Goal: Task Accomplishment & Management: Use online tool/utility

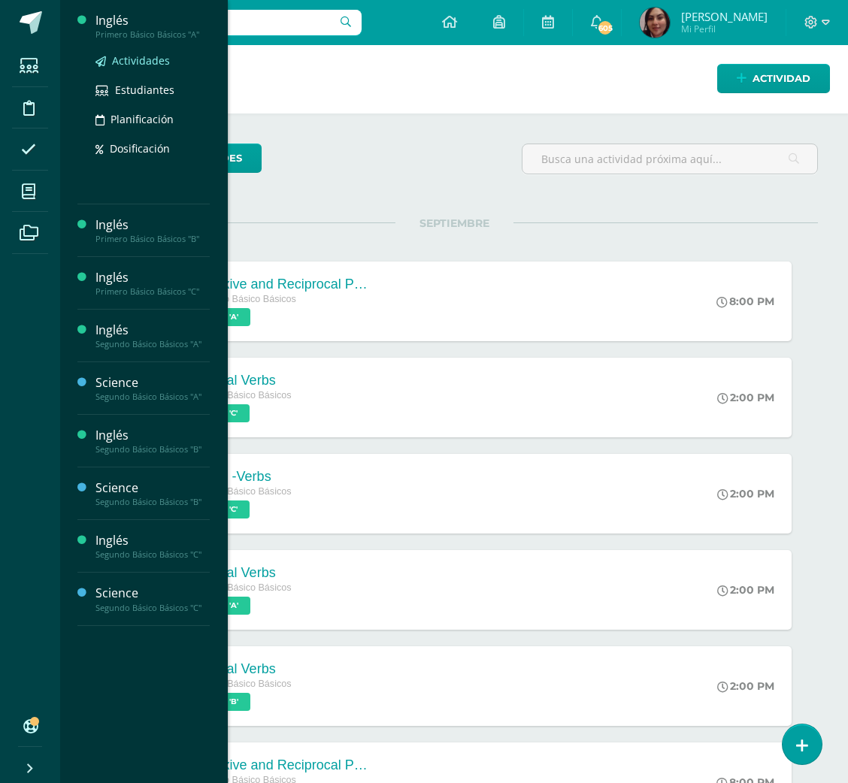
click at [121, 54] on span "Actividades" at bounding box center [141, 60] width 58 height 14
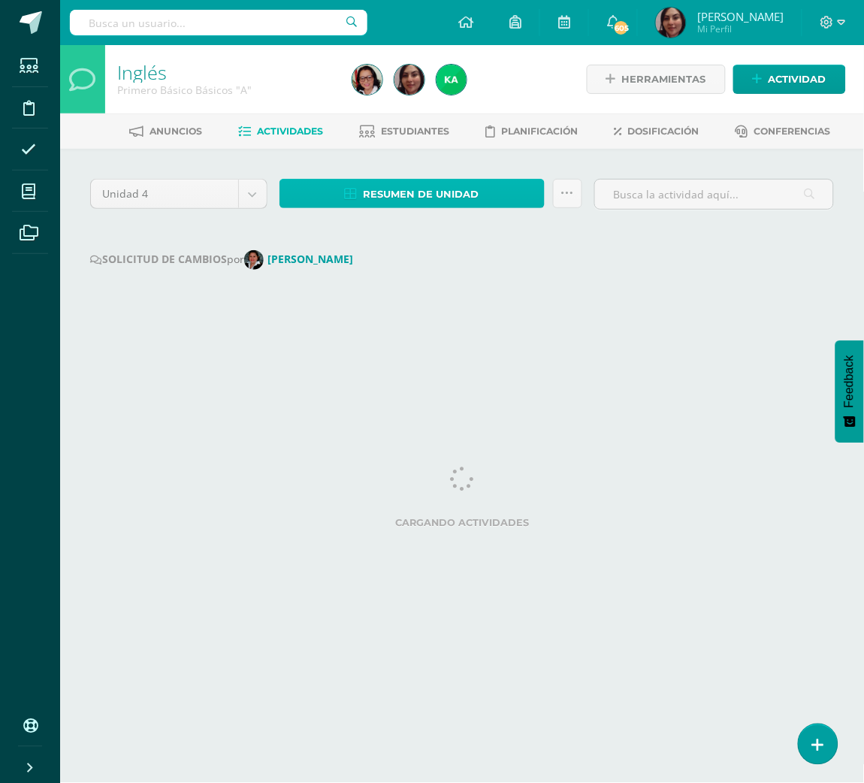
click at [440, 186] on span "Resumen de unidad" at bounding box center [422, 194] width 116 height 28
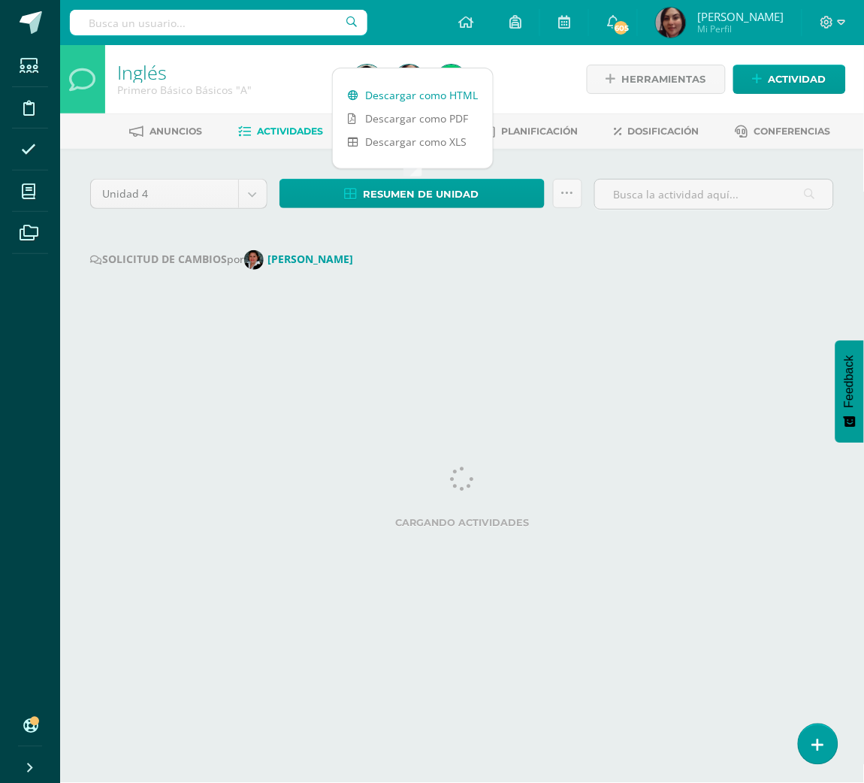
click at [408, 88] on link "Descargar como HTML" at bounding box center [413, 94] width 160 height 23
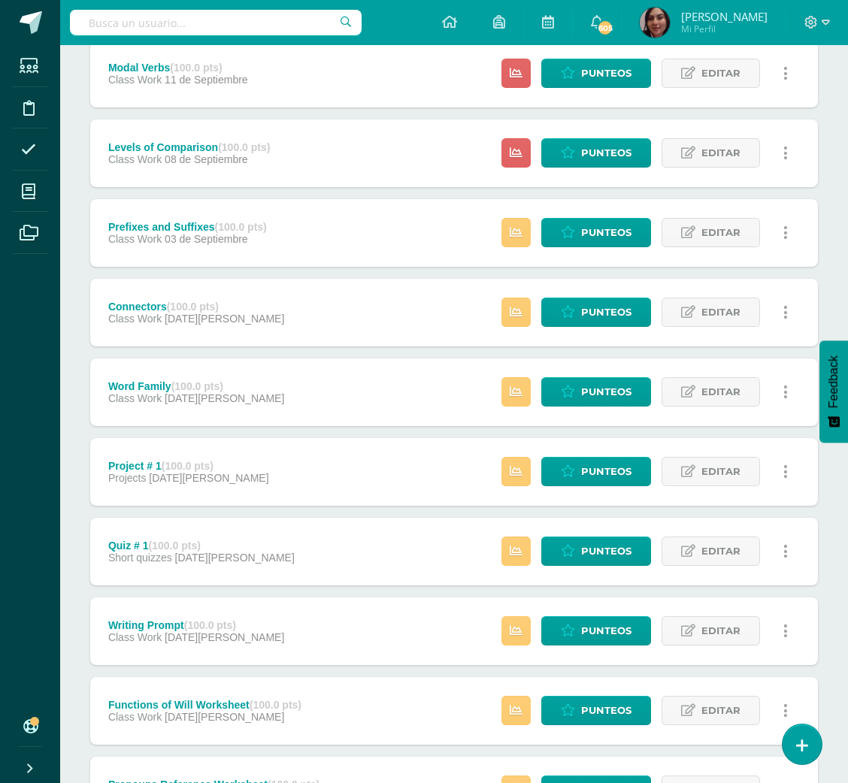
scroll to position [806, 0]
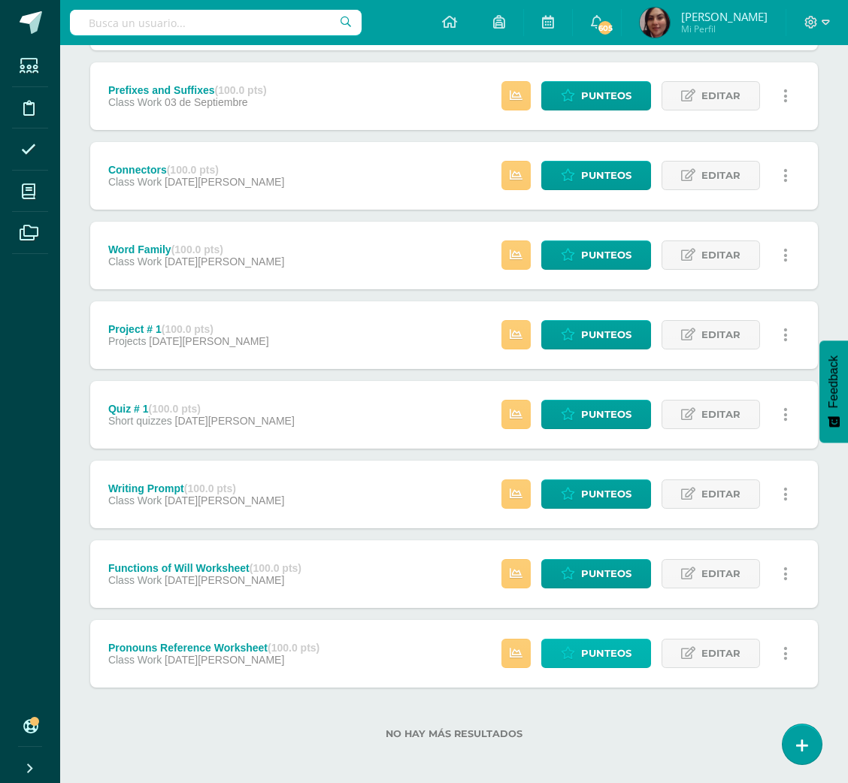
click at [587, 643] on span "Punteos" at bounding box center [606, 653] width 50 height 28
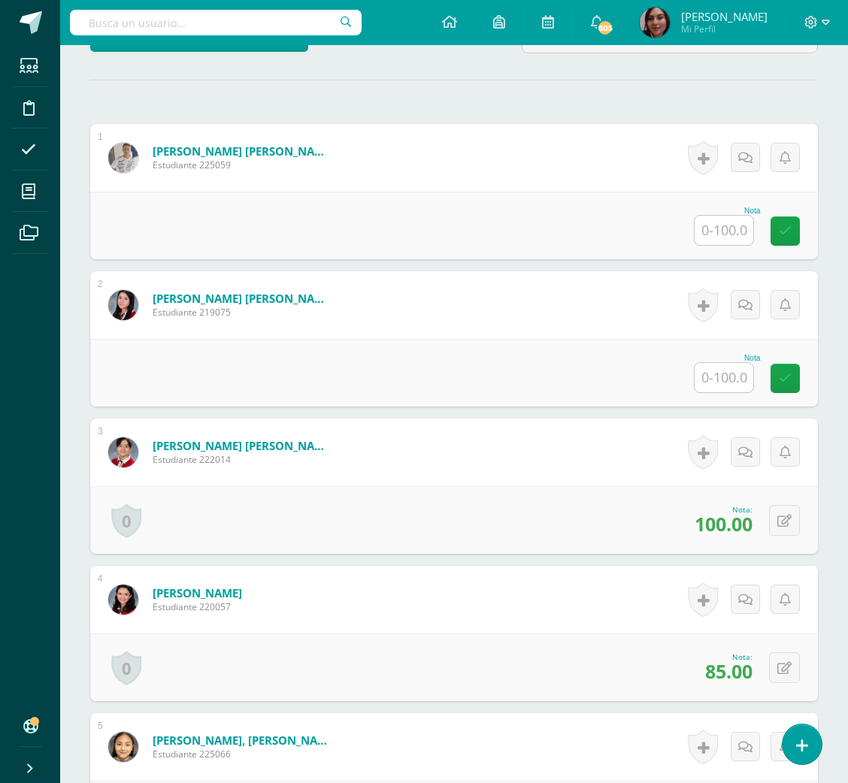
scroll to position [399, 0]
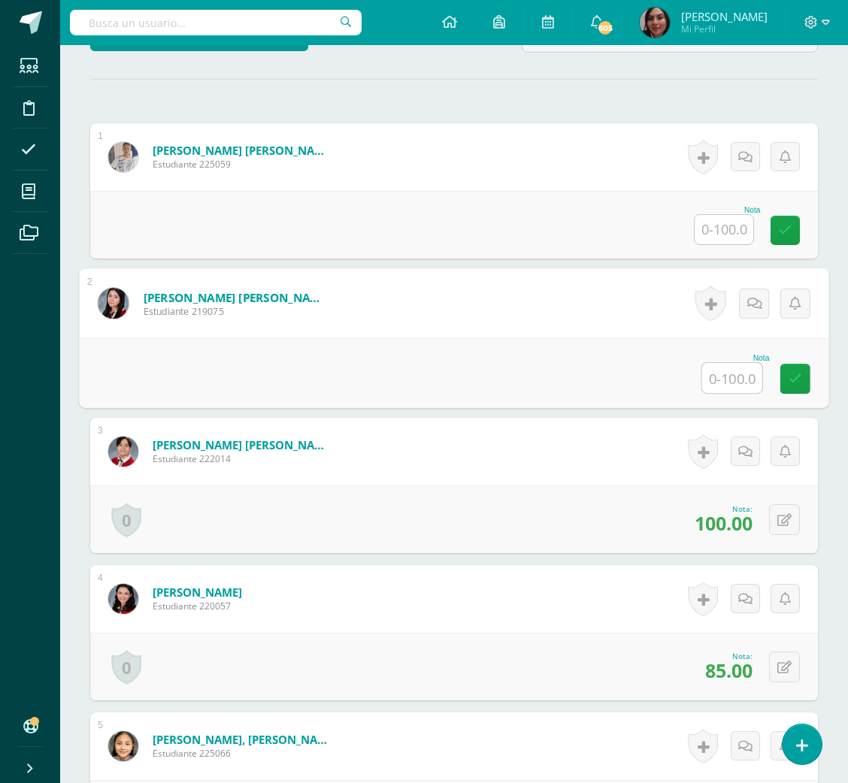
click at [704, 368] on input "text" at bounding box center [732, 378] width 60 height 30
type input "50"
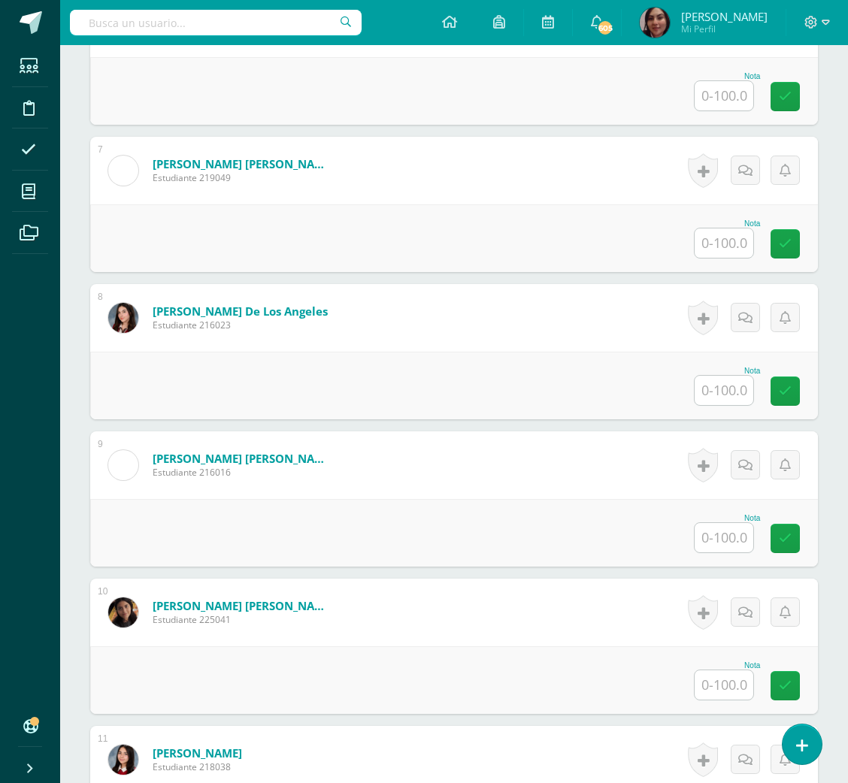
scroll to position [1281, 0]
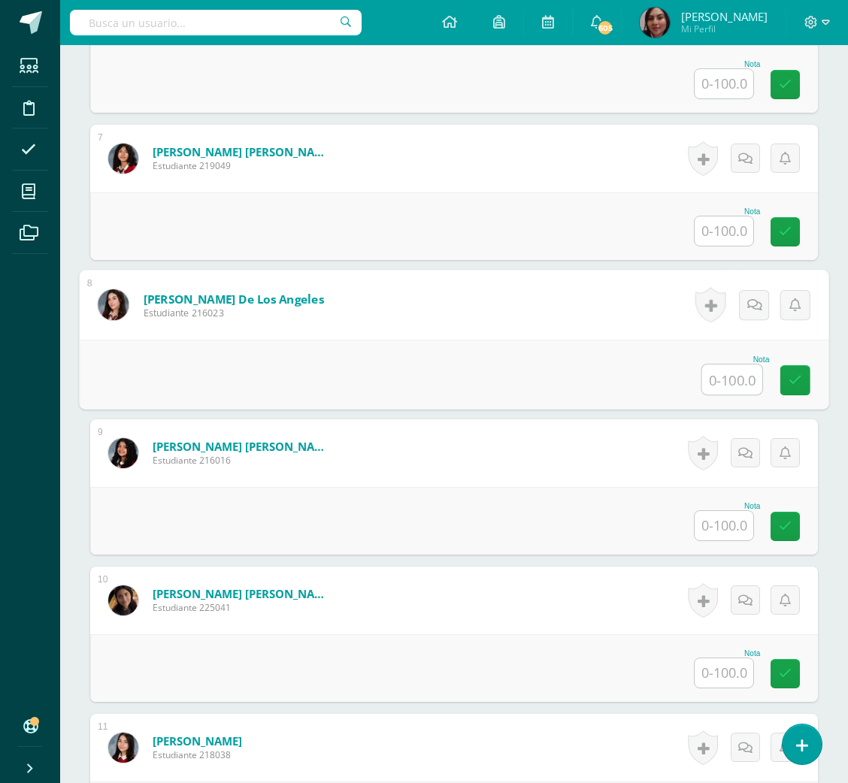
click at [718, 365] on input "text" at bounding box center [732, 379] width 60 height 30
type input "50"
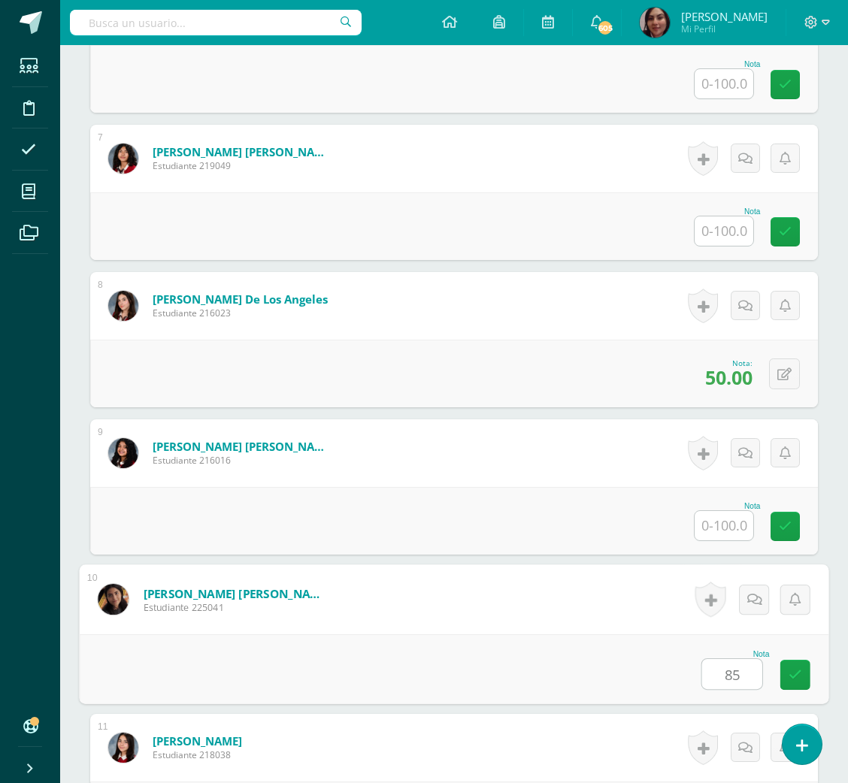
type input "85"
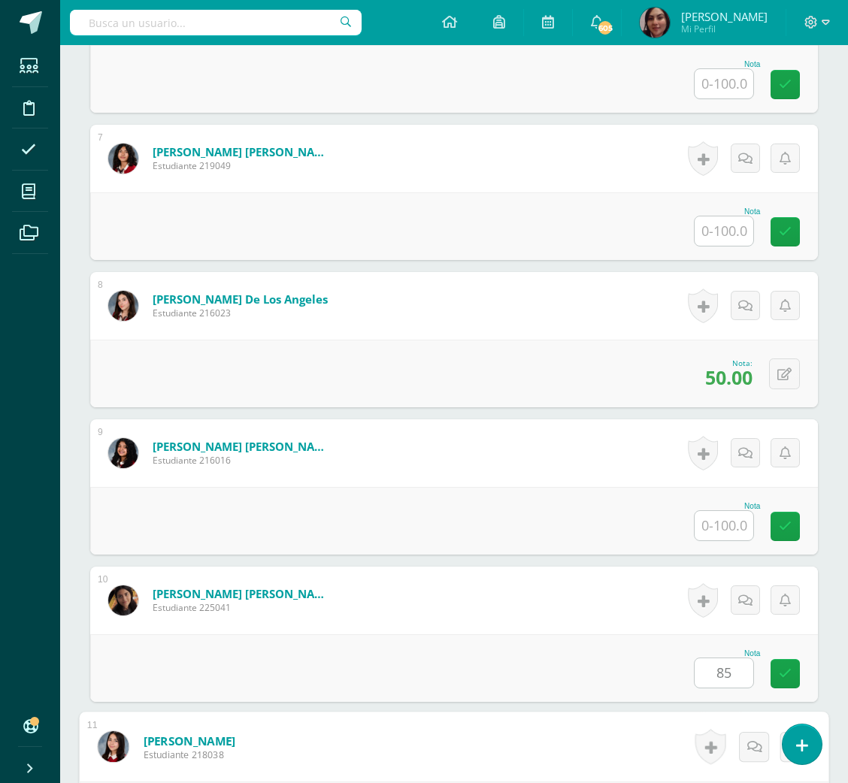
scroll to position [1710, 0]
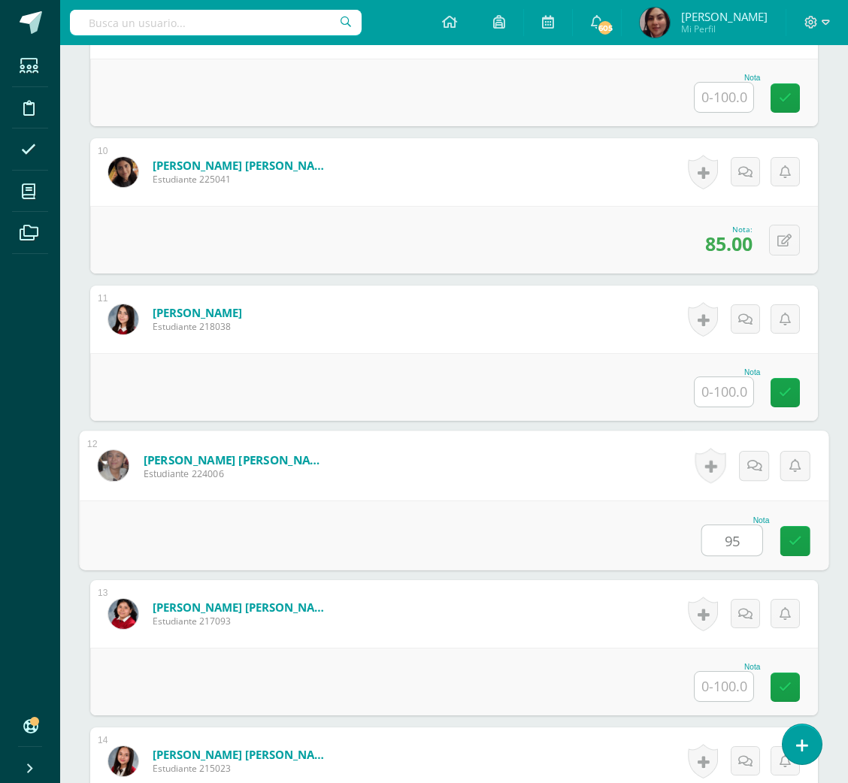
type input "95"
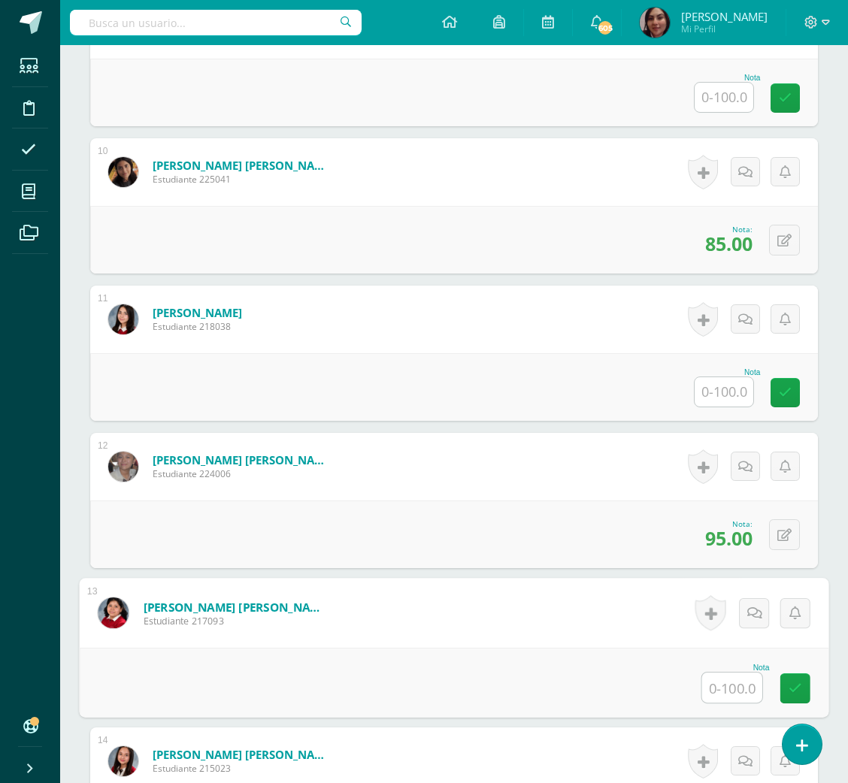
scroll to position [2147, 0]
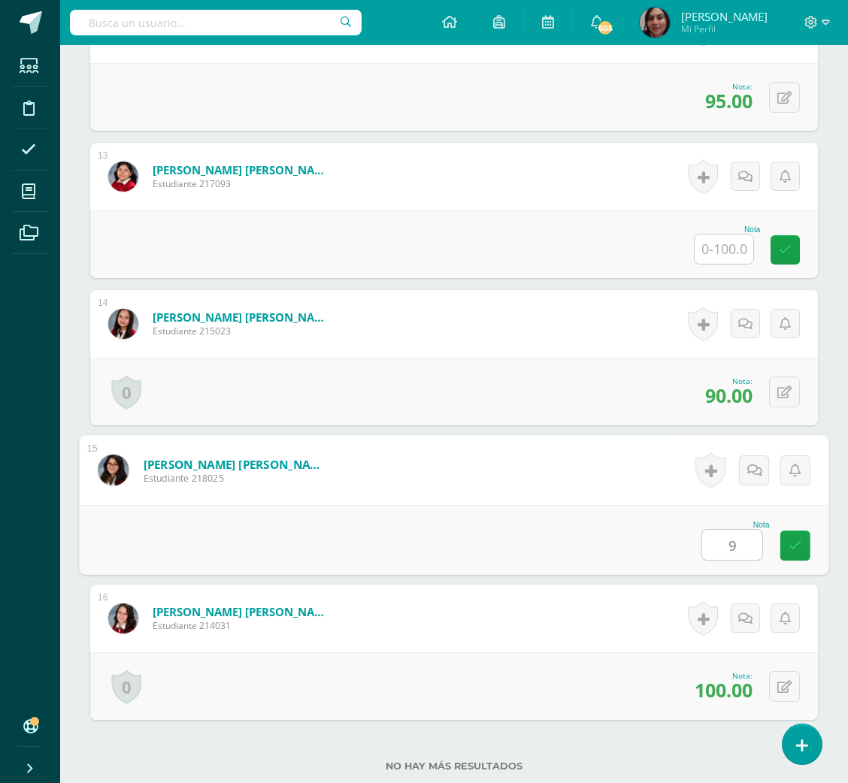
type input "90"
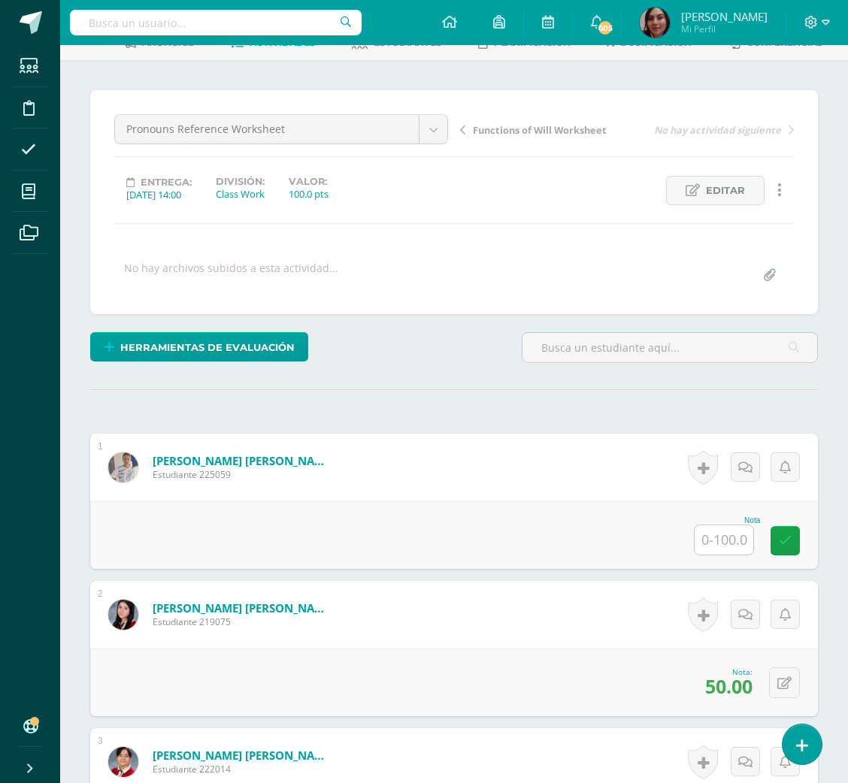
scroll to position [0, 0]
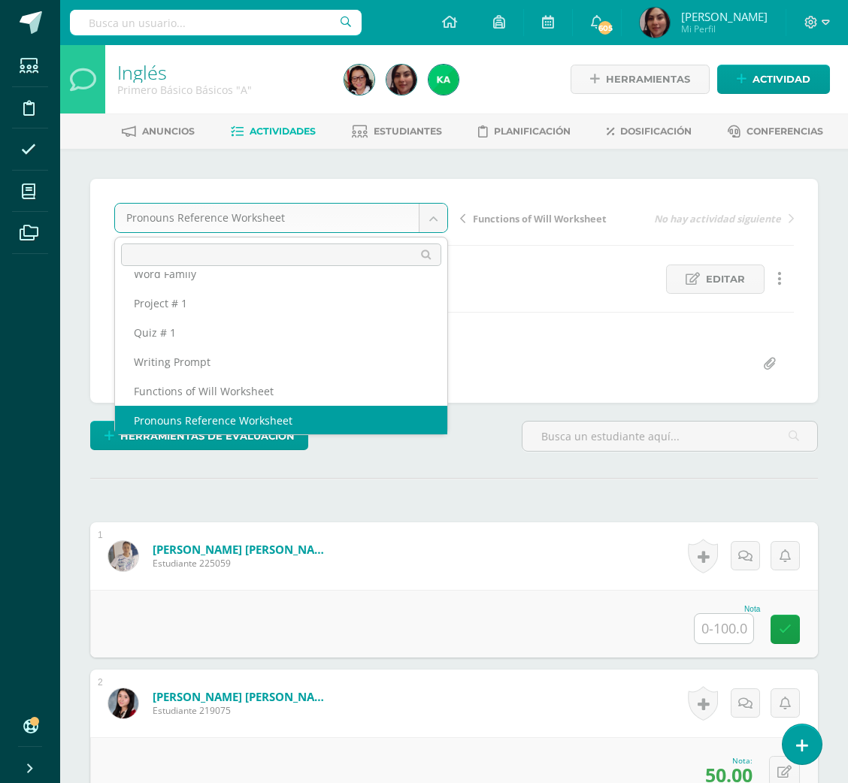
scroll to position [269, 0]
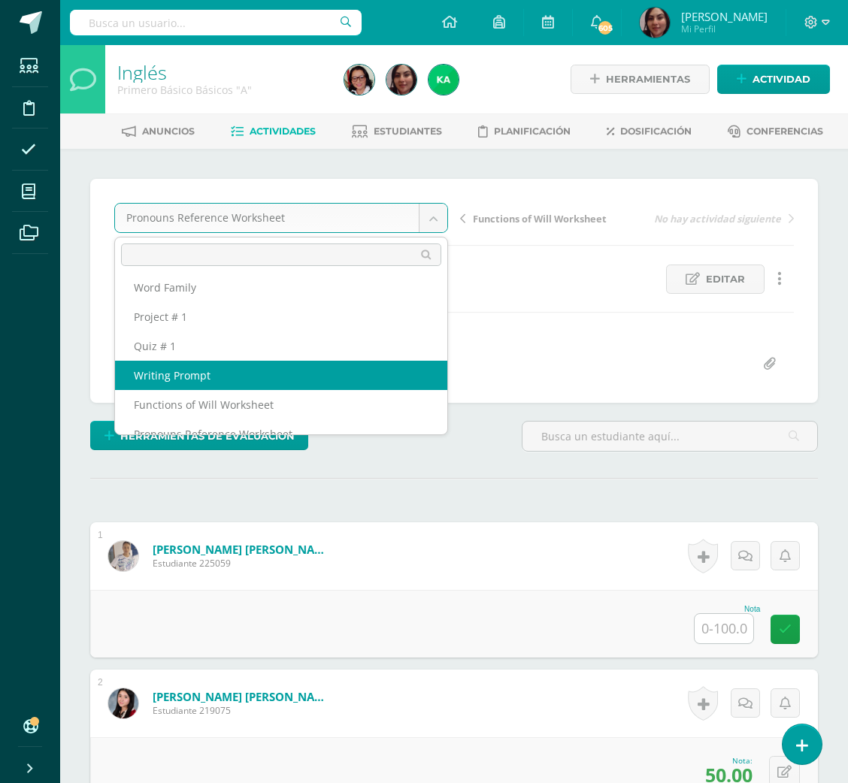
select select "/dashboard/teacher/grade-activity/209043/"
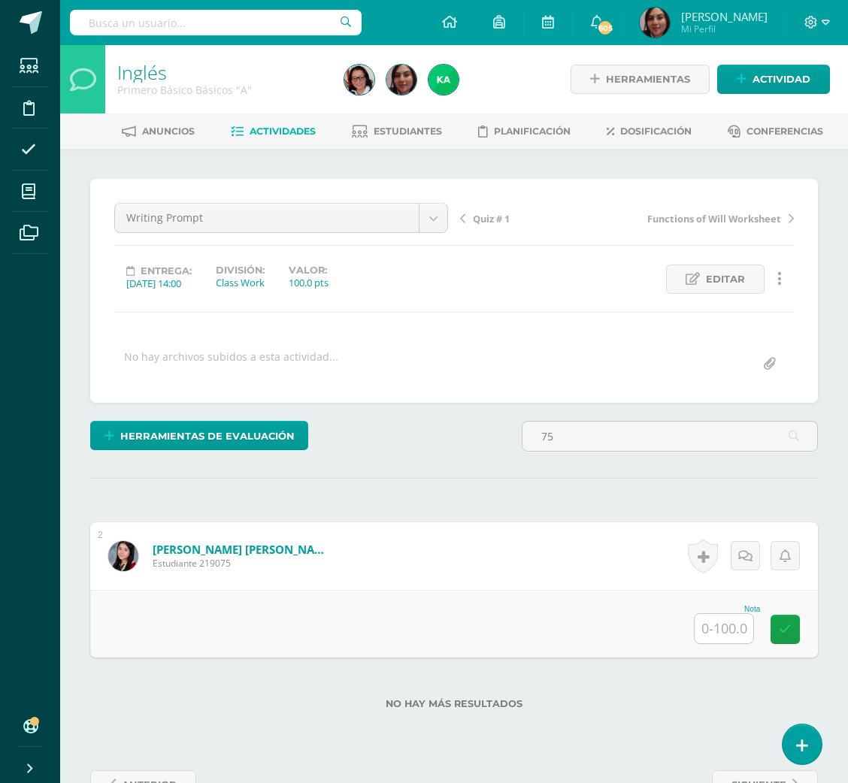
scroll to position [1, 0]
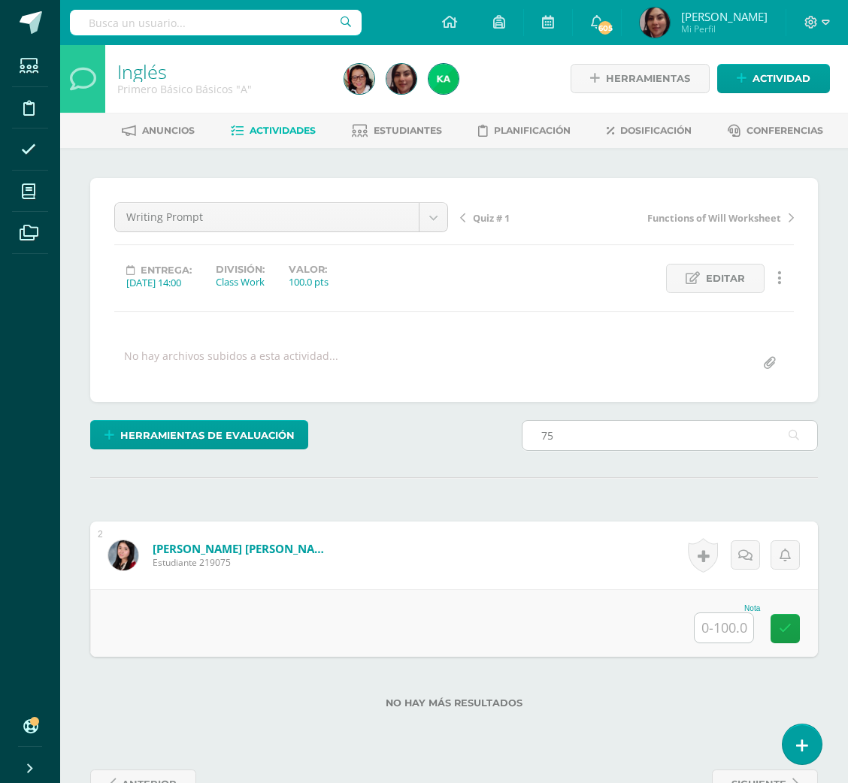
type input "7"
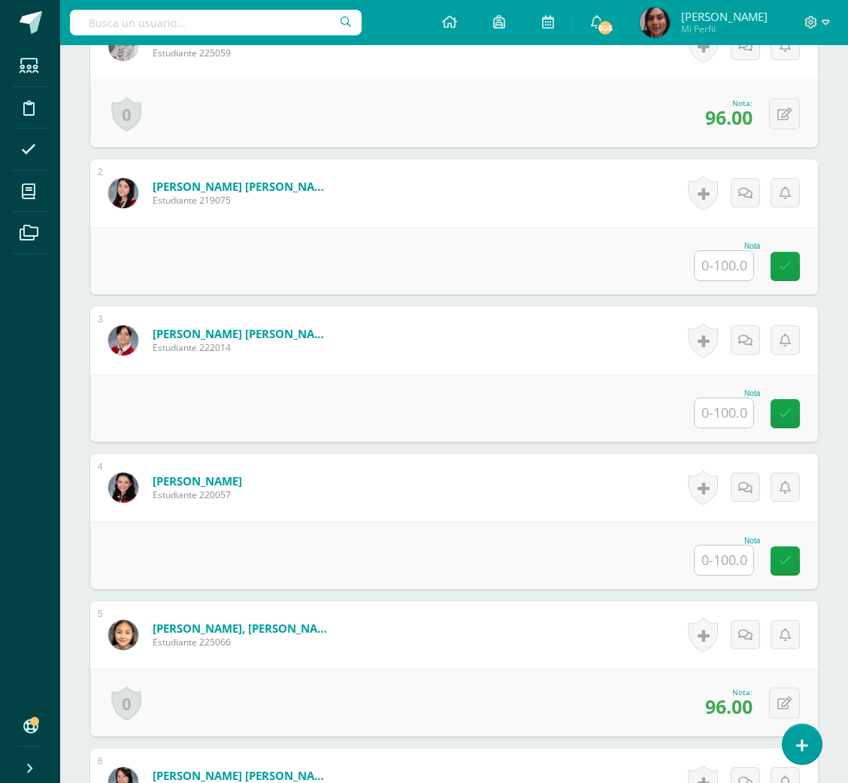
scroll to position [513, 0]
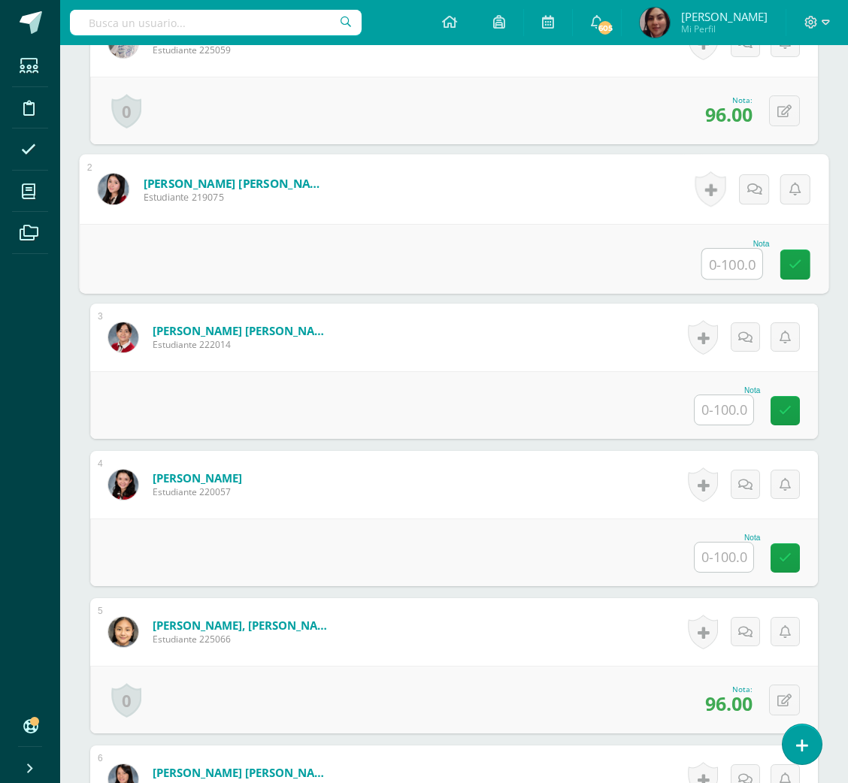
click at [716, 259] on input "text" at bounding box center [732, 264] width 60 height 30
type input "75"
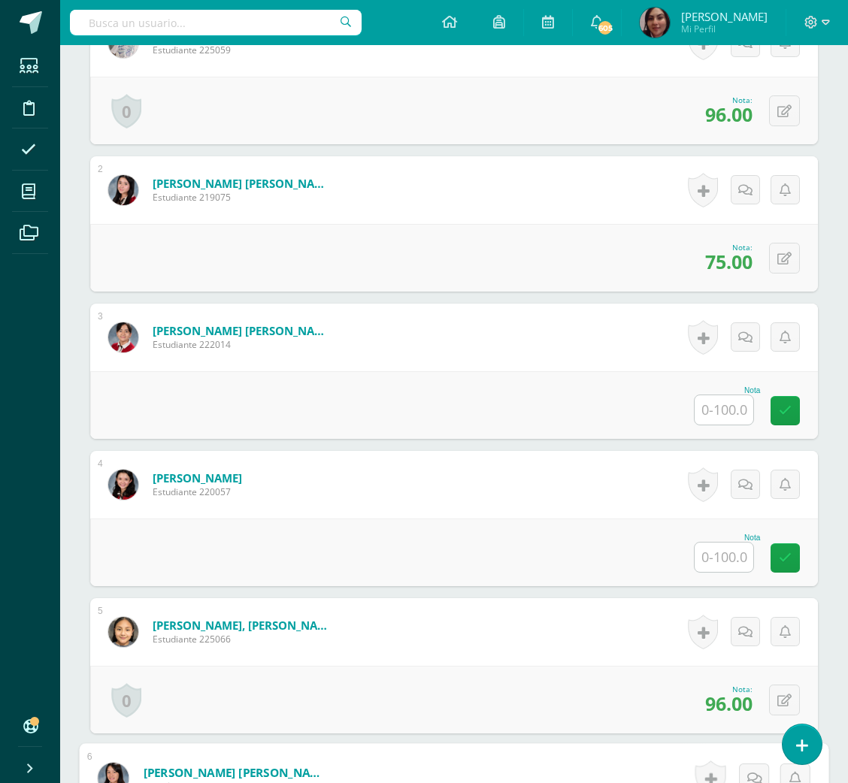
scroll to position [969, 0]
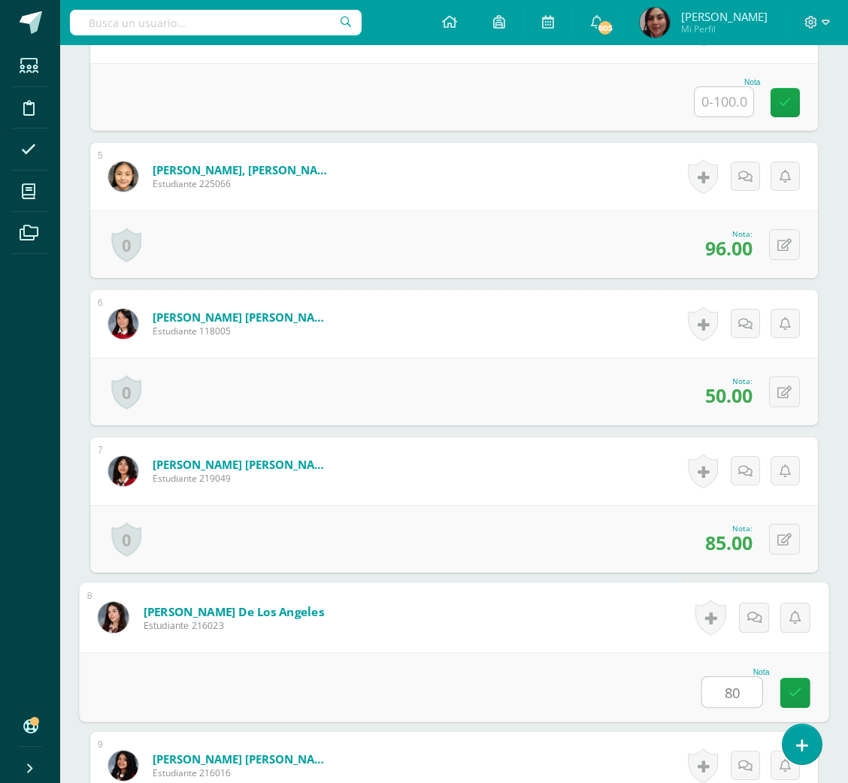
type input "80"
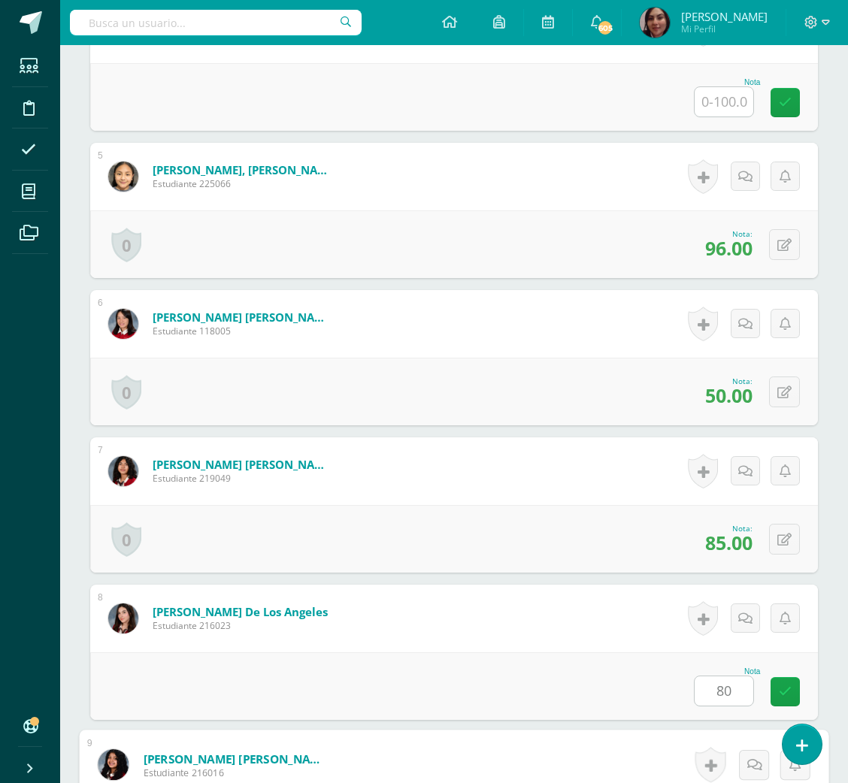
scroll to position [1410, 0]
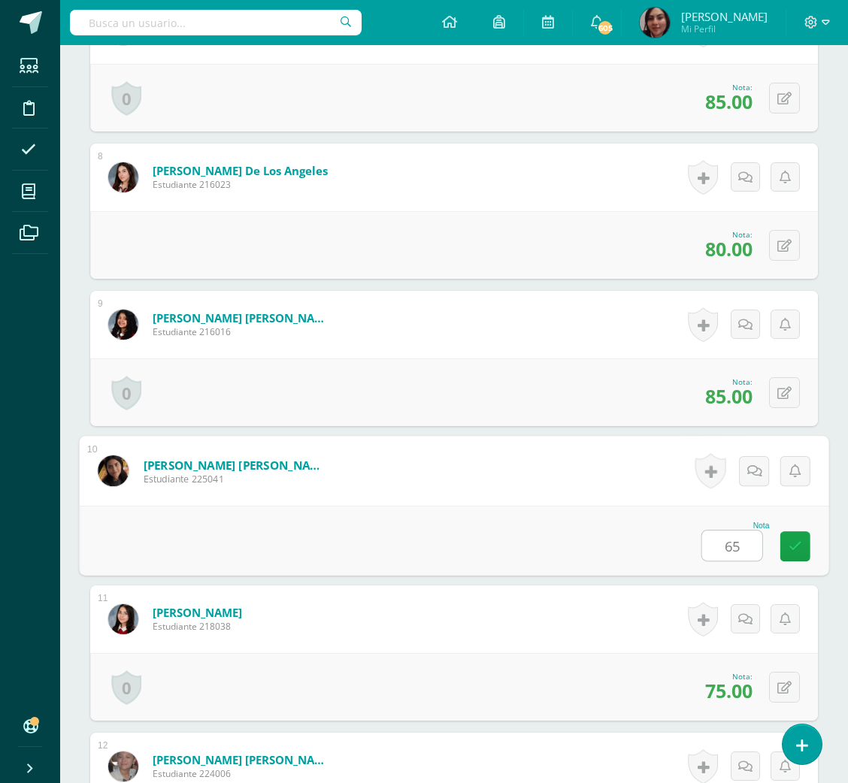
type input "65"
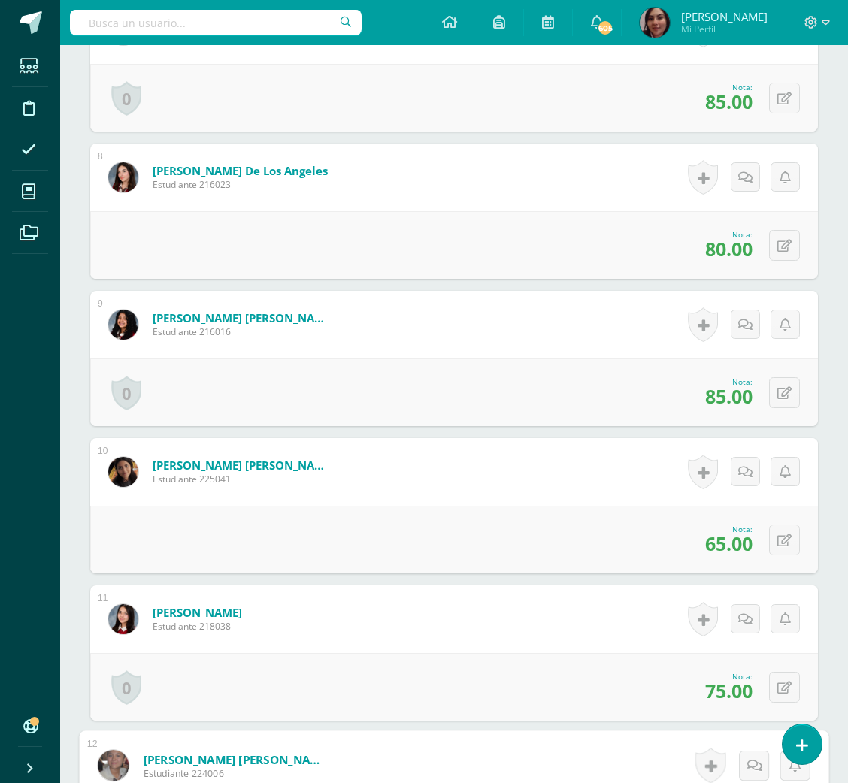
scroll to position [1856, 0]
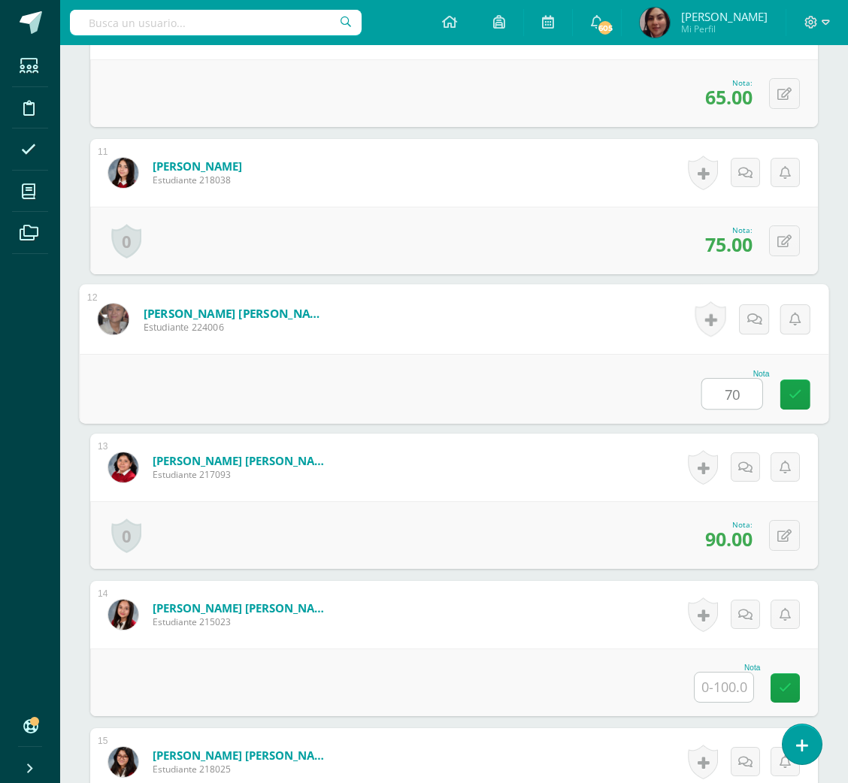
type input "70"
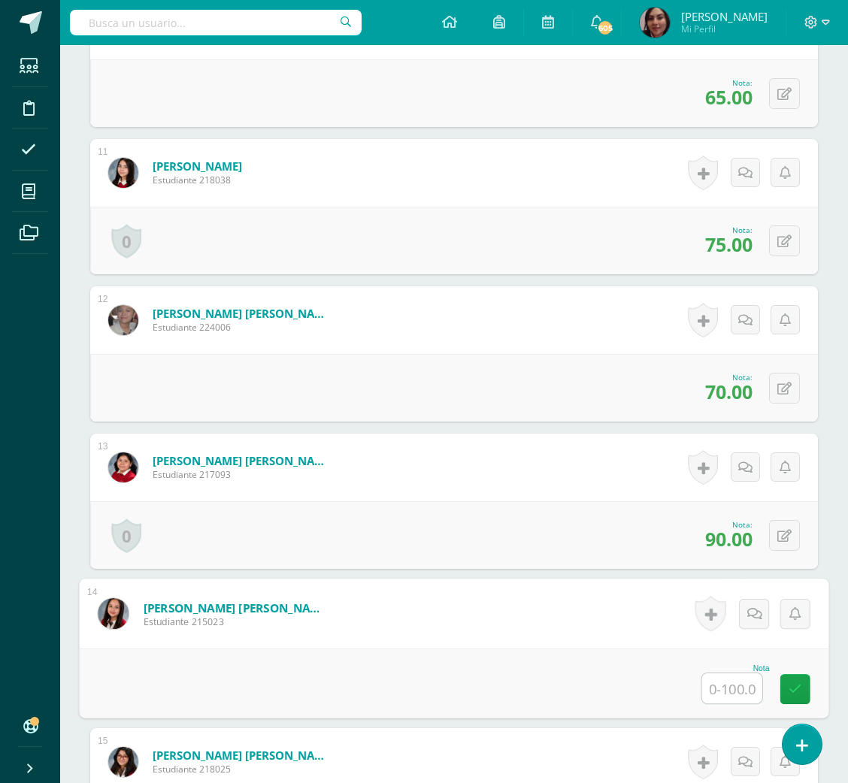
scroll to position [2251, 0]
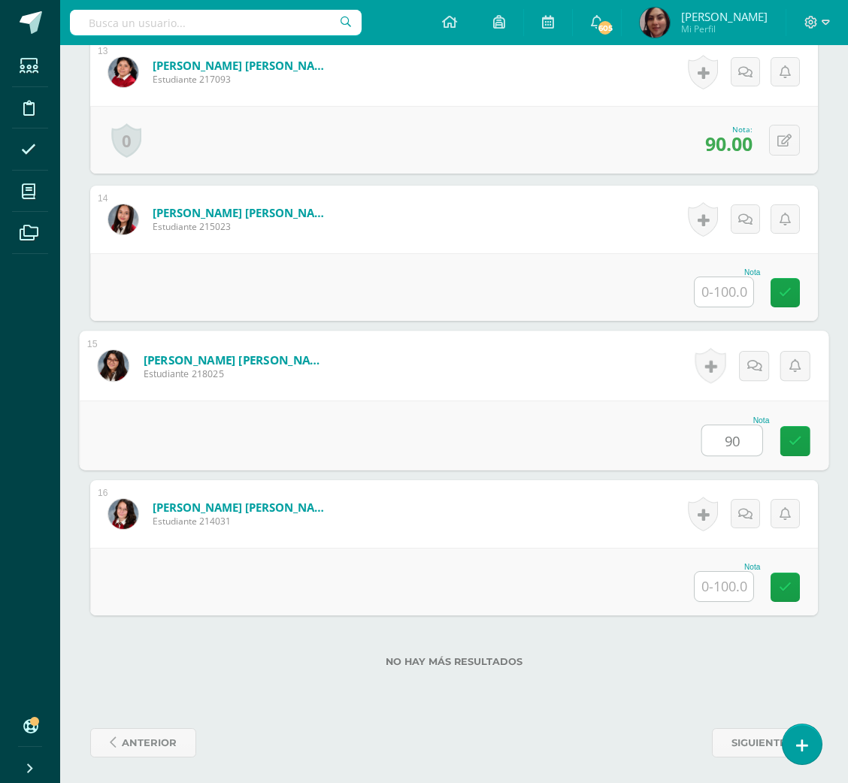
type input "90"
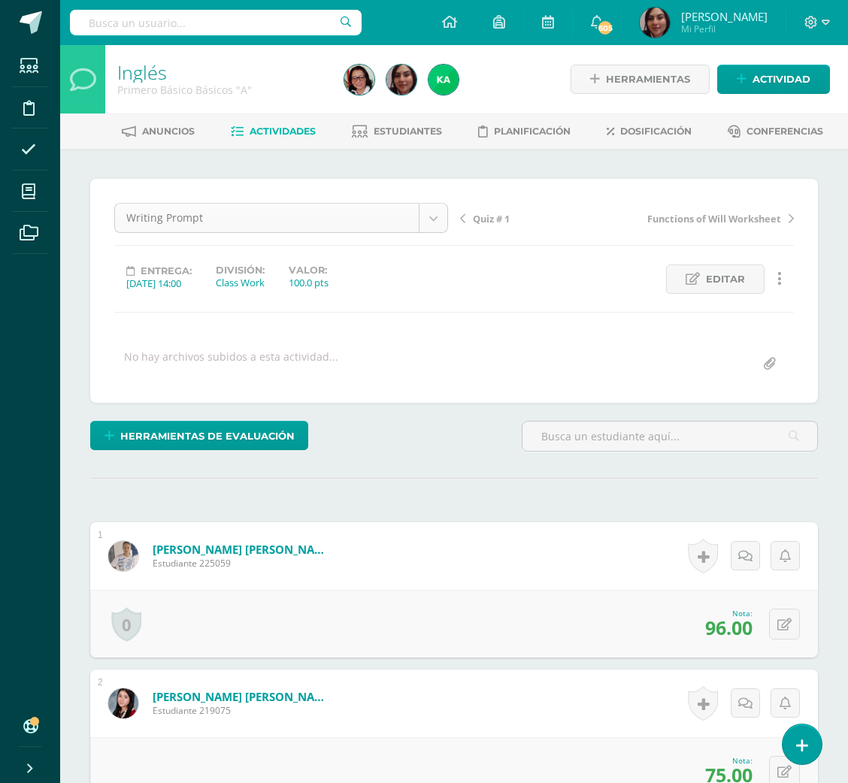
scroll to position [224, 0]
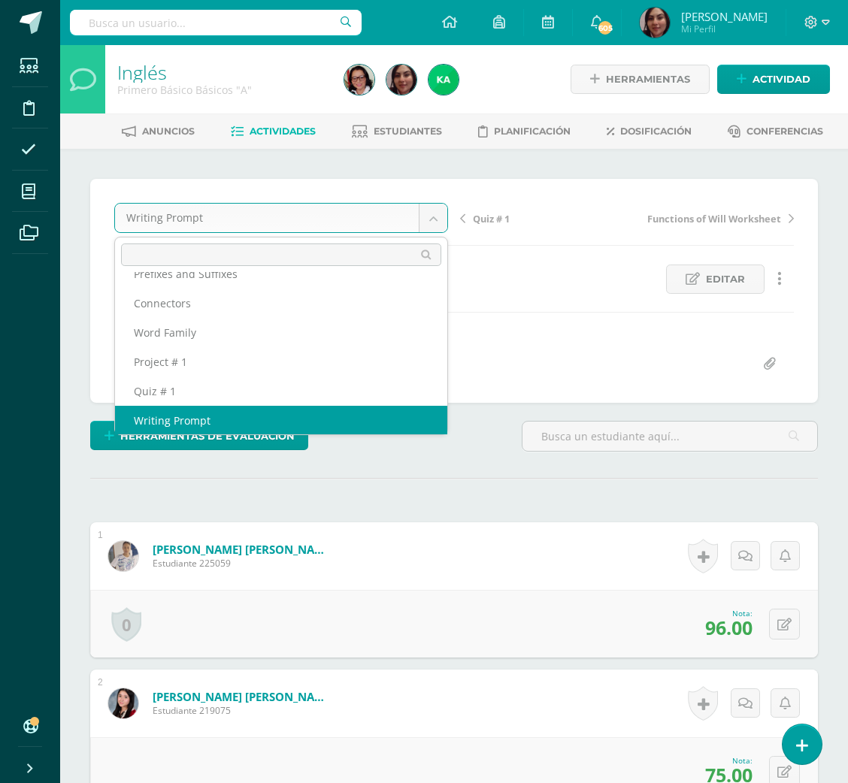
scroll to position [210, 0]
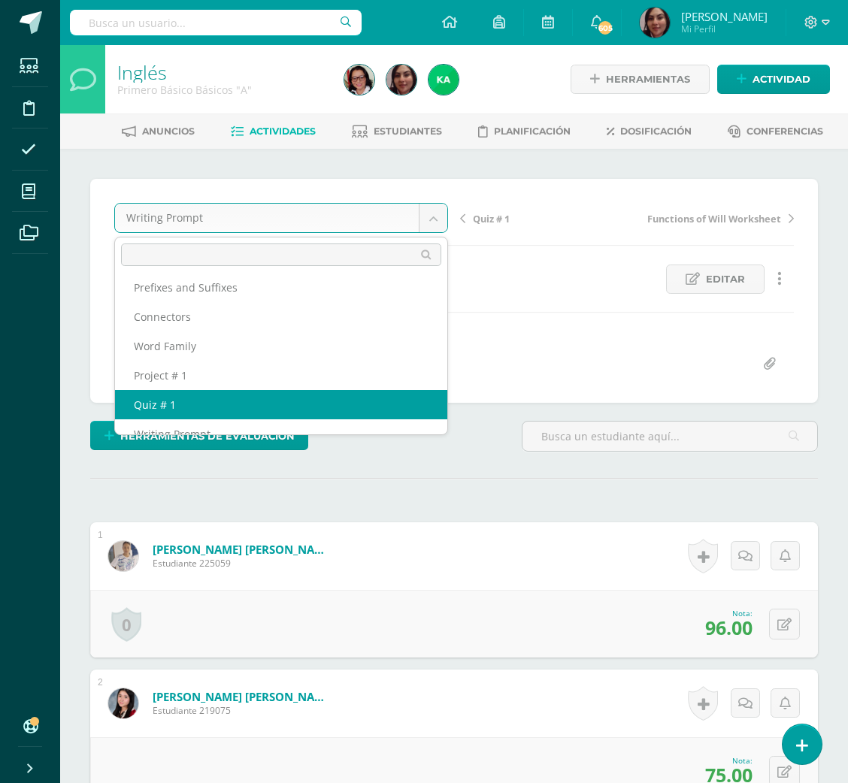
select select "/dashboard/teacher/grade-activity/209044/"
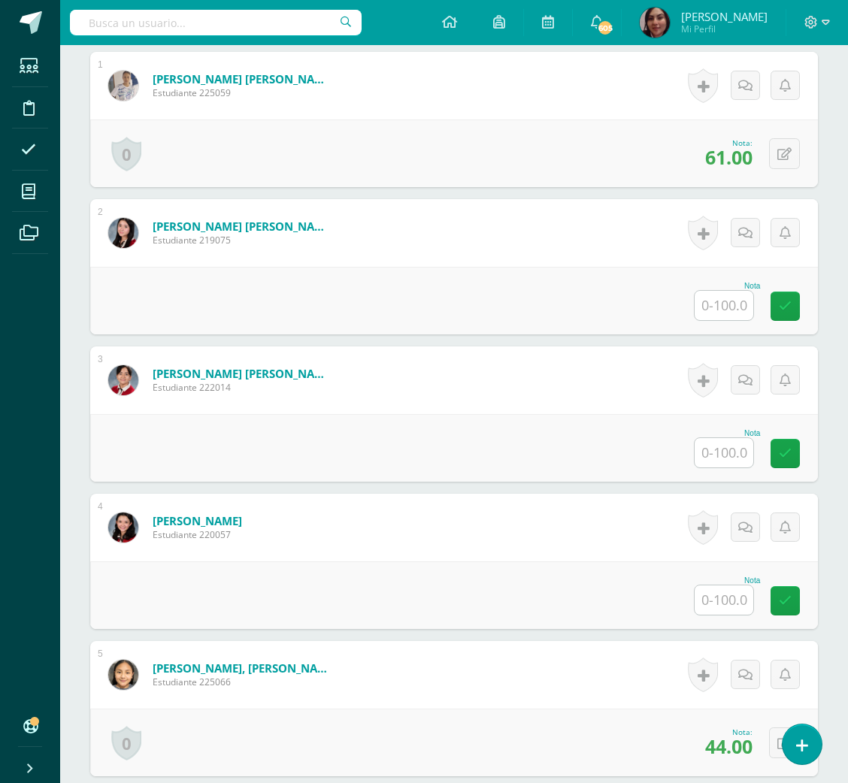
scroll to position [471, 0]
click at [711, 309] on input "text" at bounding box center [723, 304] width 59 height 29
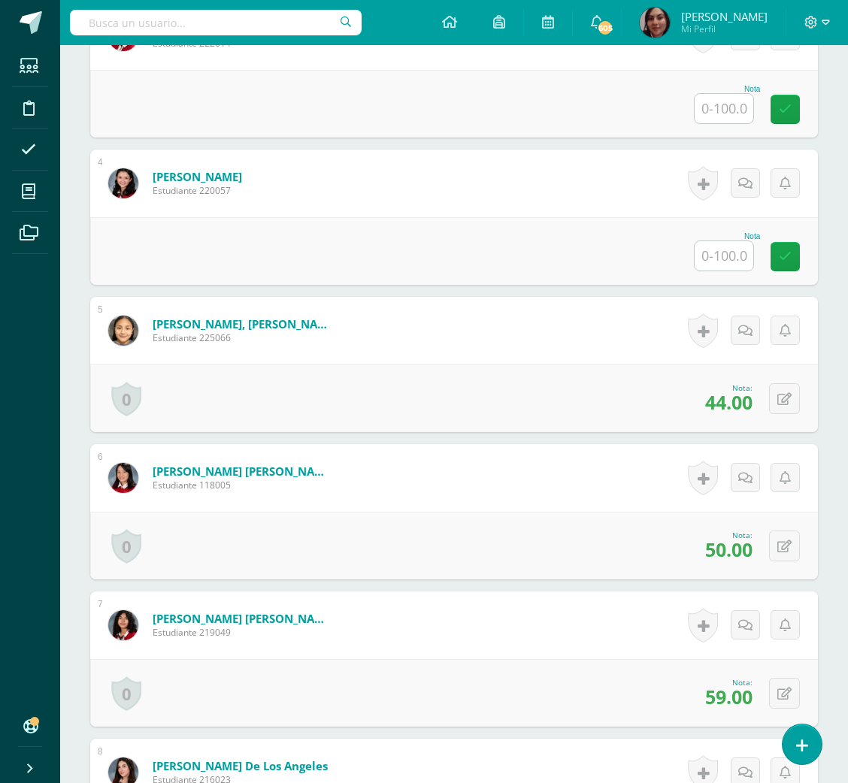
scroll to position [826, 0]
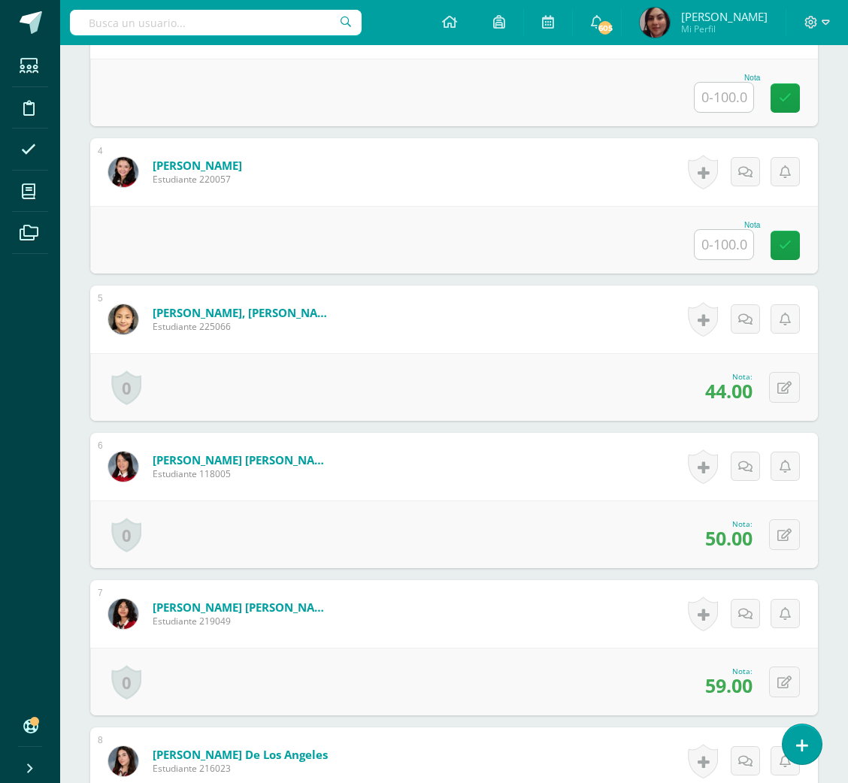
type input "72"
click at [592, 762] on form "[PERSON_NAME] De los Angeles Estudiante 216023 Nota 0 [GEOGRAPHIC_DATA]" at bounding box center [453, 761] width 727 height 68
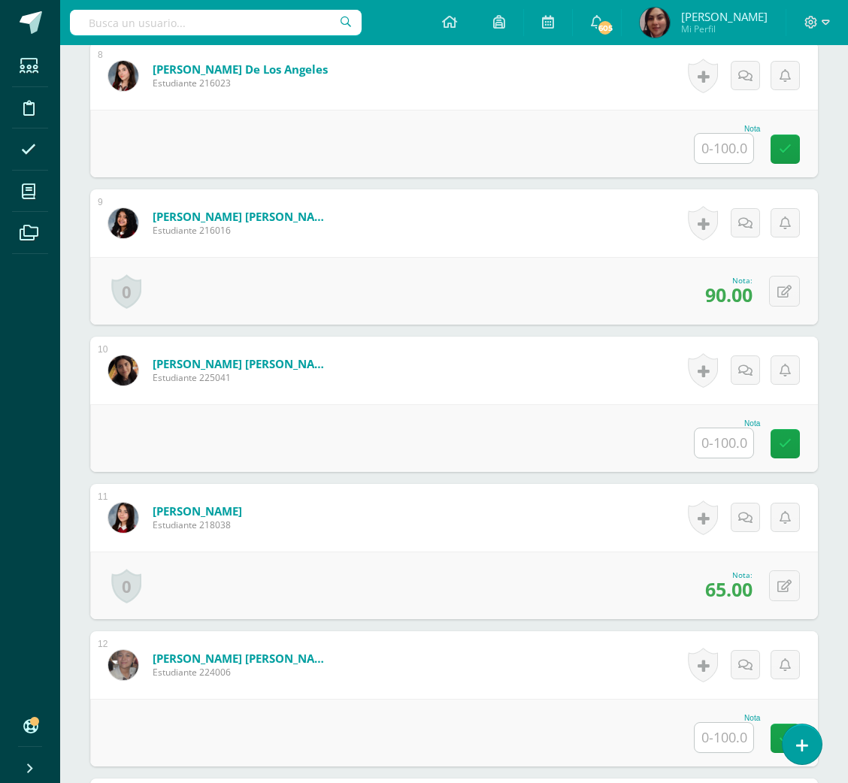
click at [730, 148] on input "text" at bounding box center [723, 148] width 59 height 29
type input "82"
click at [724, 437] on input "text" at bounding box center [732, 444] width 60 height 30
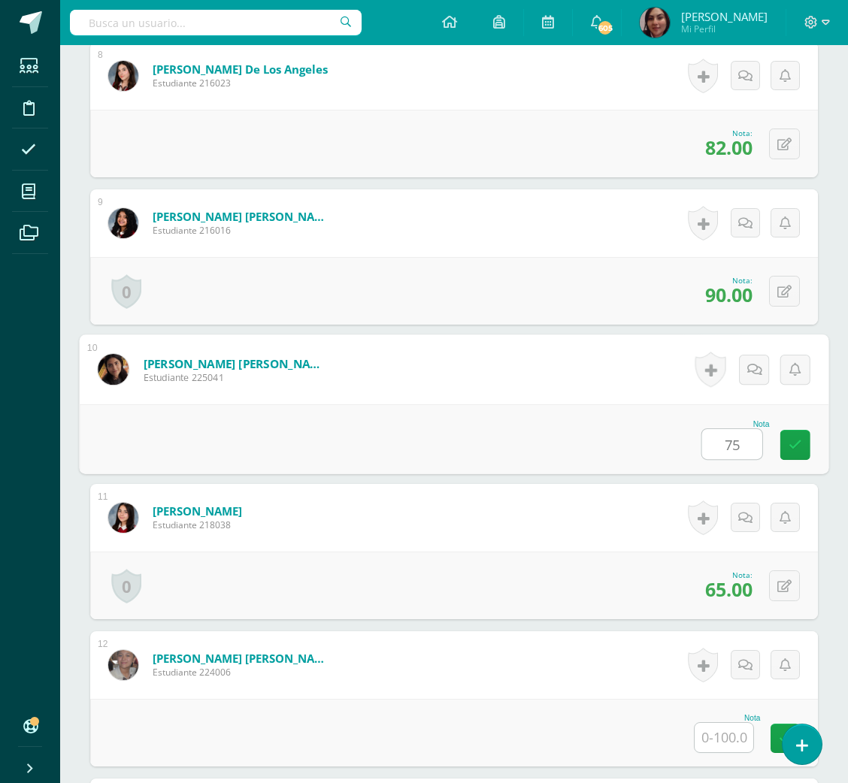
type input "75"
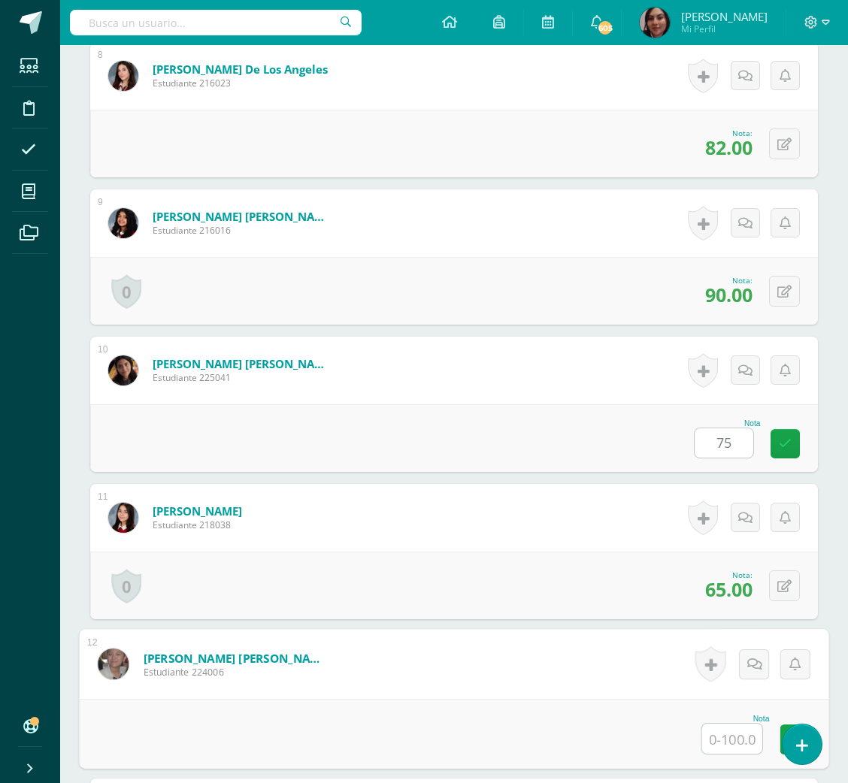
click at [720, 745] on input "text" at bounding box center [732, 739] width 60 height 30
type input "71.5"
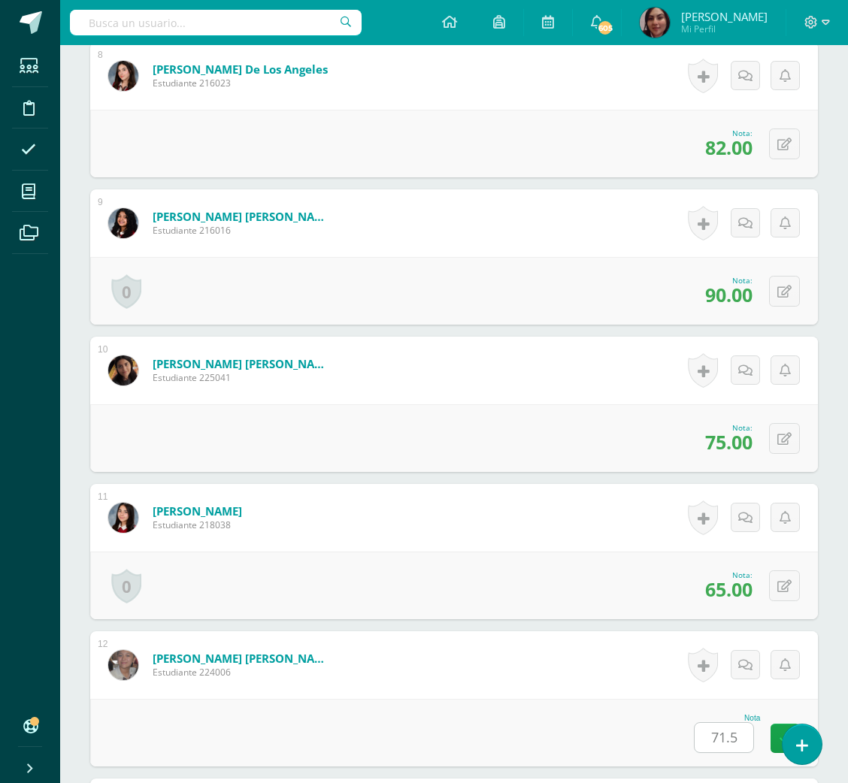
click at [488, 707] on div "Nota 71.5" at bounding box center [453, 733] width 727 height 68
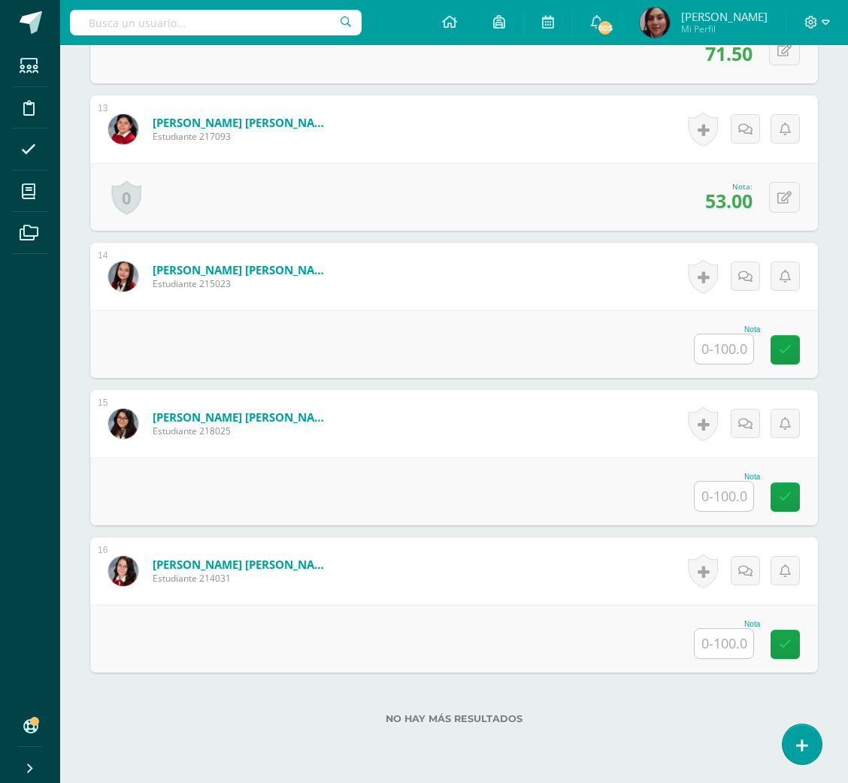
scroll to position [2202, 0]
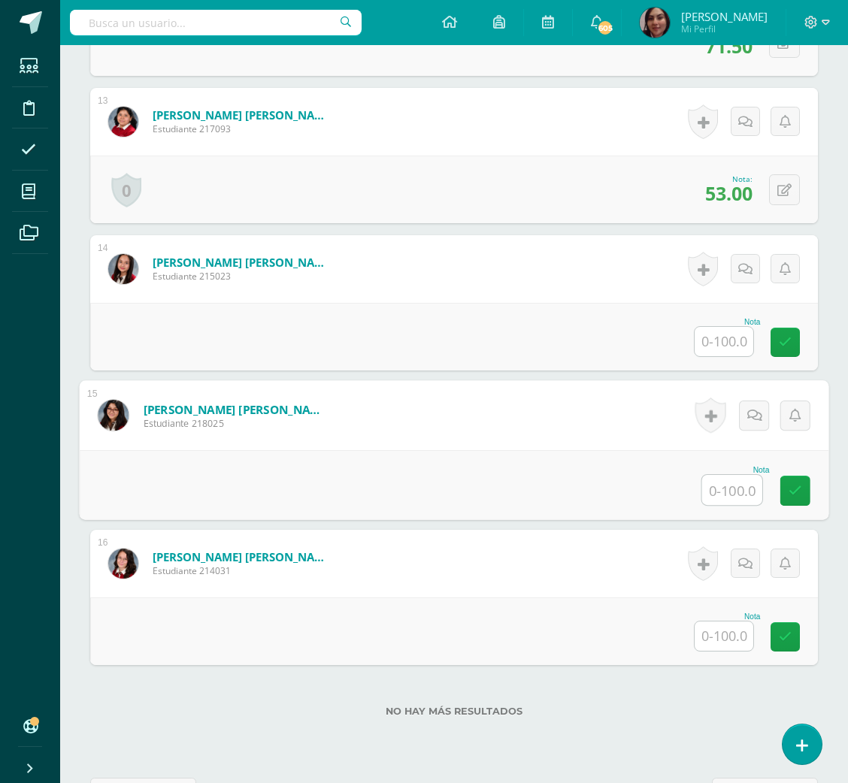
click at [714, 481] on input "text" at bounding box center [732, 490] width 60 height 30
type input "89.5"
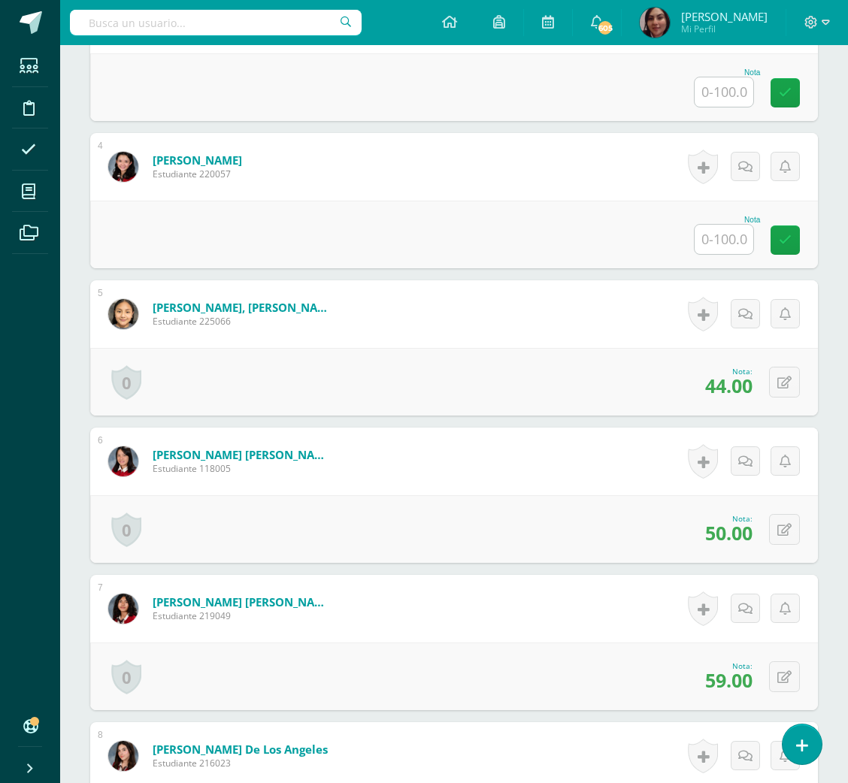
scroll to position [146, 0]
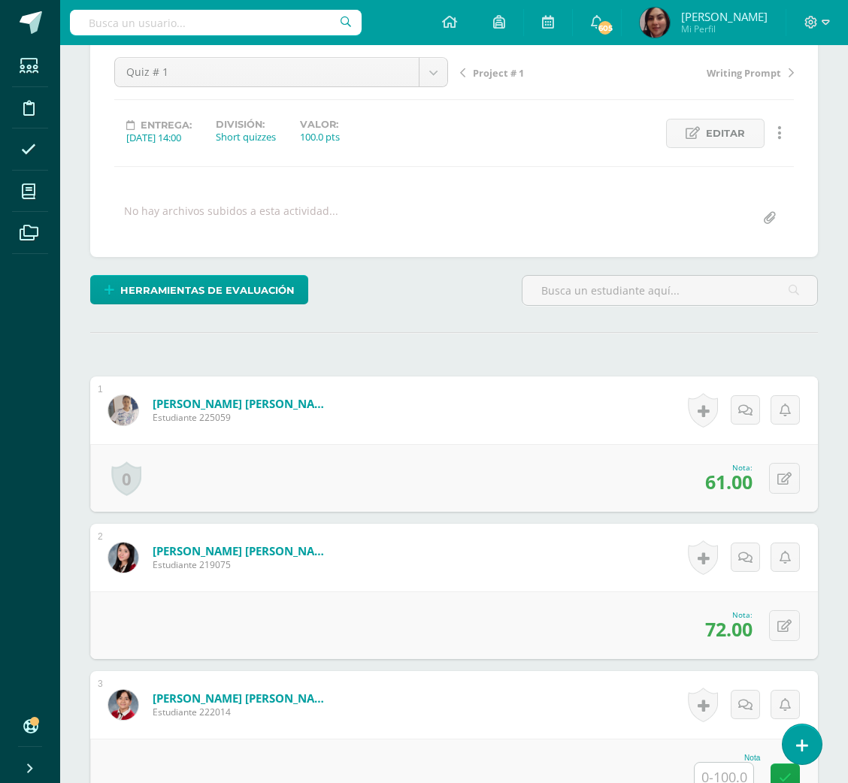
click at [485, 80] on div "Project # 1 Writing Prompt" at bounding box center [627, 78] width 346 height 42
click at [490, 74] on span "Project # 1" at bounding box center [498, 73] width 51 height 14
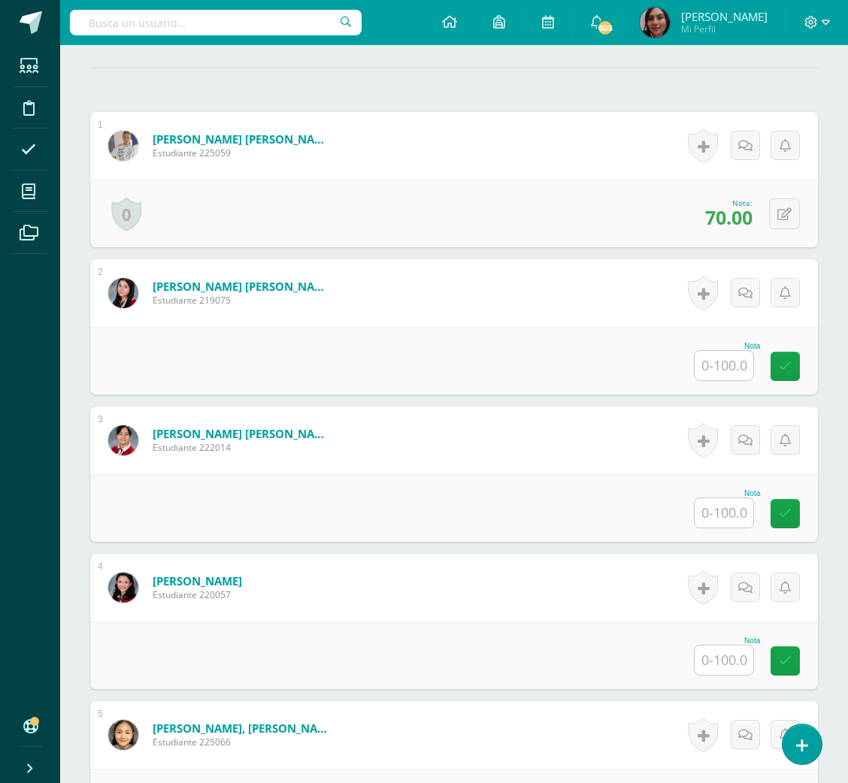
scroll to position [443, 0]
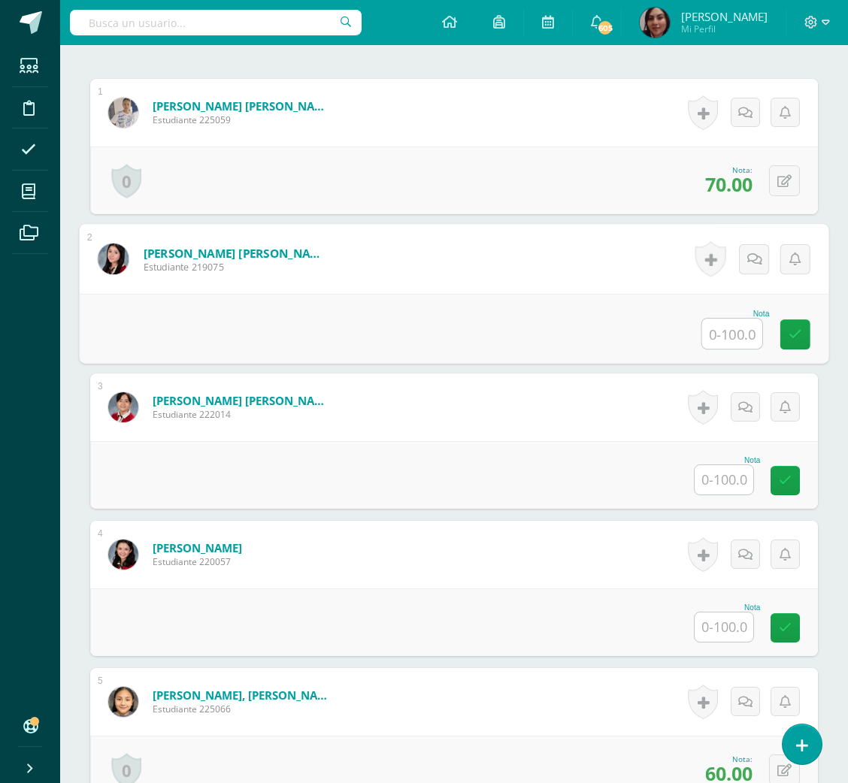
click at [718, 337] on input "text" at bounding box center [732, 334] width 60 height 30
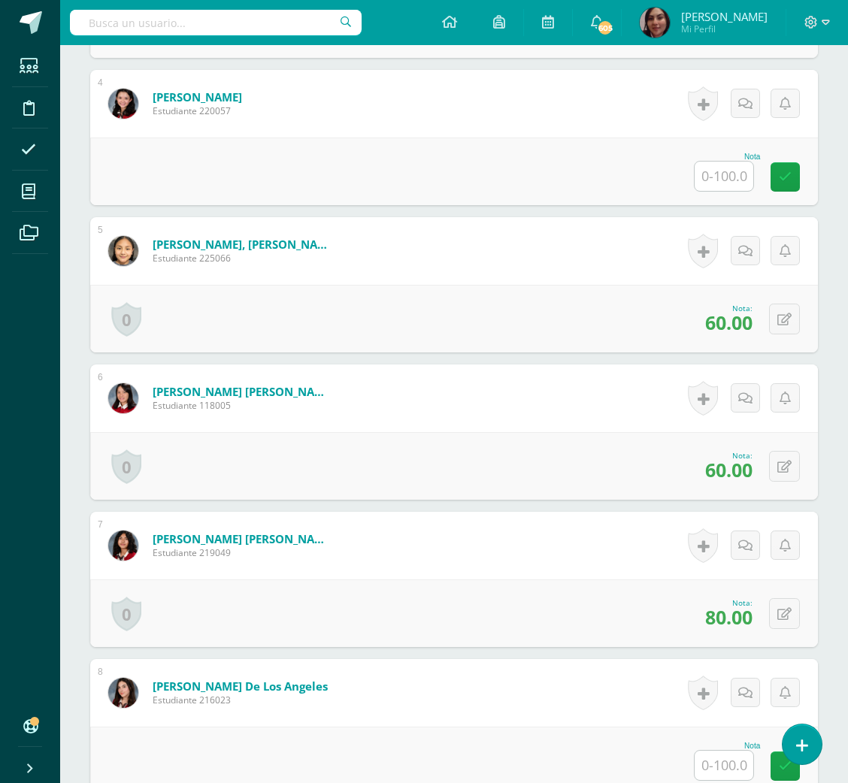
scroll to position [939, 0]
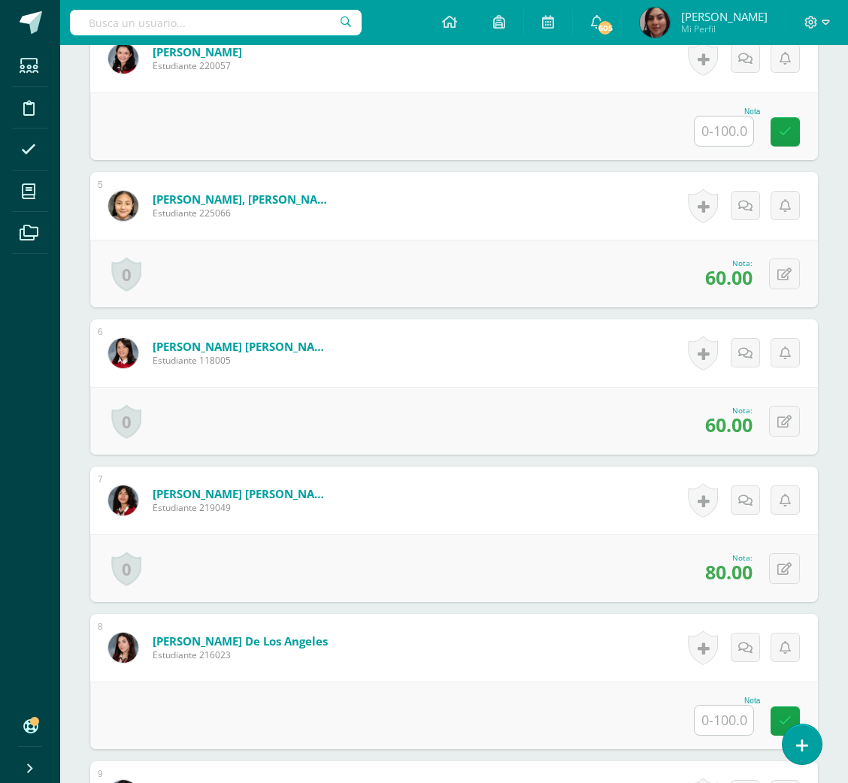
type input "90"
click at [727, 715] on input "text" at bounding box center [723, 720] width 59 height 29
type input "90"
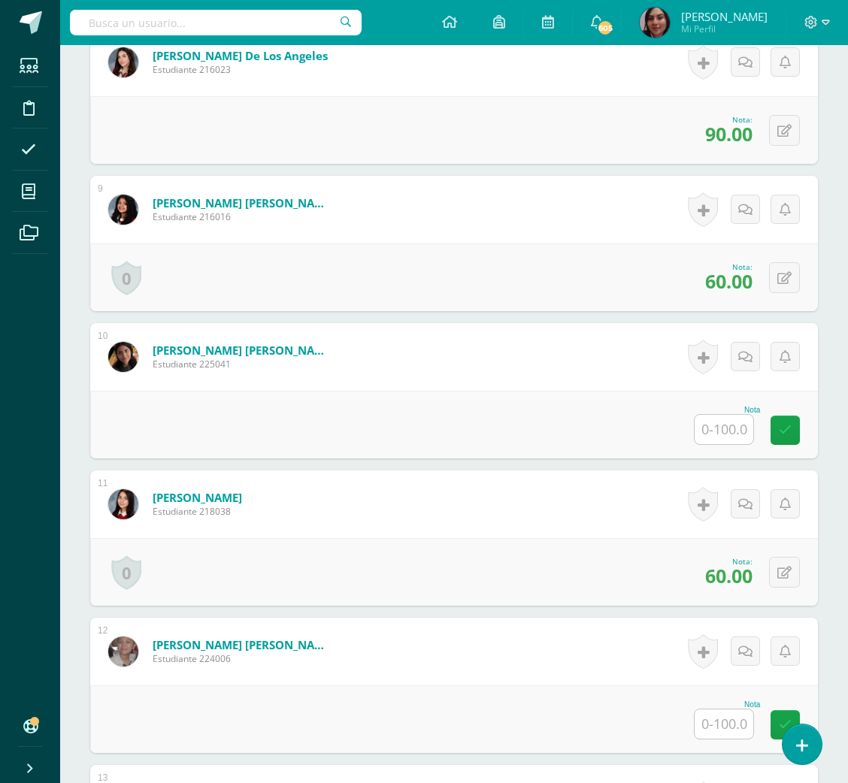
scroll to position [1570, 0]
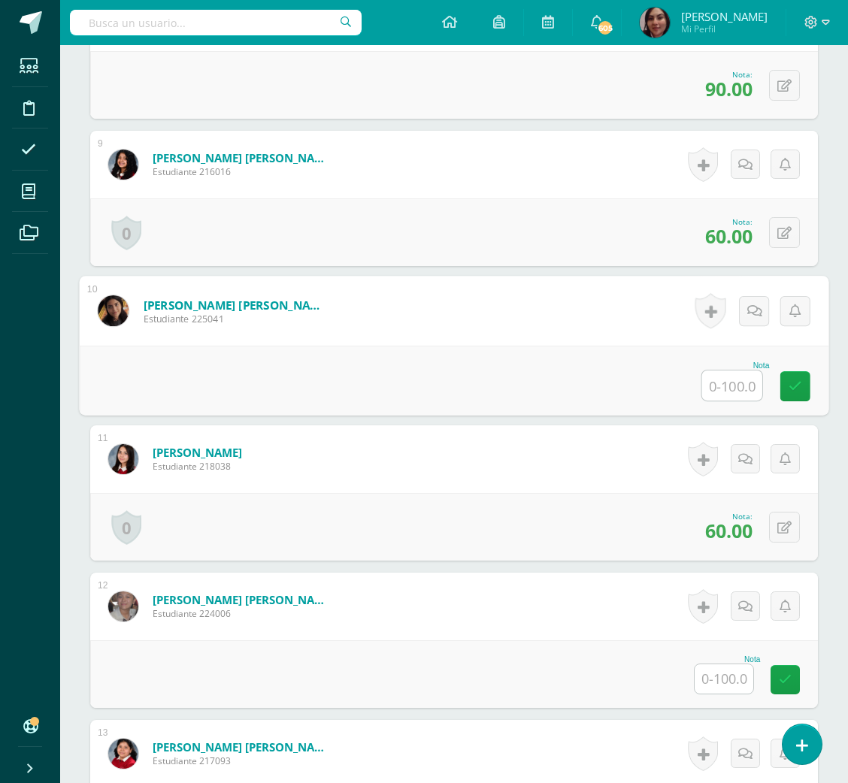
click at [720, 392] on input "text" at bounding box center [732, 385] width 60 height 30
type input "60"
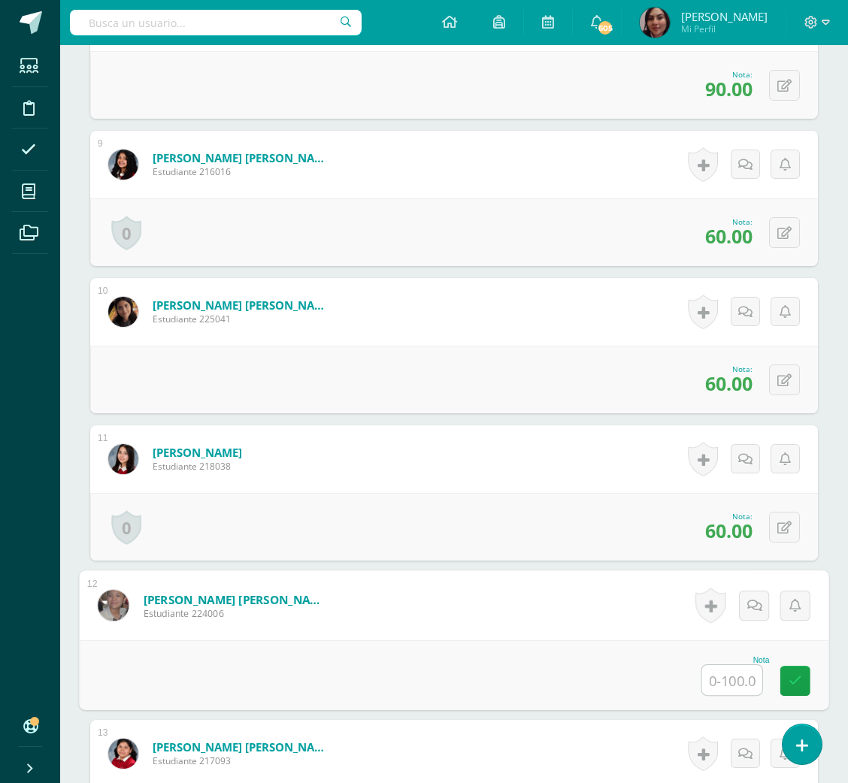
click at [709, 675] on input "text" at bounding box center [732, 680] width 60 height 30
type input "80"
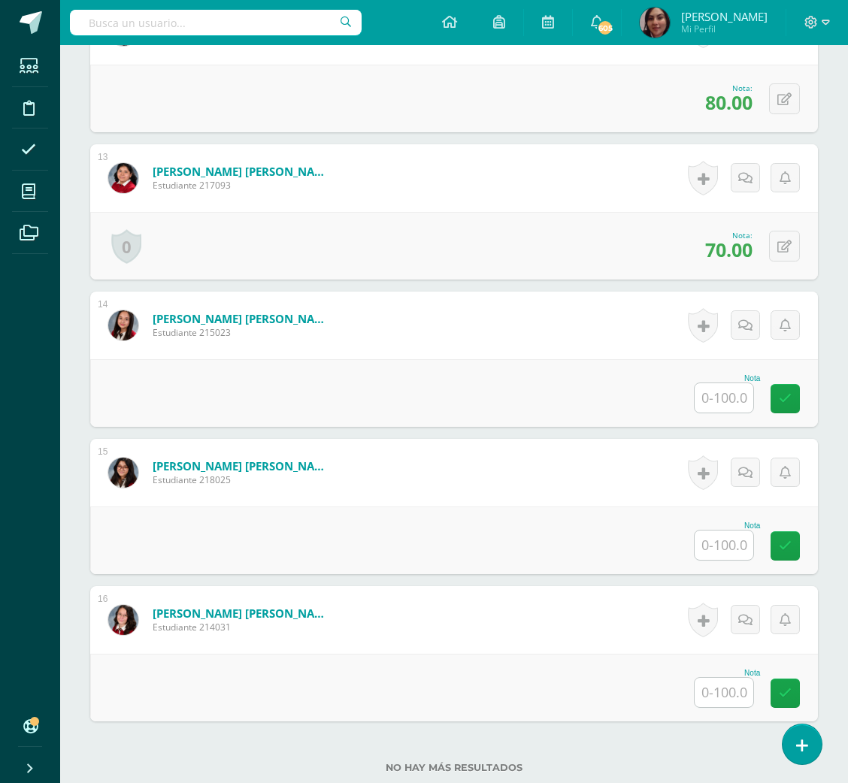
scroll to position [2167, 0]
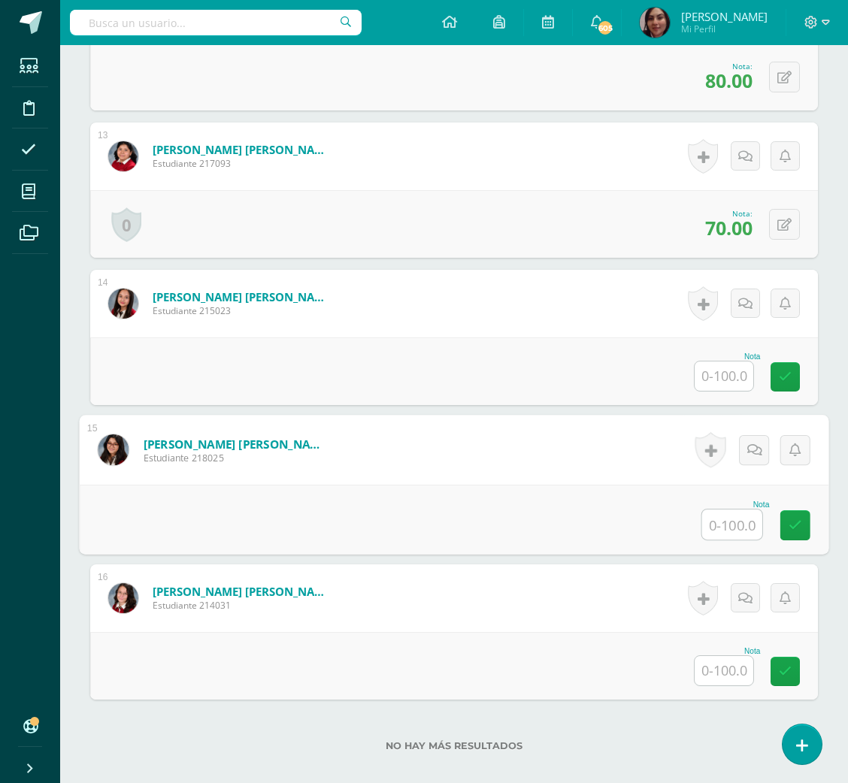
click at [739, 521] on input "text" at bounding box center [732, 524] width 60 height 30
type input "100"
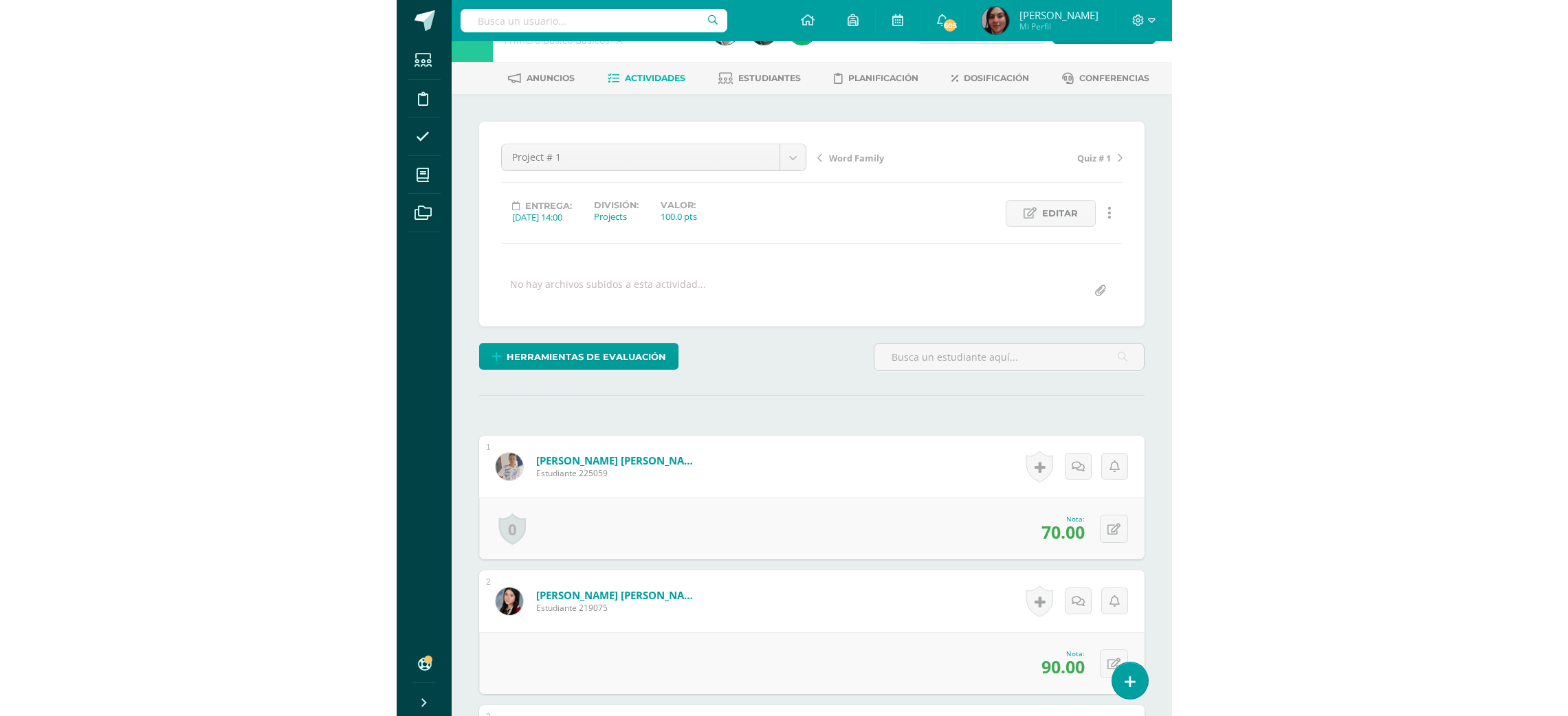
scroll to position [0, 0]
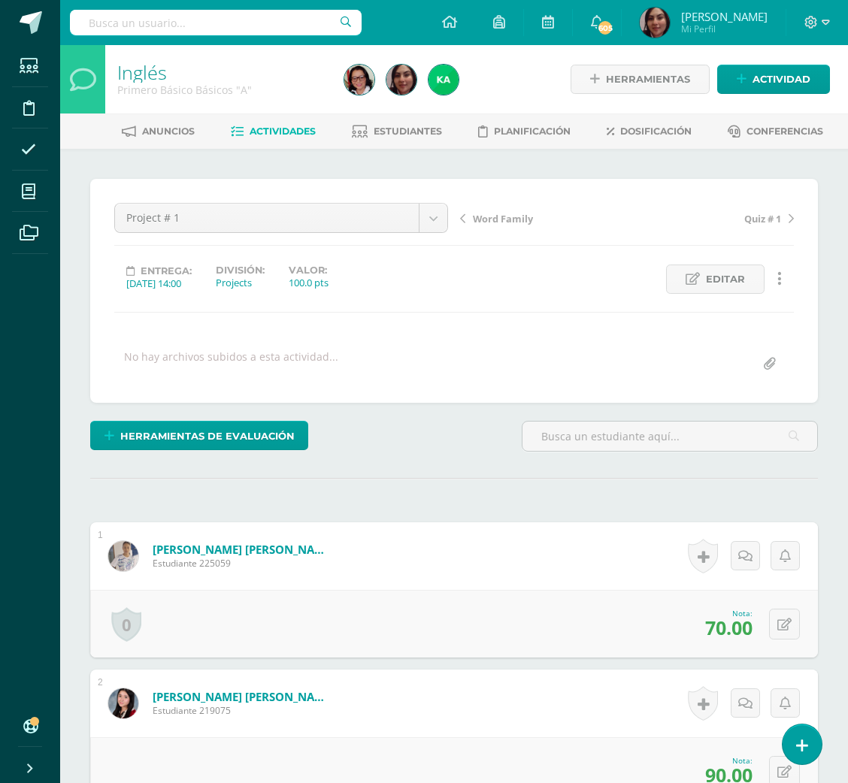
click at [570, 313] on hr at bounding box center [453, 313] width 679 height 2
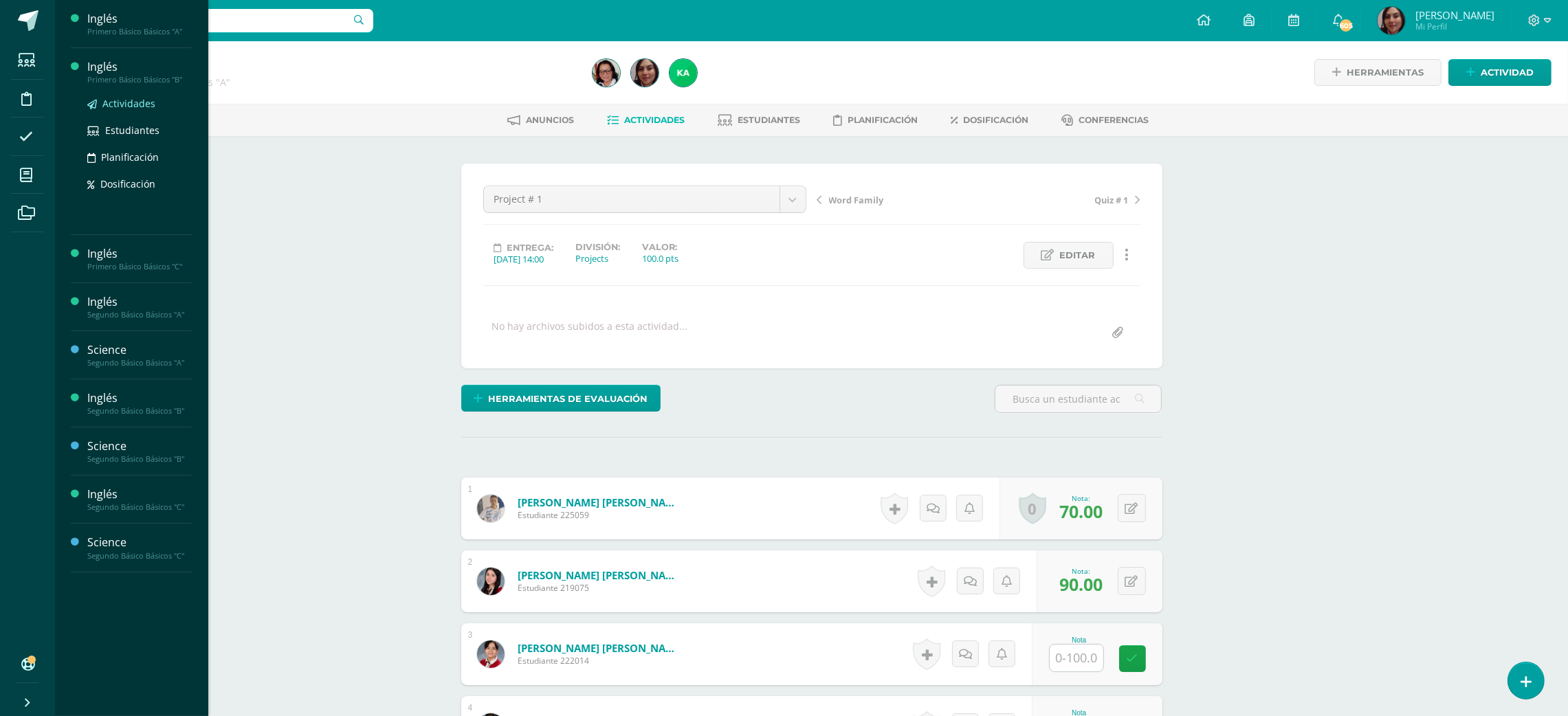
click at [117, 107] on span "Actividades" at bounding box center [129, 103] width 53 height 13
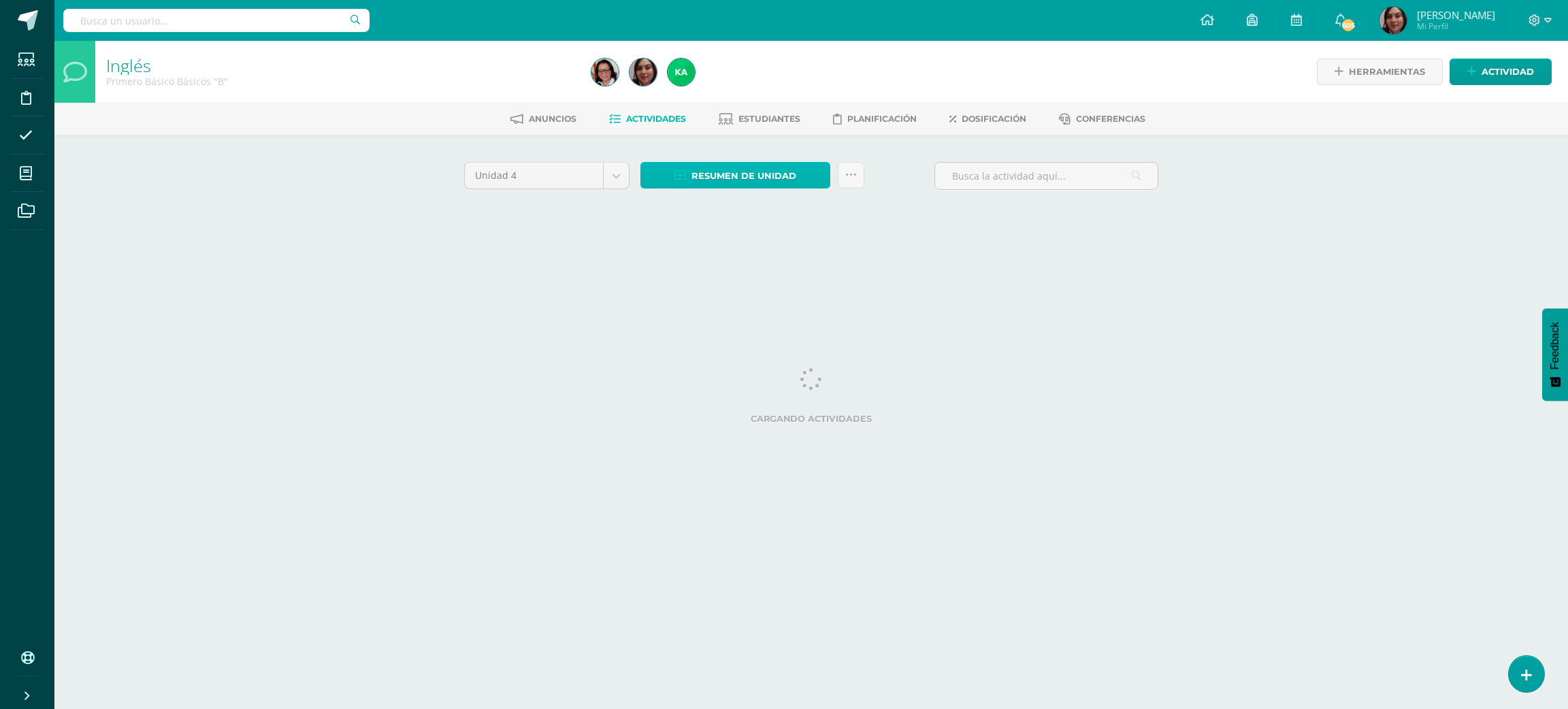
click at [701, 166] on span "Resumen de unidad" at bounding box center [744, 176] width 105 height 25
click at [743, 79] on link "Descargar como HTML" at bounding box center [736, 85] width 145 height 21
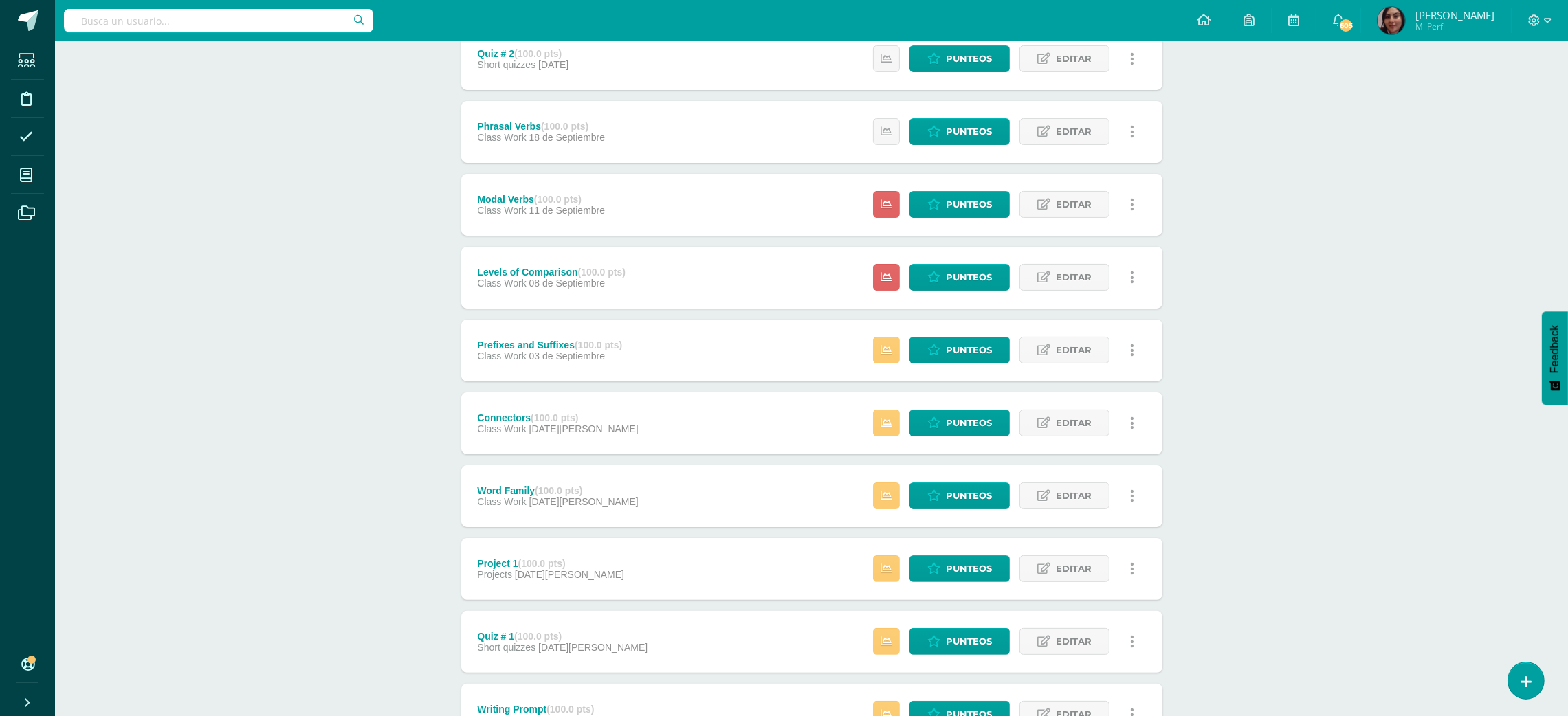
scroll to position [683, 0]
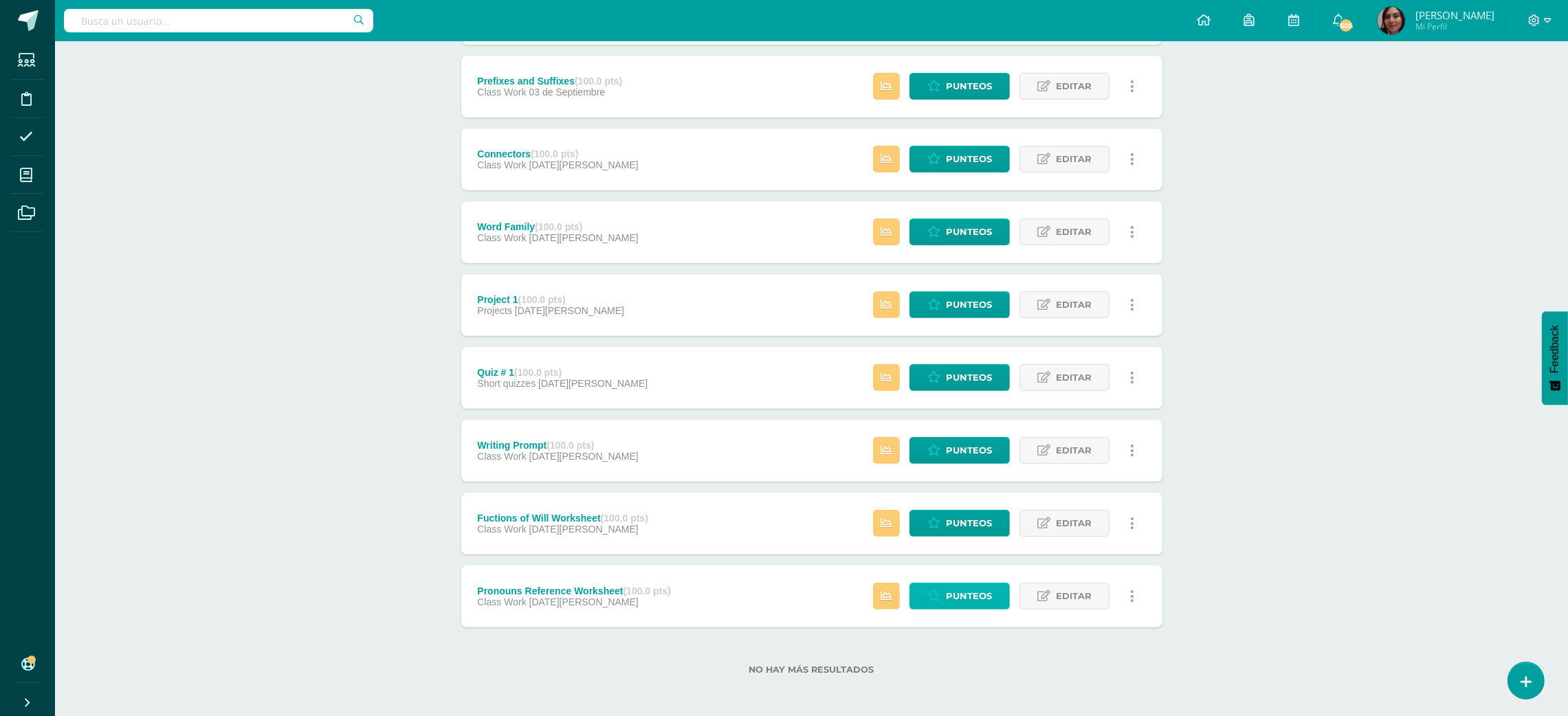
click at [987, 583] on span "Punteos" at bounding box center [969, 596] width 46 height 26
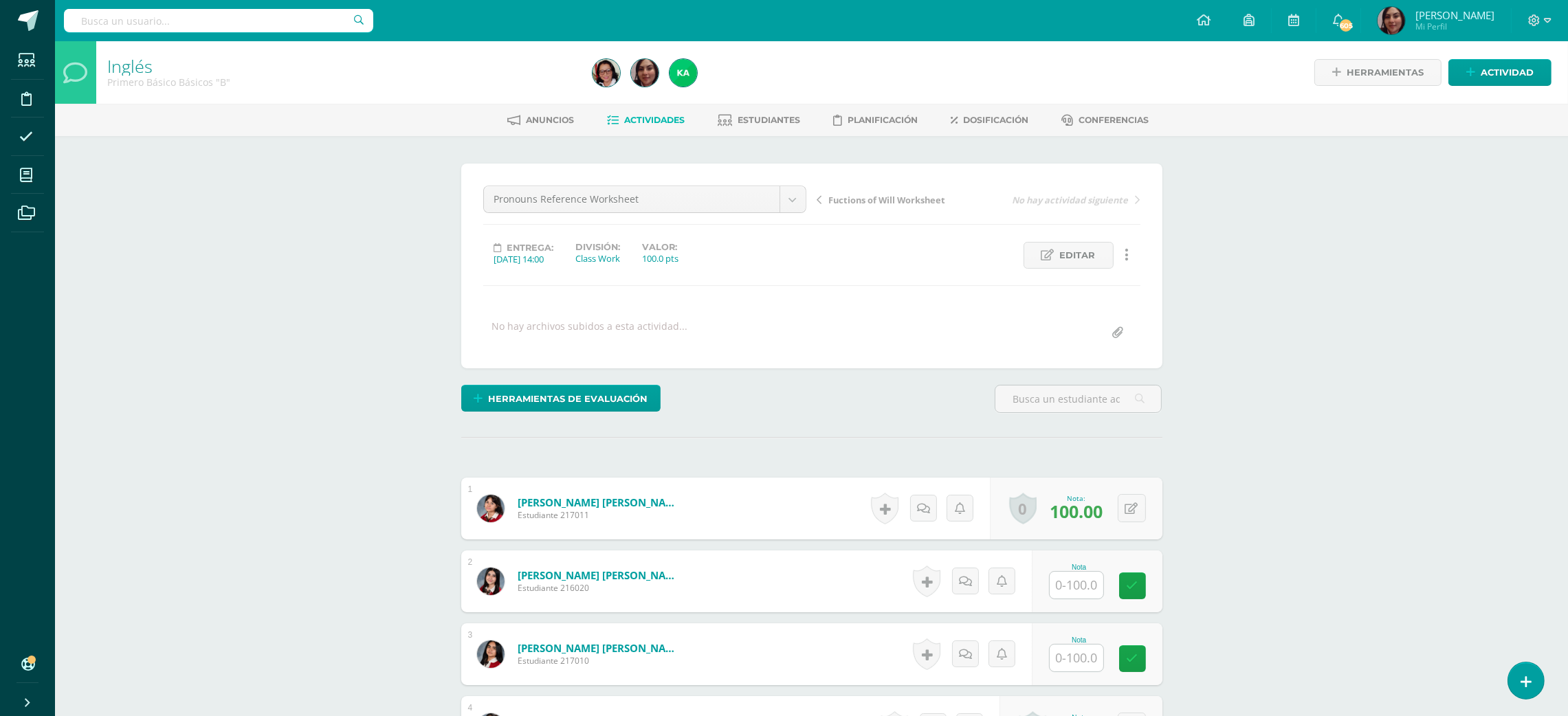
scroll to position [1, 0]
click at [1094, 596] on input "text" at bounding box center [1084, 584] width 55 height 27
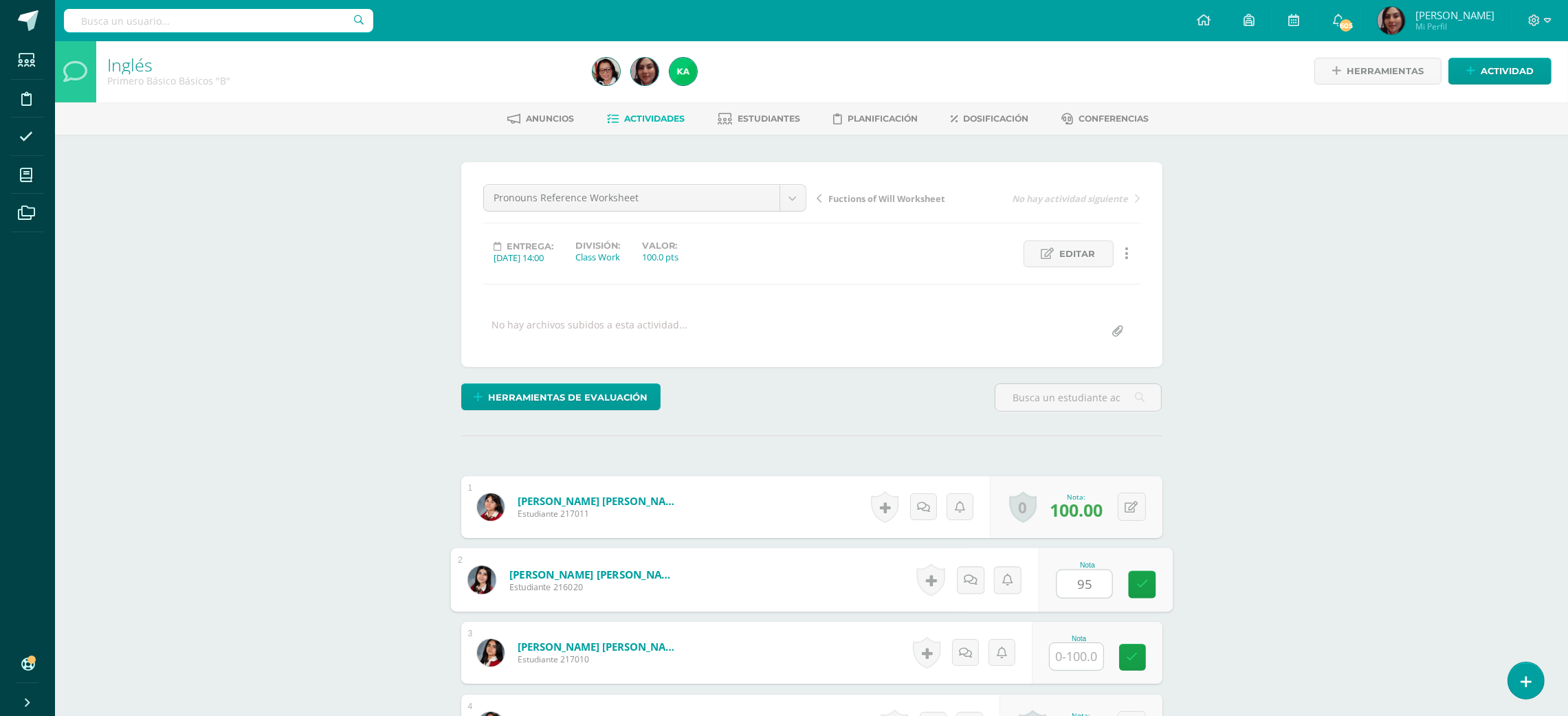
type input "95"
type input "90"
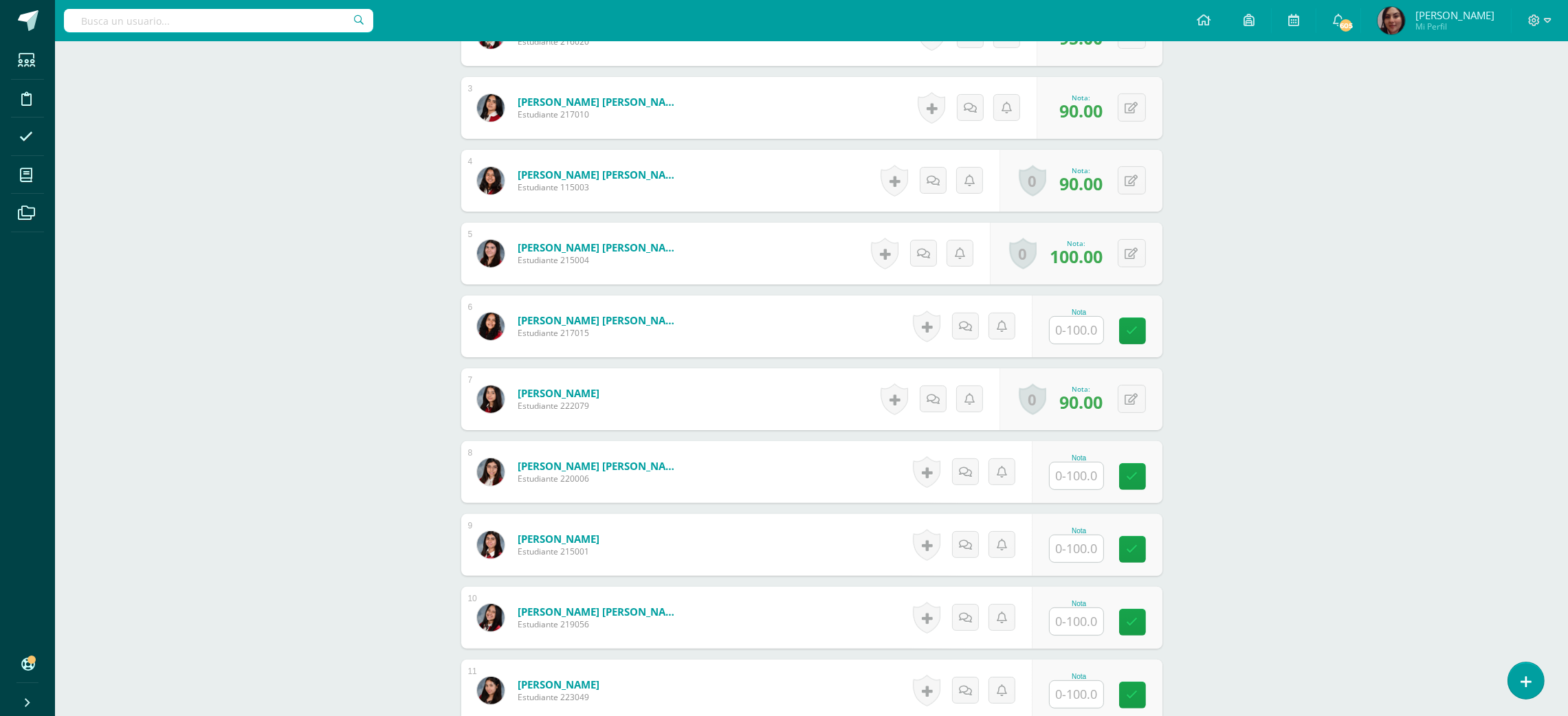
scroll to position [545, 0]
click at [1088, 329] on input "text" at bounding box center [1084, 332] width 55 height 27
type input "100"
type input "90"
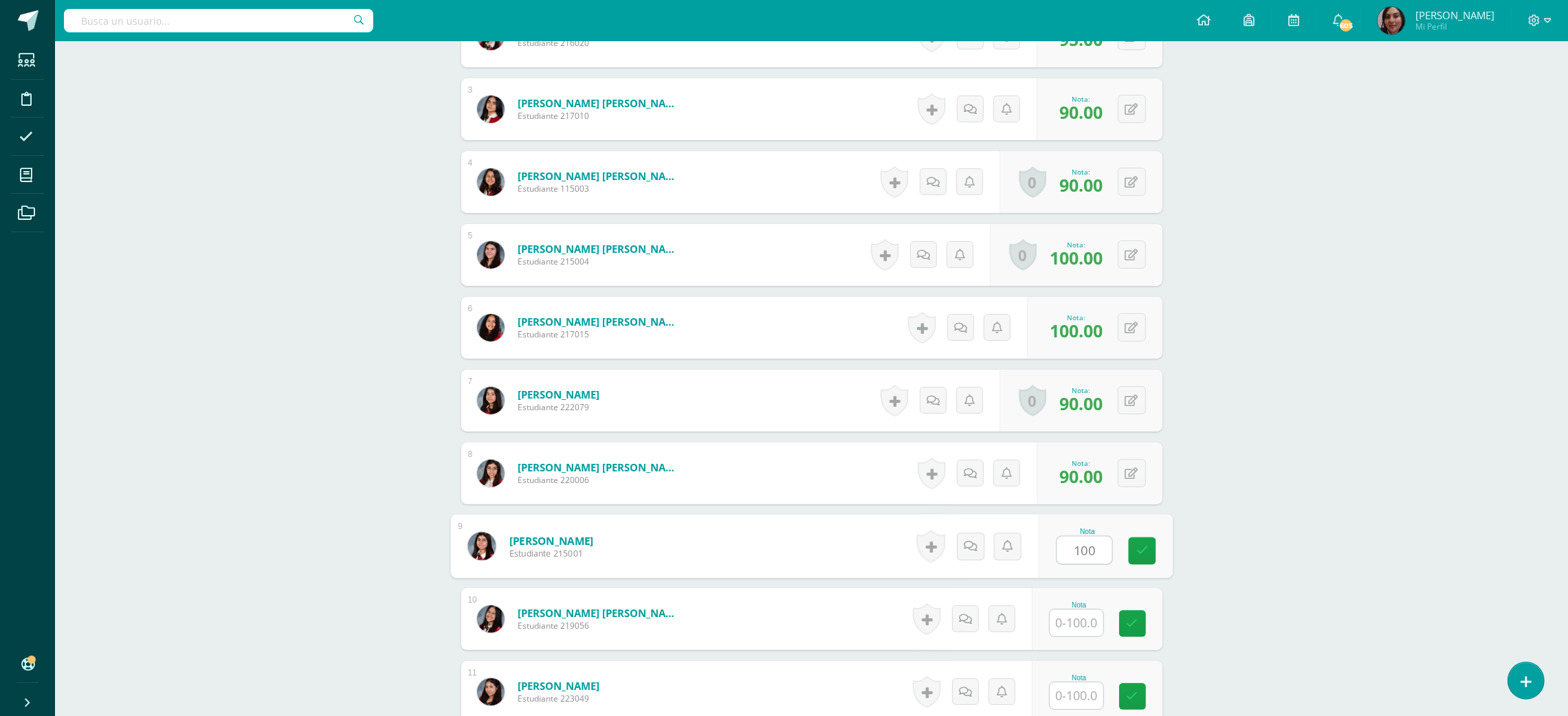
type input "100"
type input "85"
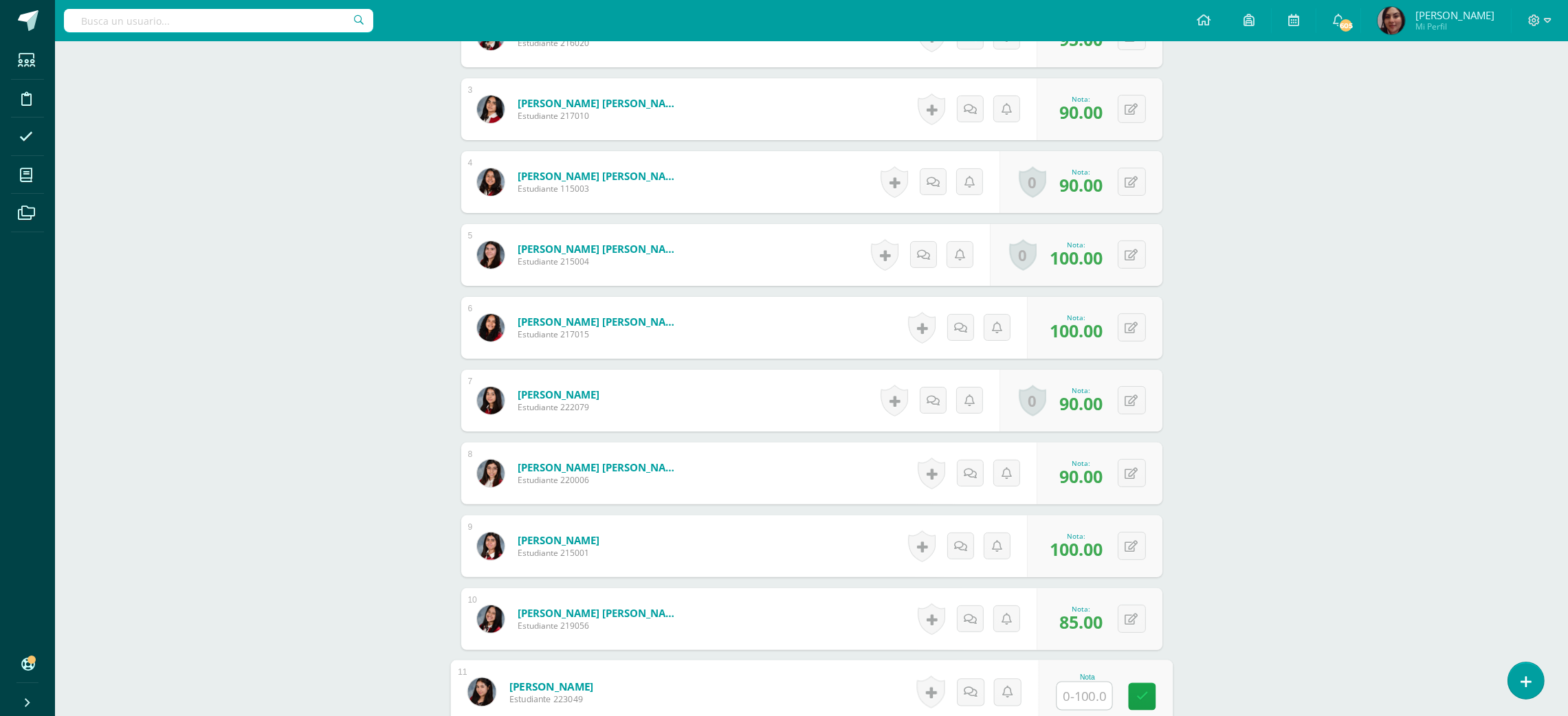
scroll to position [950, 0]
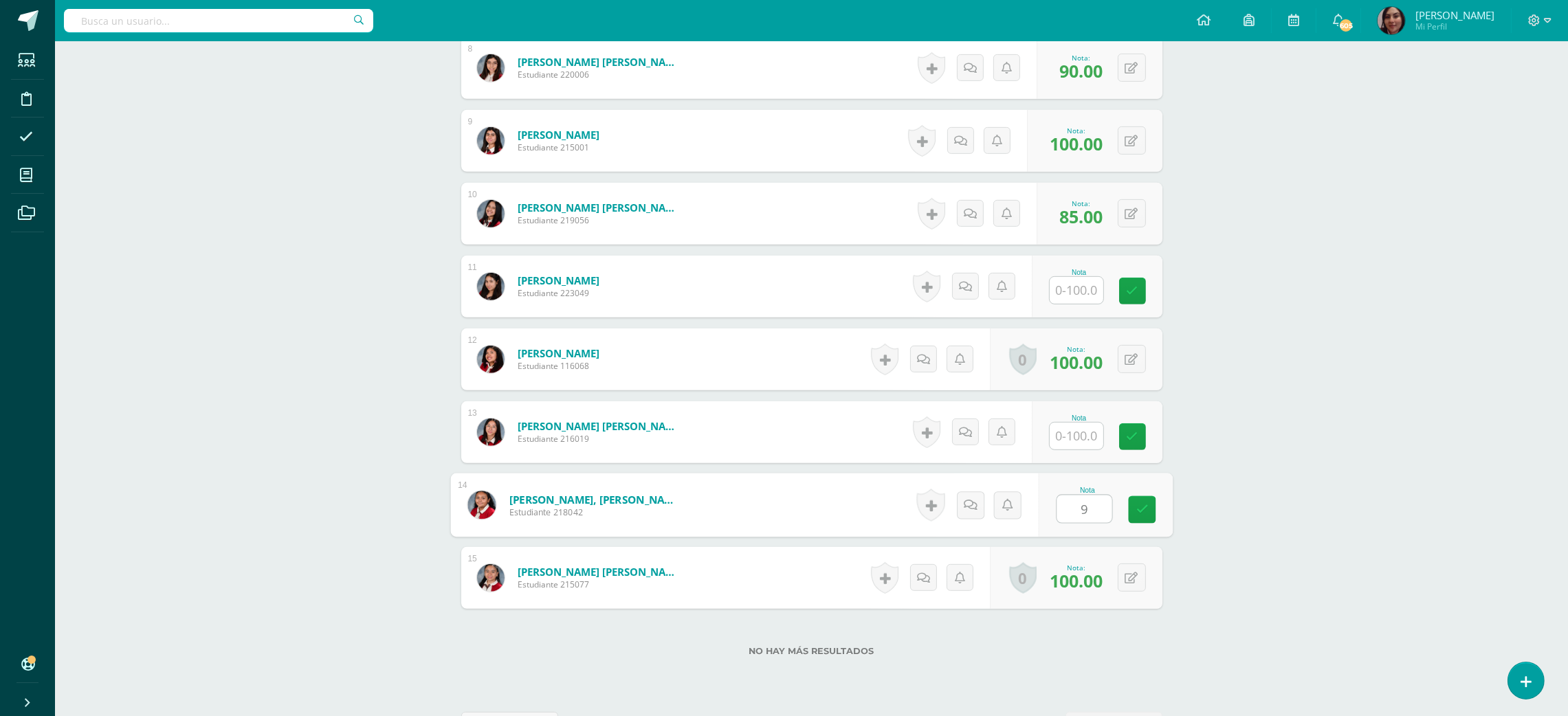
type input "95"
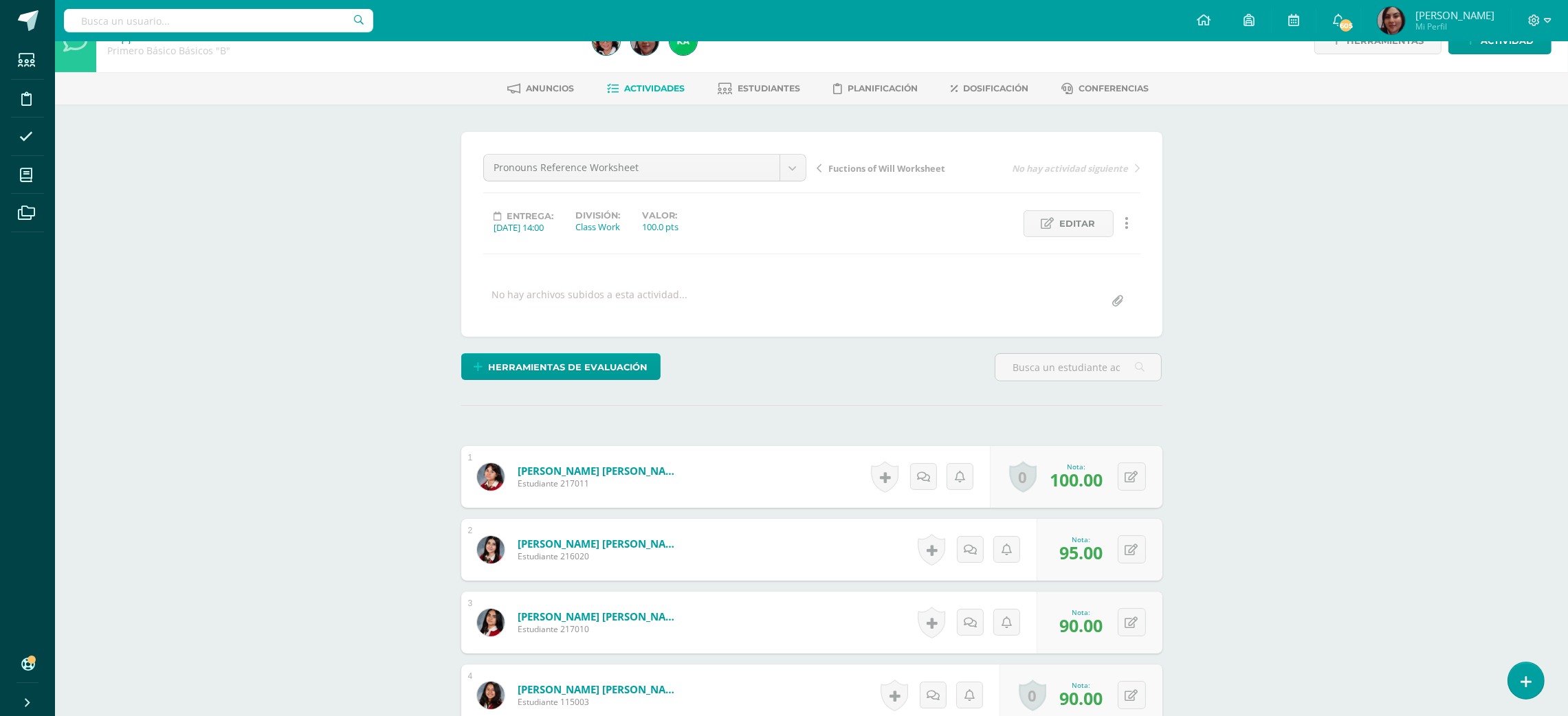
scroll to position [0, 0]
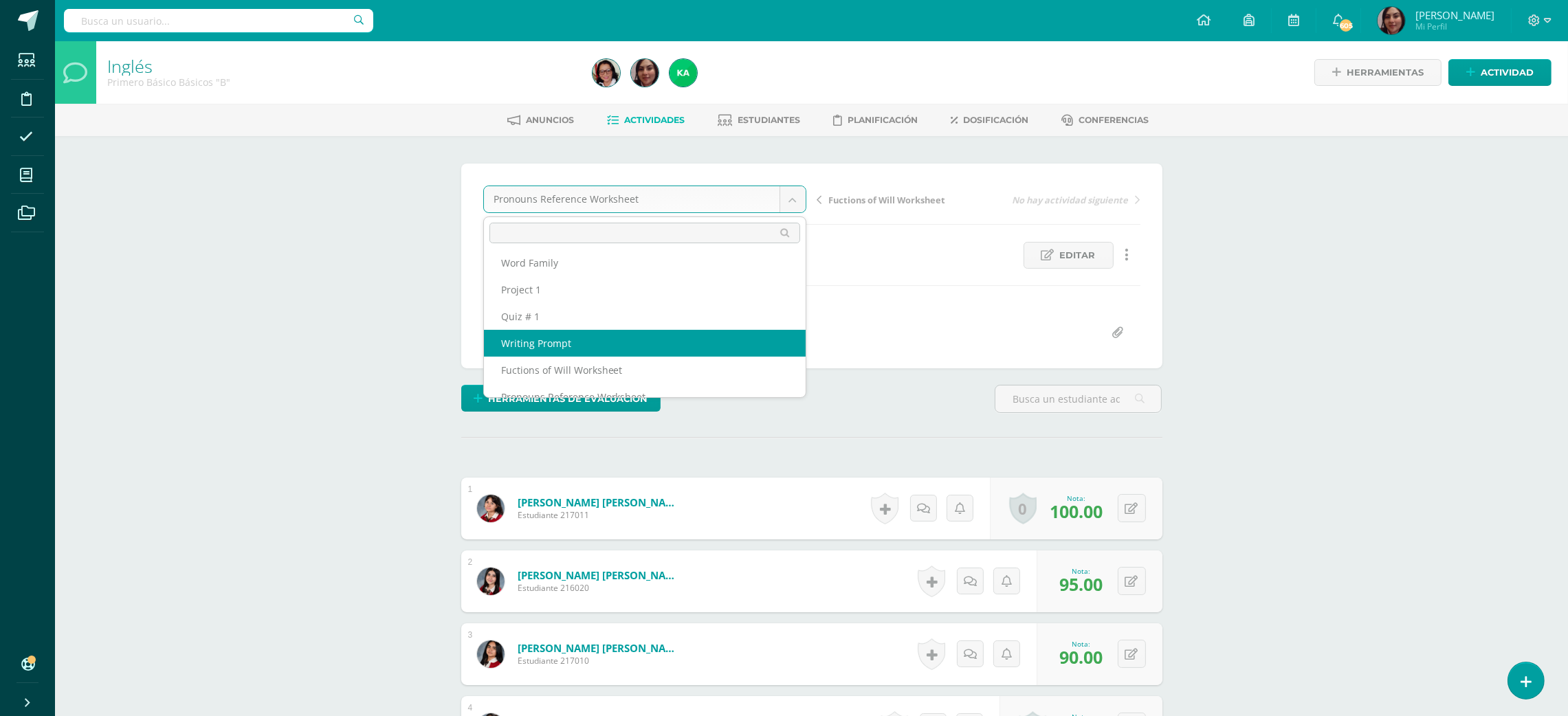
select select "/dashboard/teacher/grade-activity/209058/"
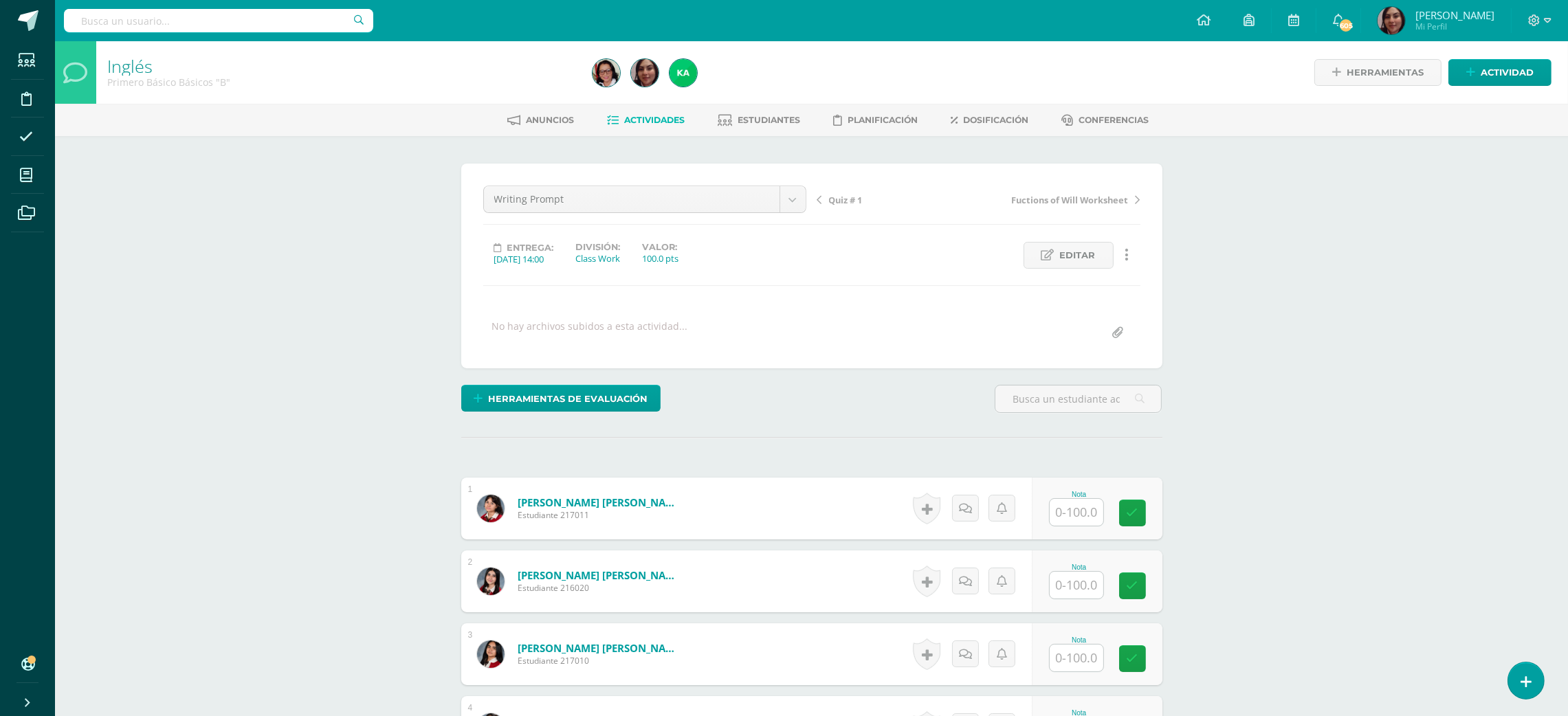
scroll to position [1, 0]
click at [1084, 576] on input "text" at bounding box center [1084, 584] width 55 height 27
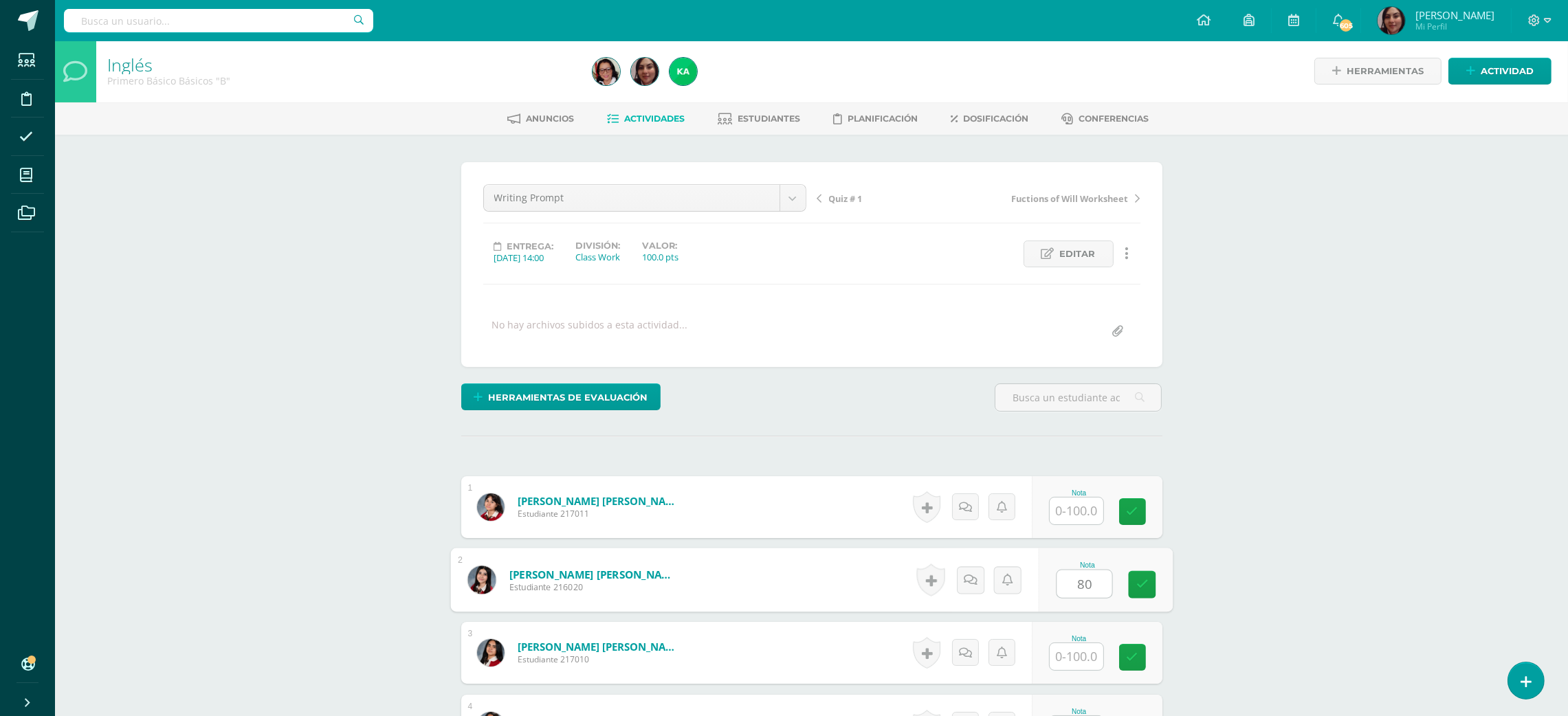
type input "80"
type input "70"
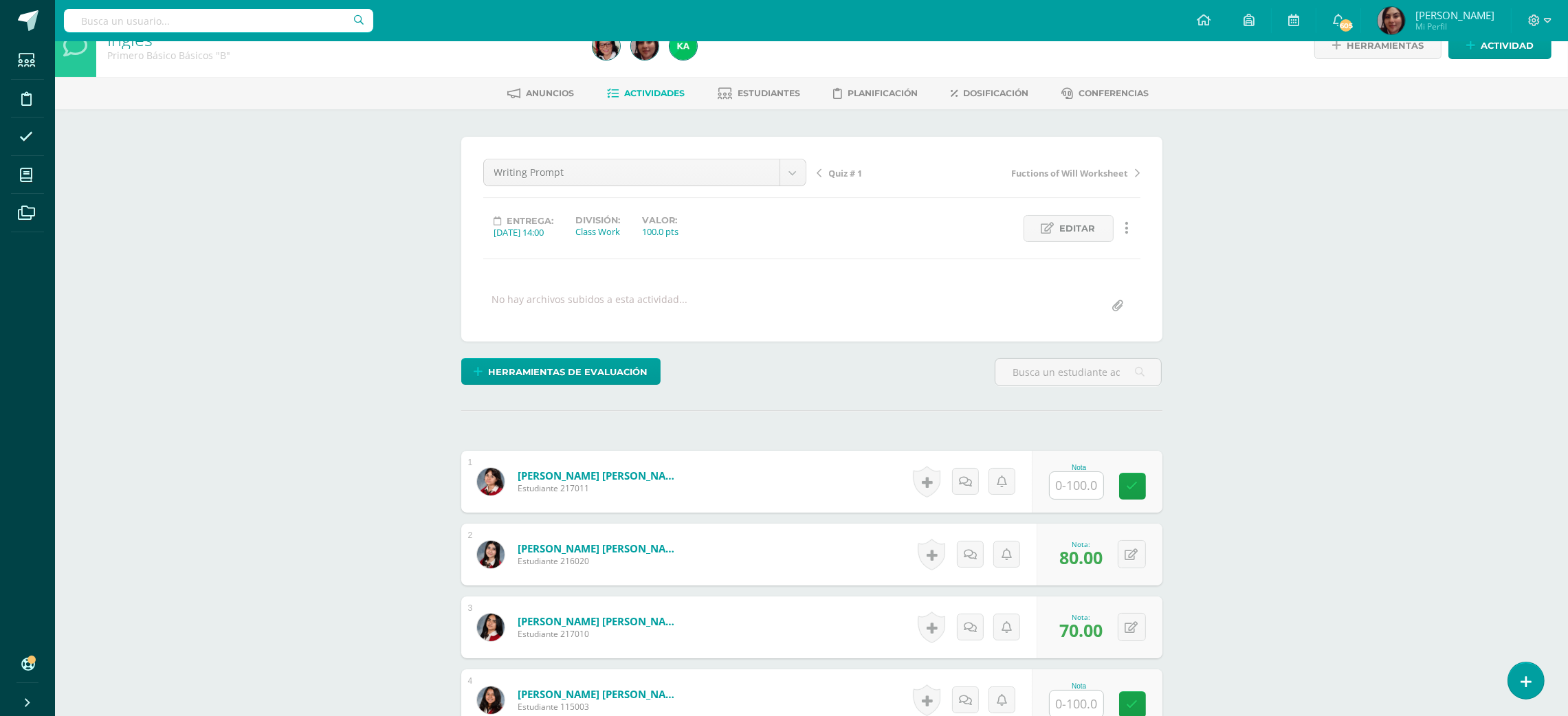
scroll to position [444, 0]
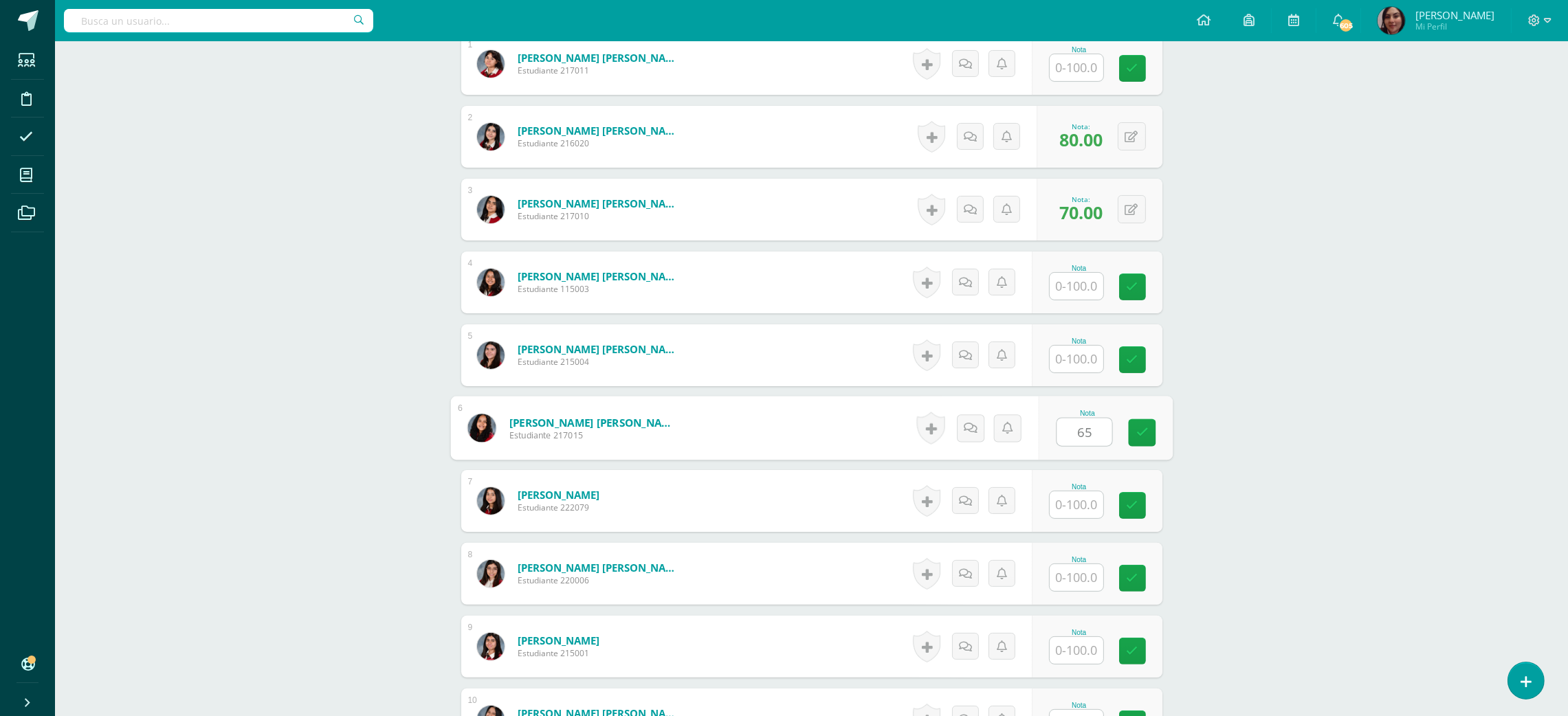
type input "65"
type input "70"
type input "75"
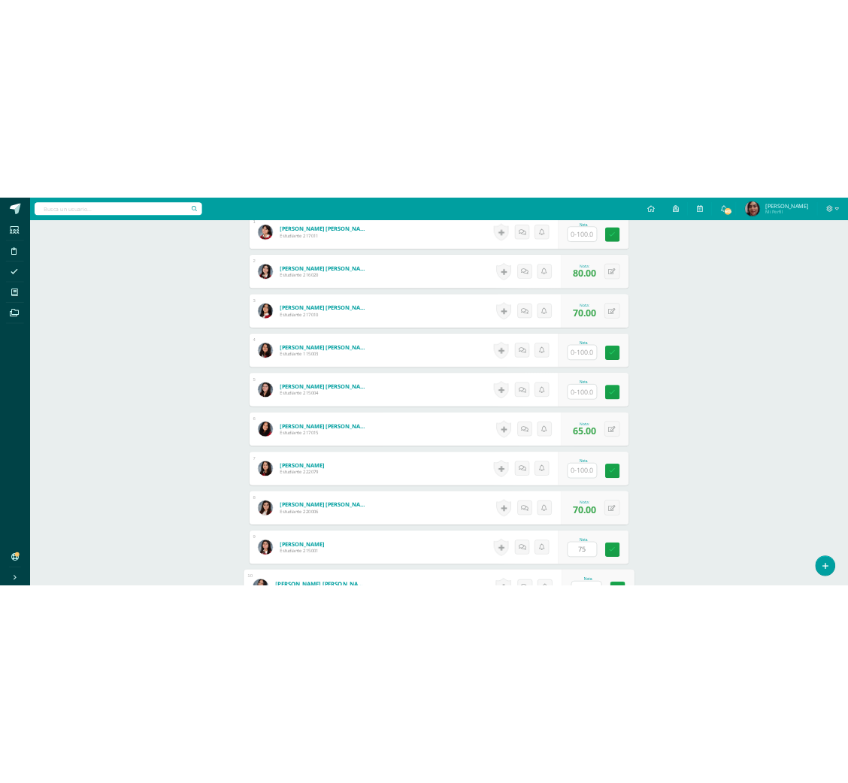
scroll to position [507, 0]
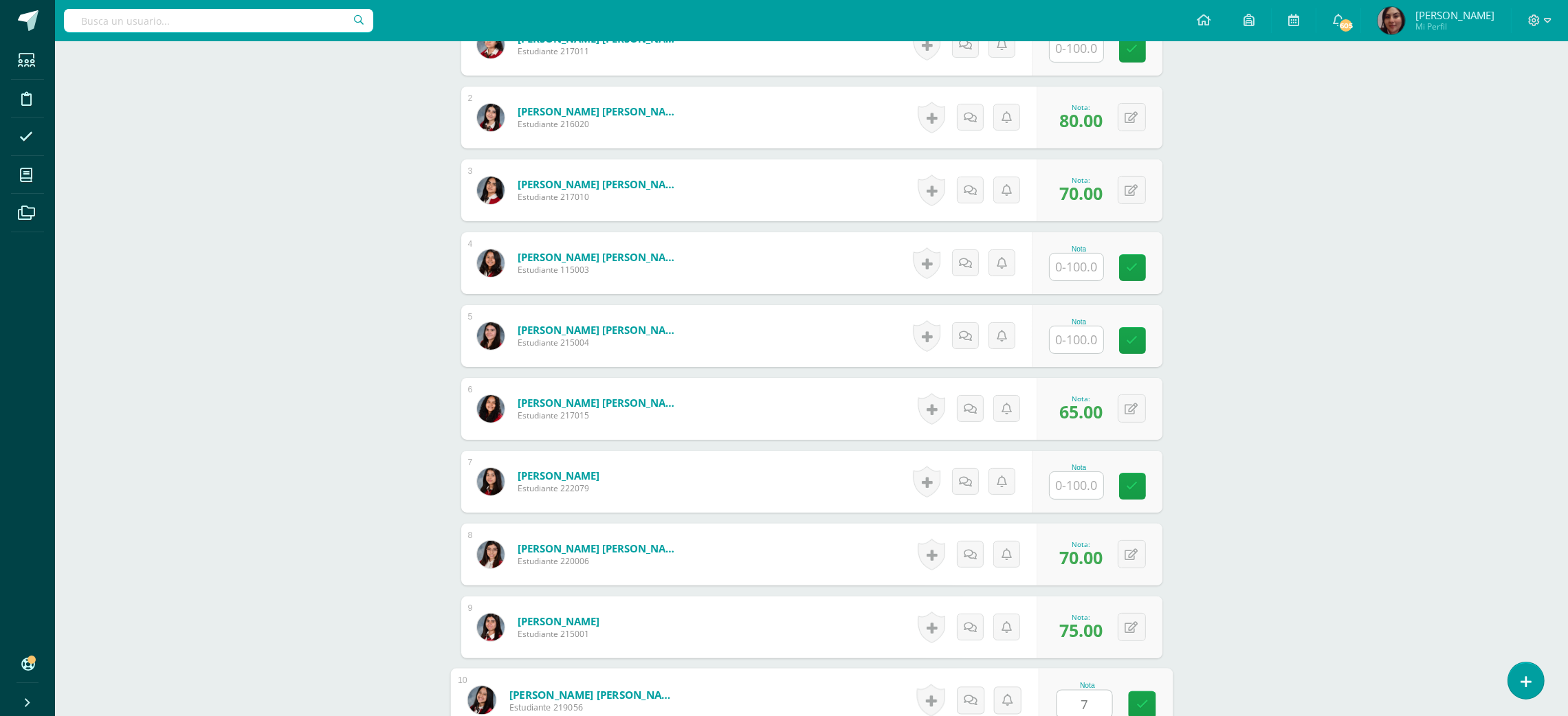
type input "70"
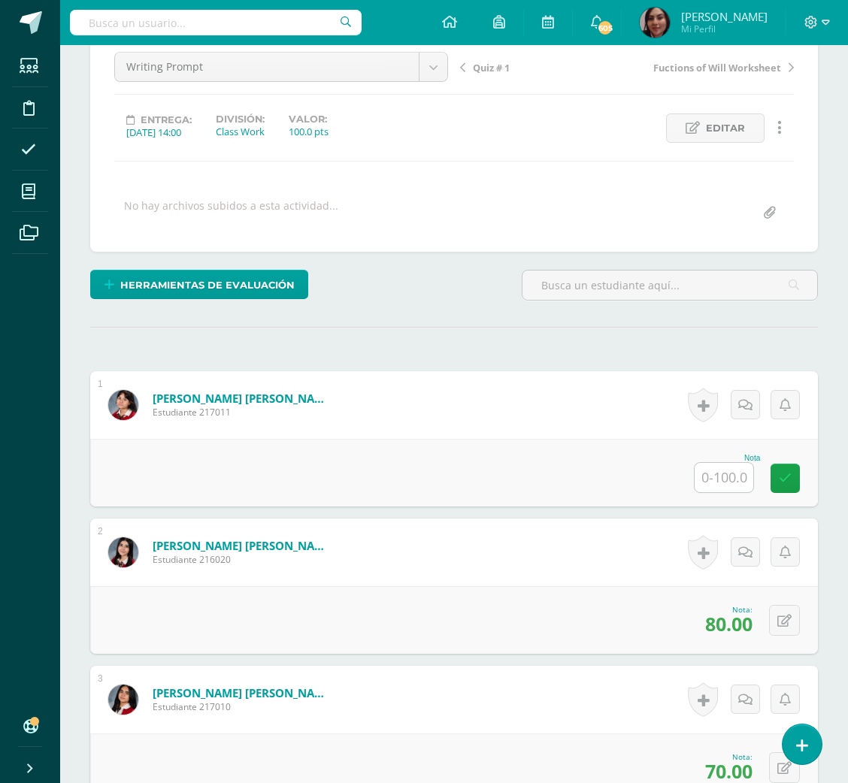
scroll to position [0, 0]
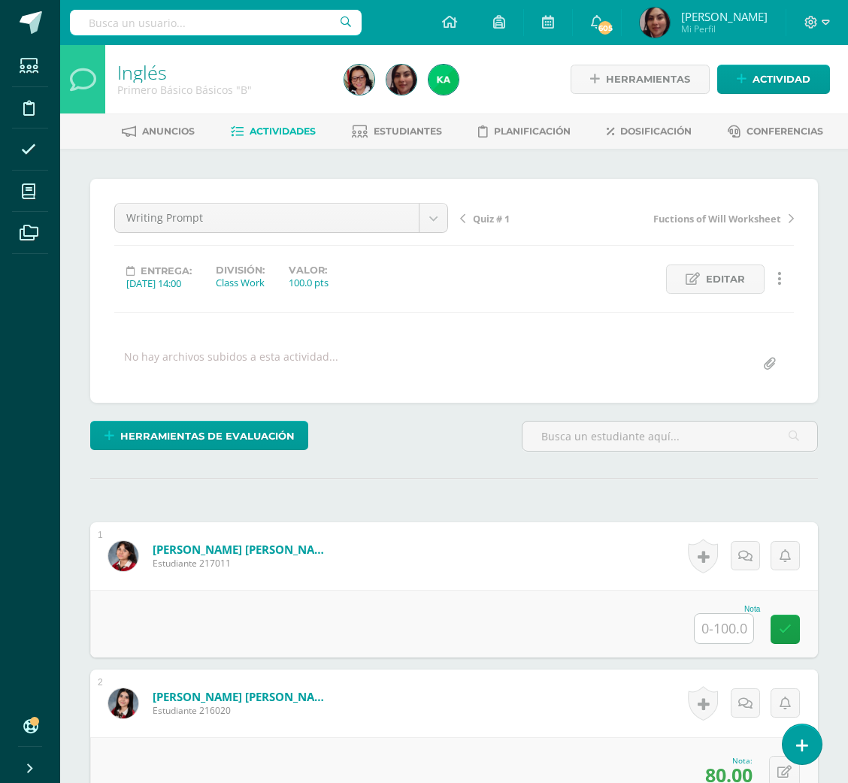
click at [490, 212] on span "Quiz # 1" at bounding box center [491, 219] width 37 height 14
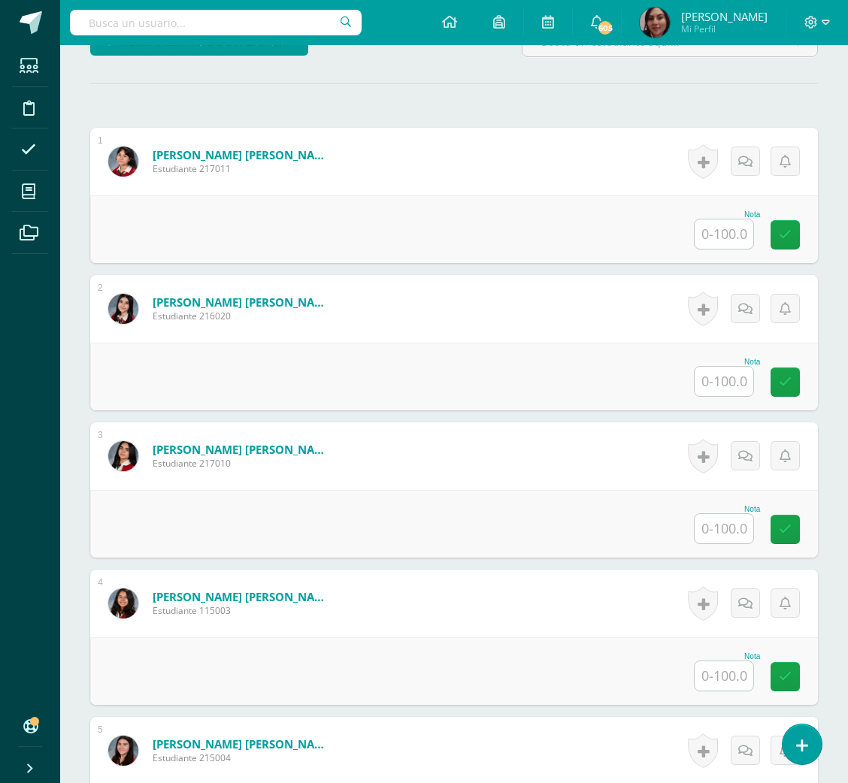
scroll to position [420, 0]
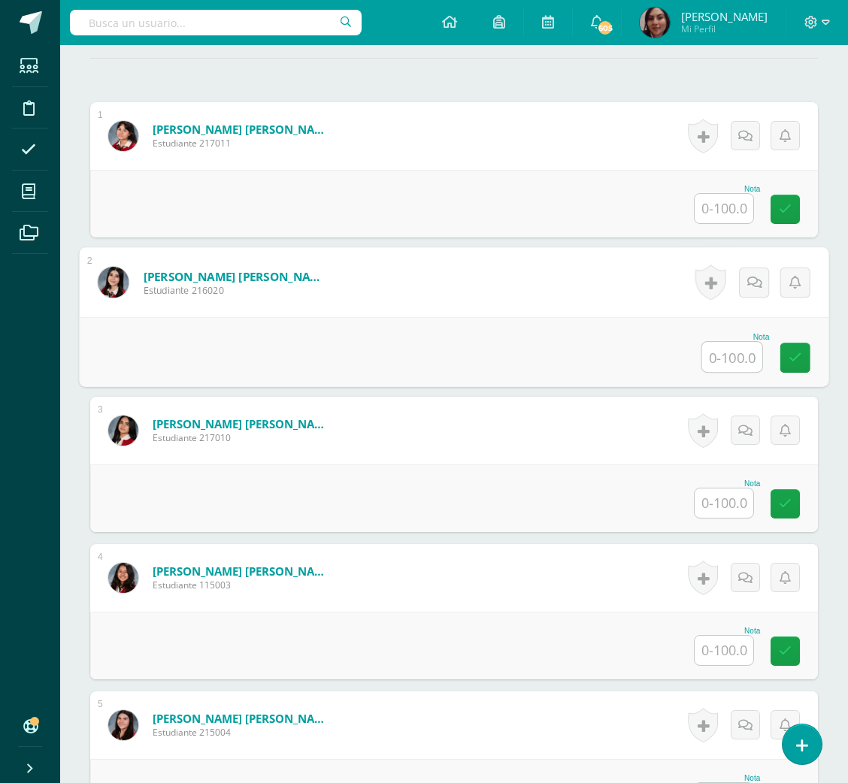
click at [722, 352] on input "text" at bounding box center [732, 357] width 60 height 30
type input "77"
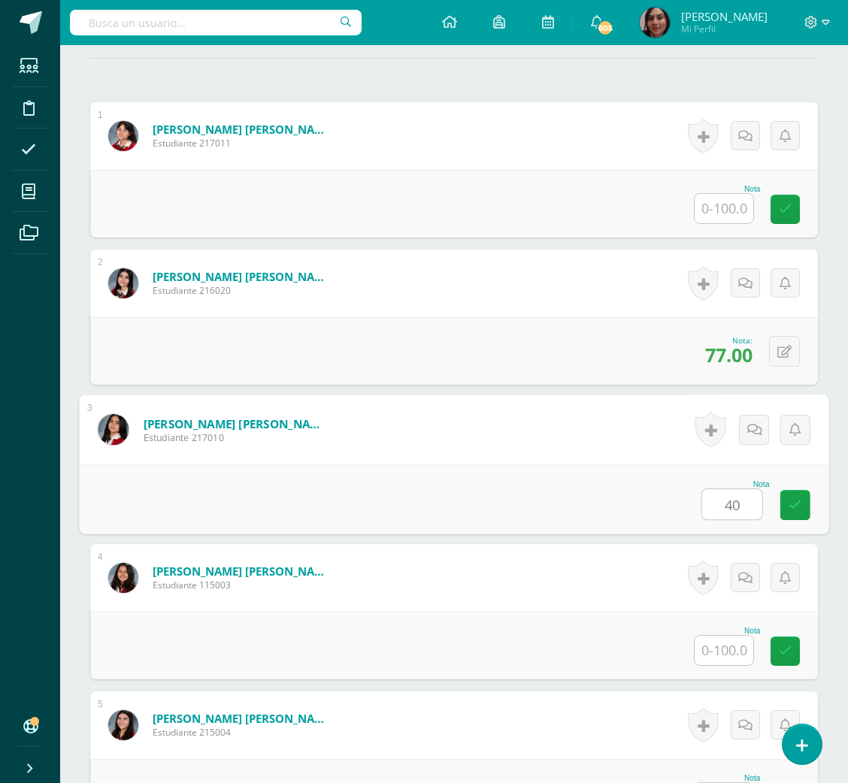
type input "40"
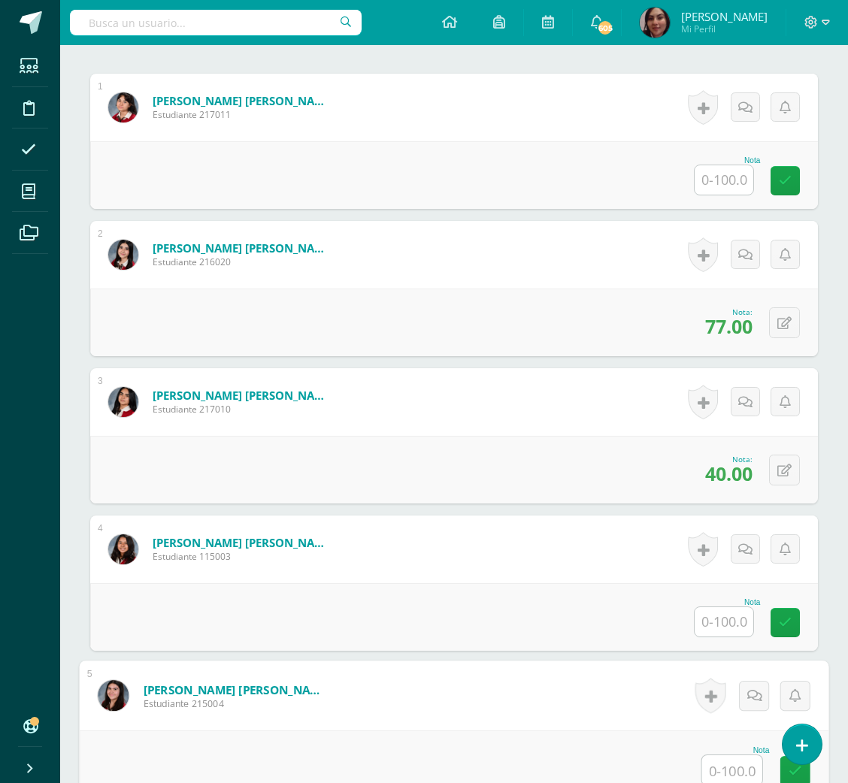
scroll to position [972, 0]
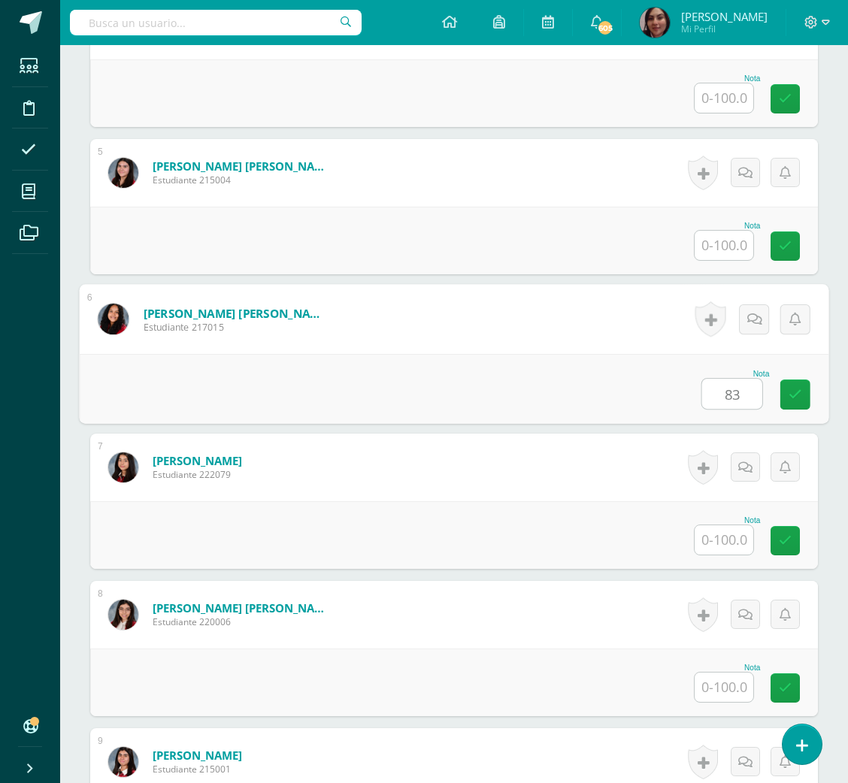
type input "83"
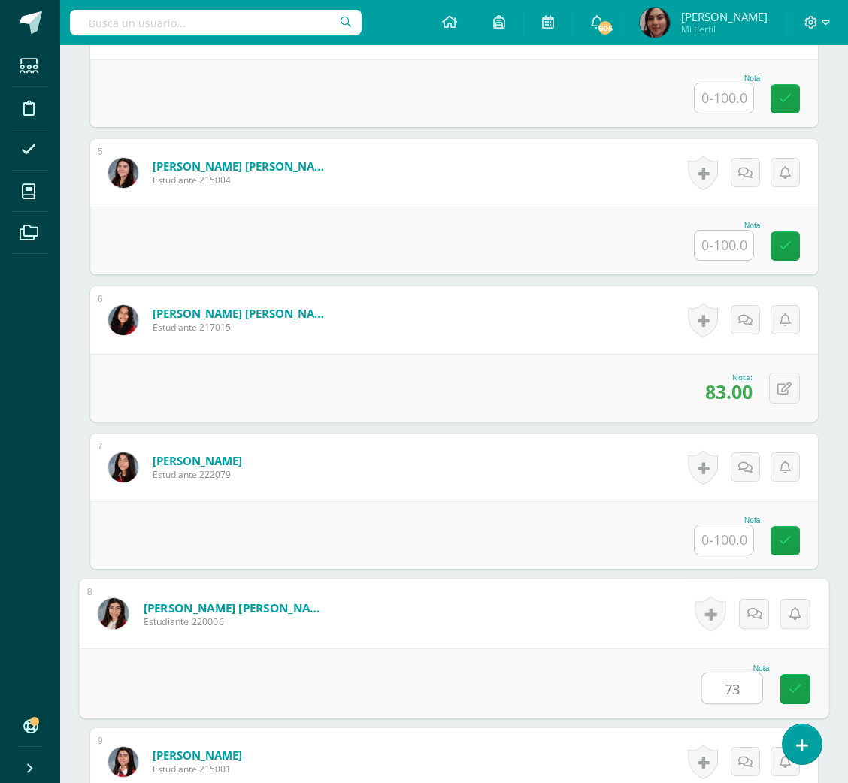
type input "73"
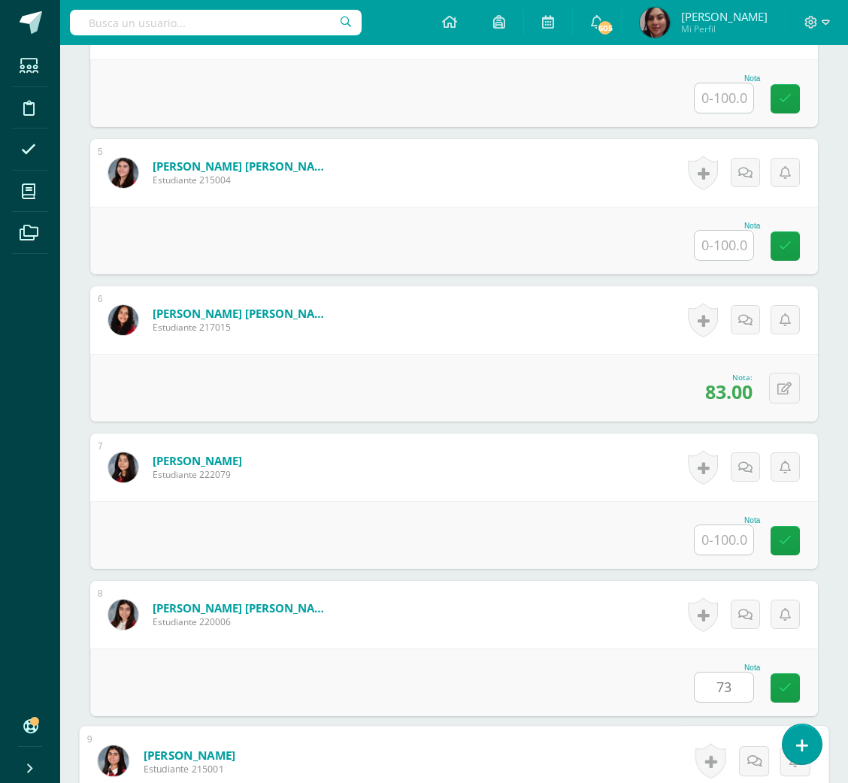
scroll to position [1414, 0]
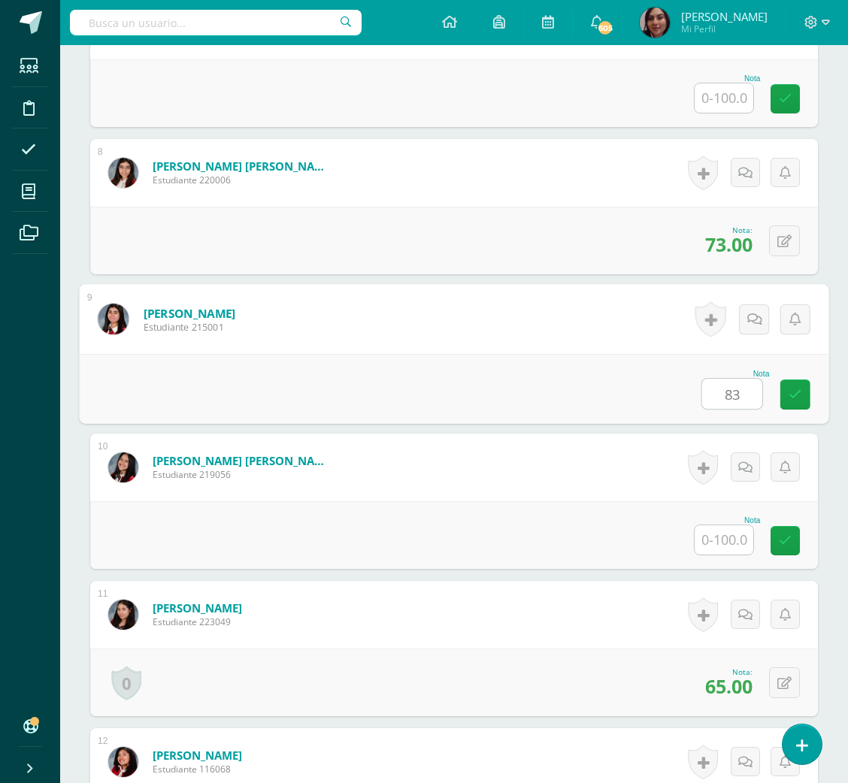
type input "83"
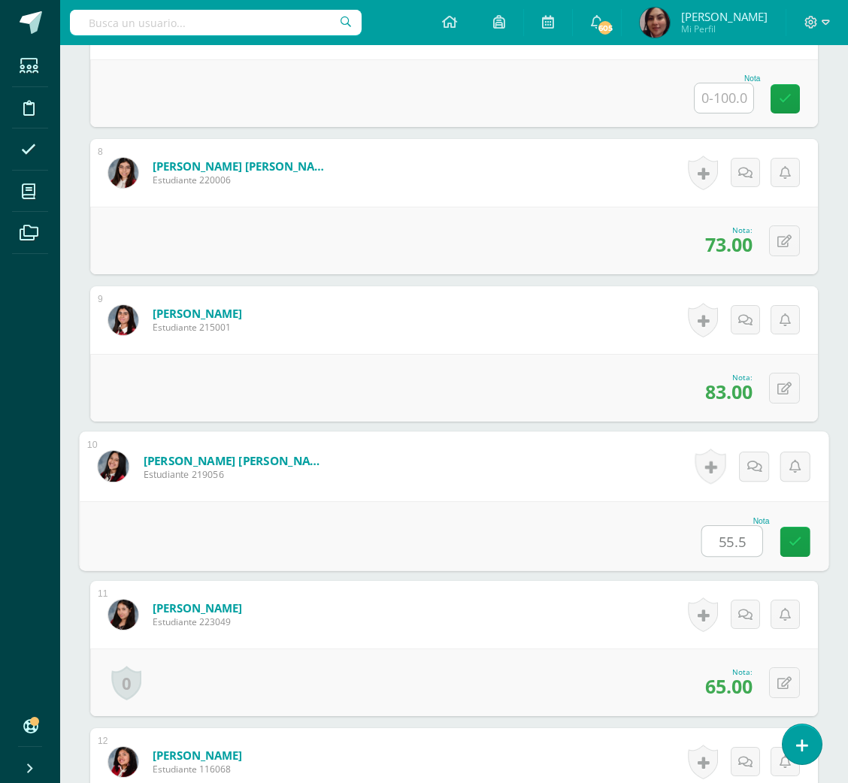
type input "55.5"
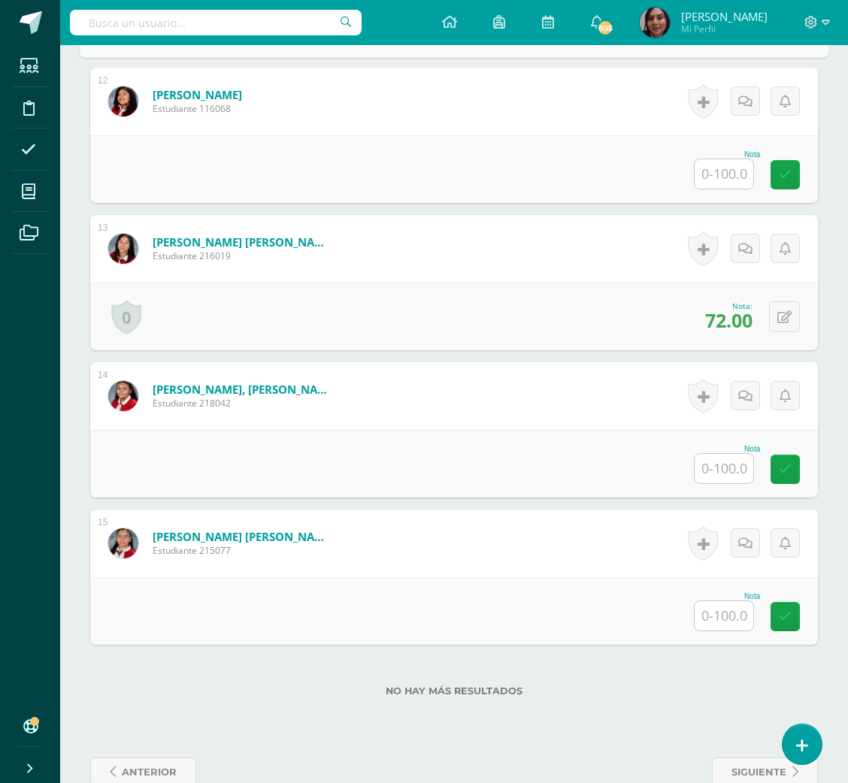
scroll to position [2103, 0]
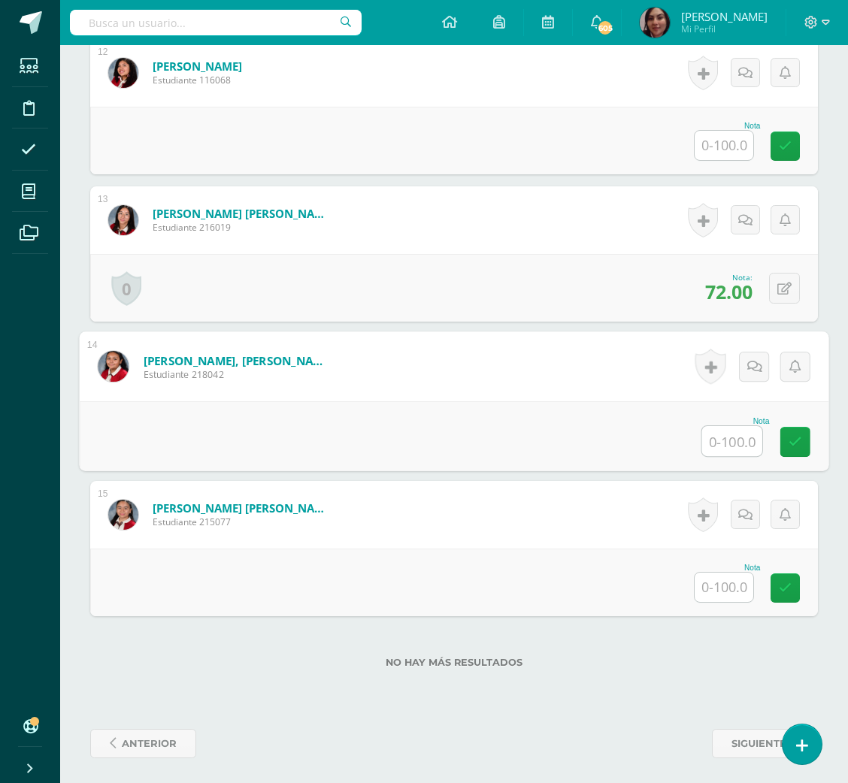
click at [720, 451] on input "text" at bounding box center [732, 441] width 60 height 30
type input "79"
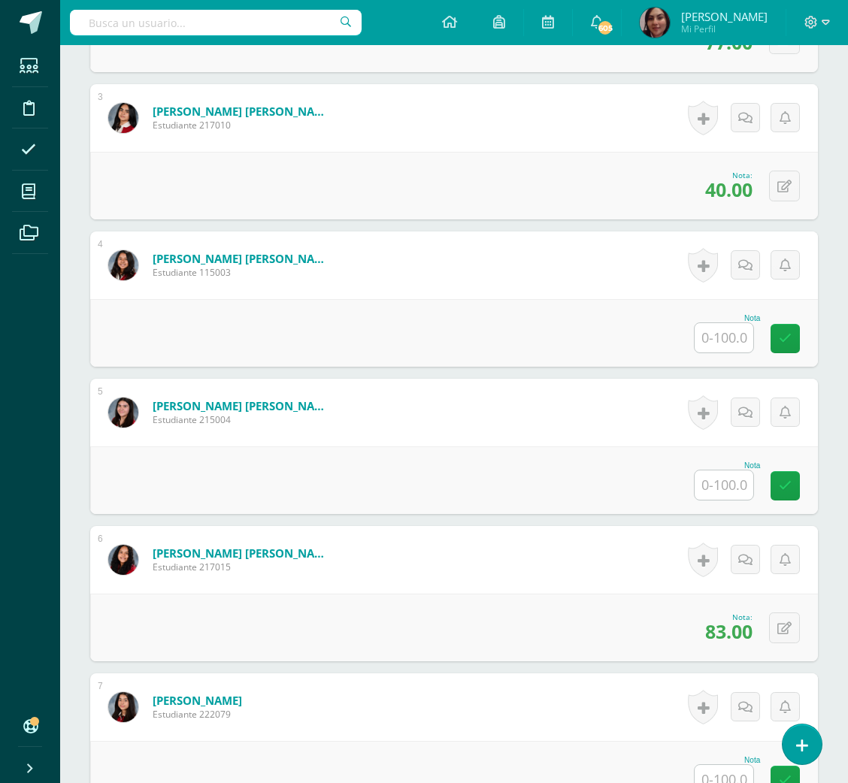
scroll to position [47, 0]
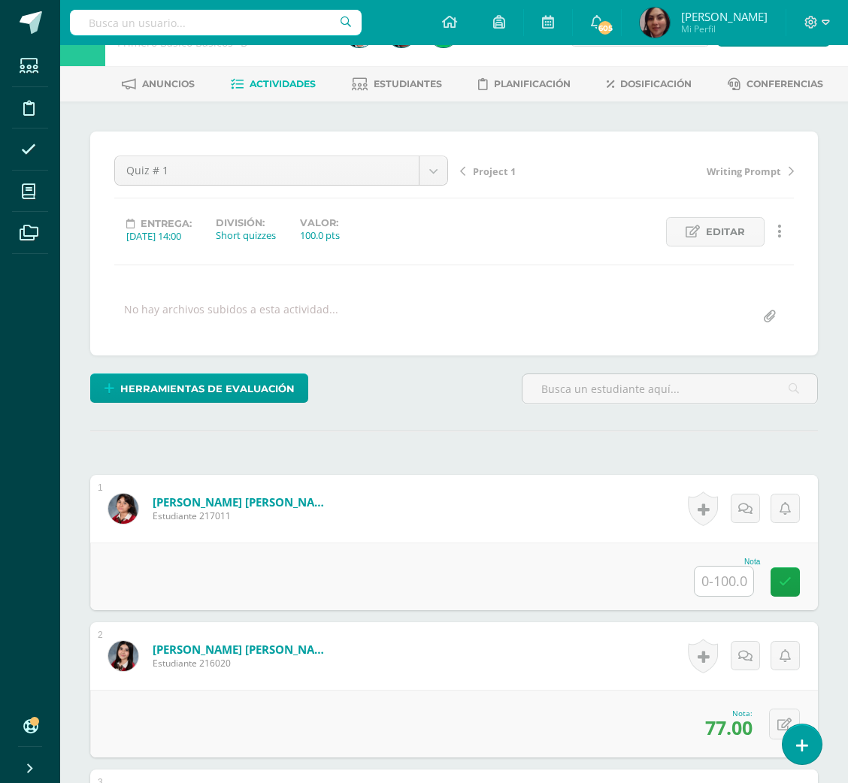
click at [502, 171] on span "Project 1" at bounding box center [494, 172] width 43 height 14
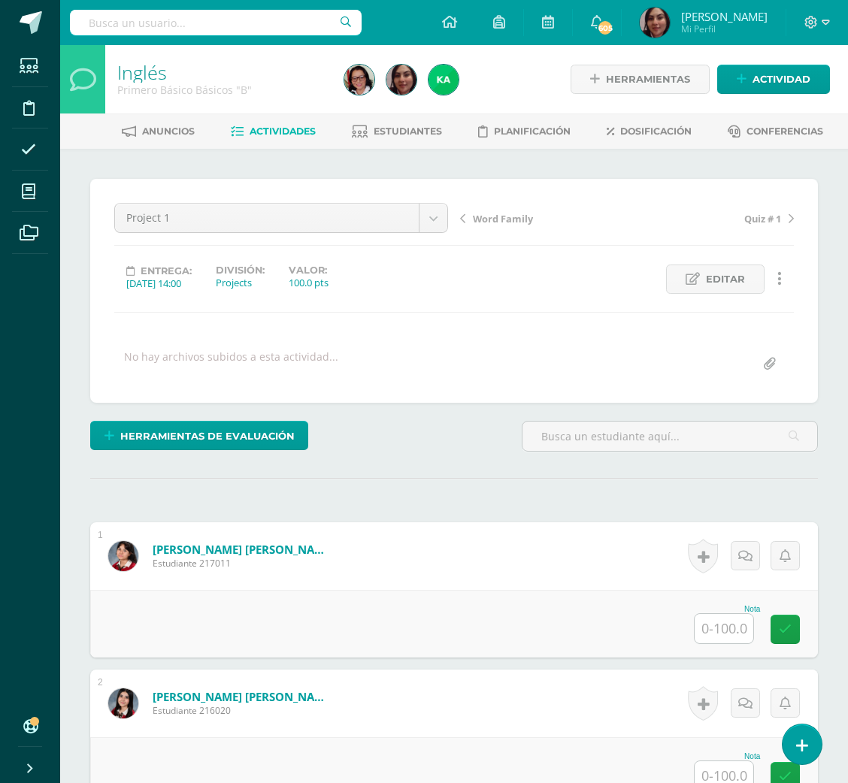
scroll to position [1, 0]
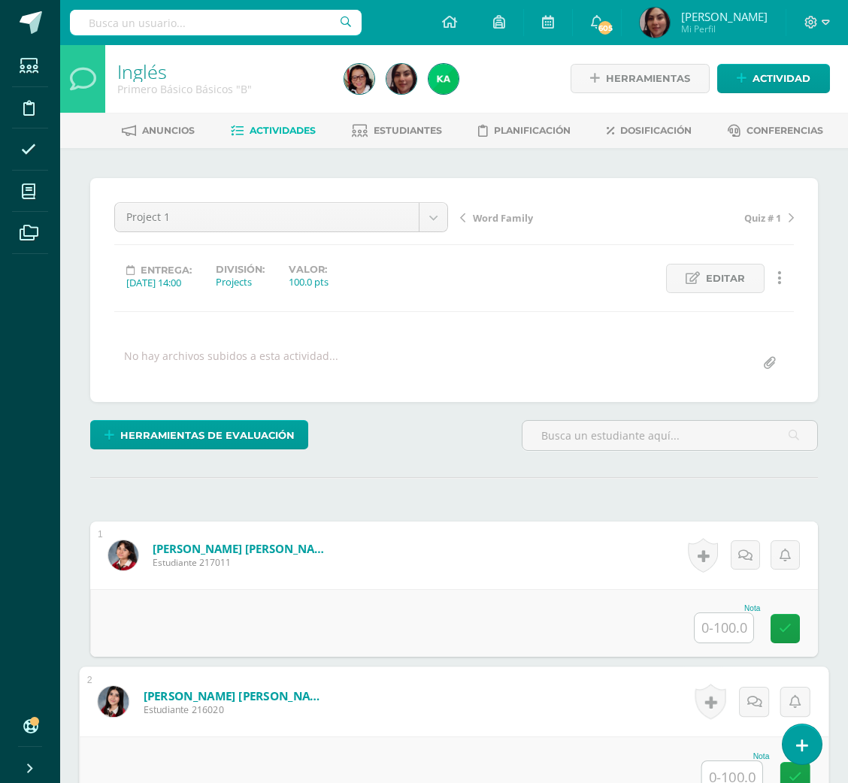
click at [723, 768] on input "text" at bounding box center [732, 776] width 60 height 30
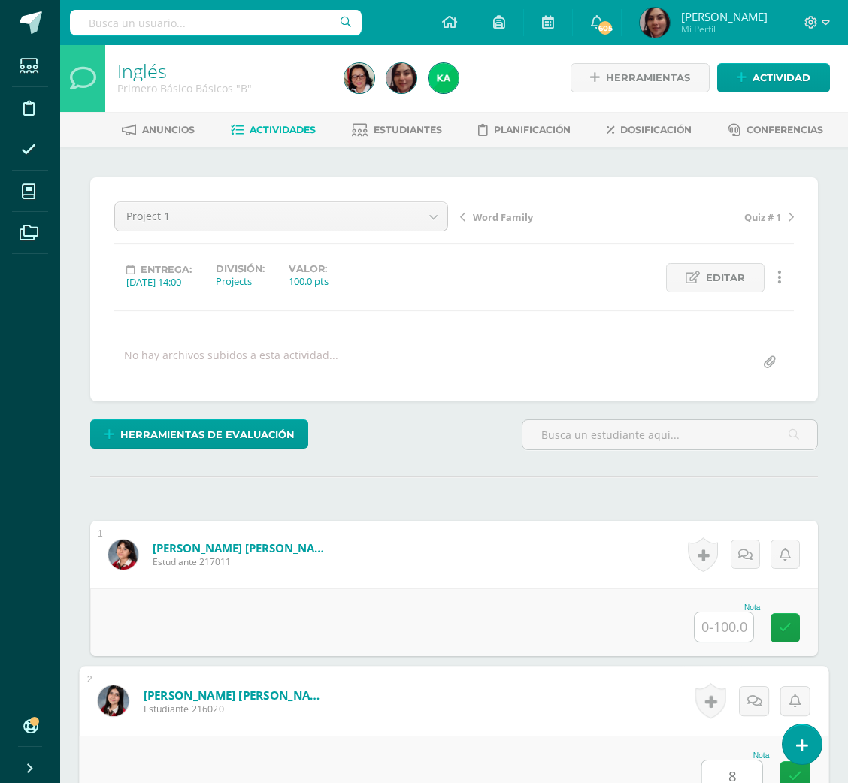
scroll to position [2, 0]
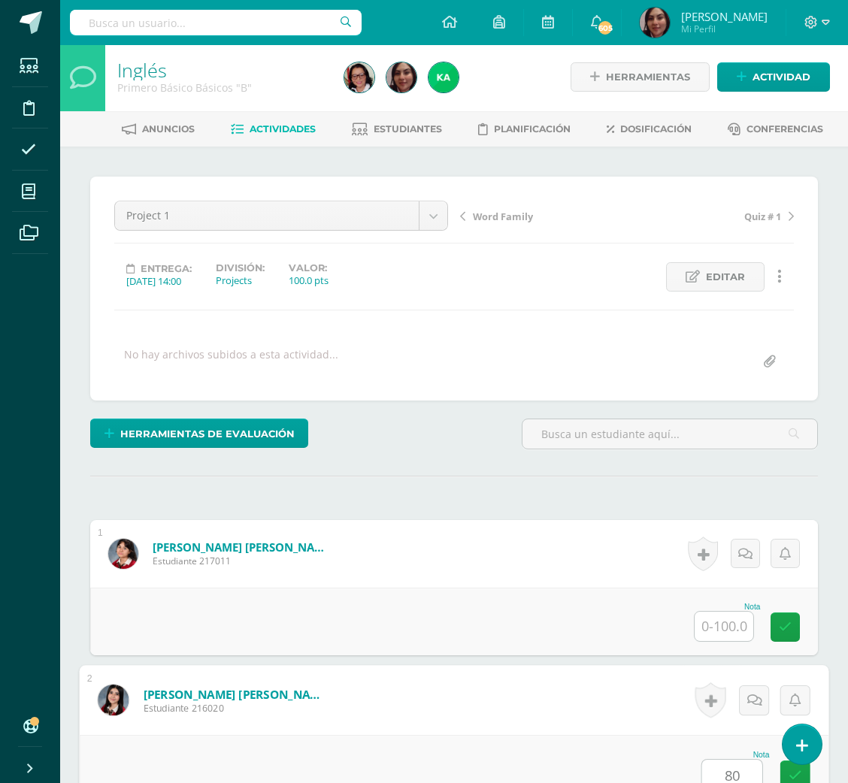
type input "80"
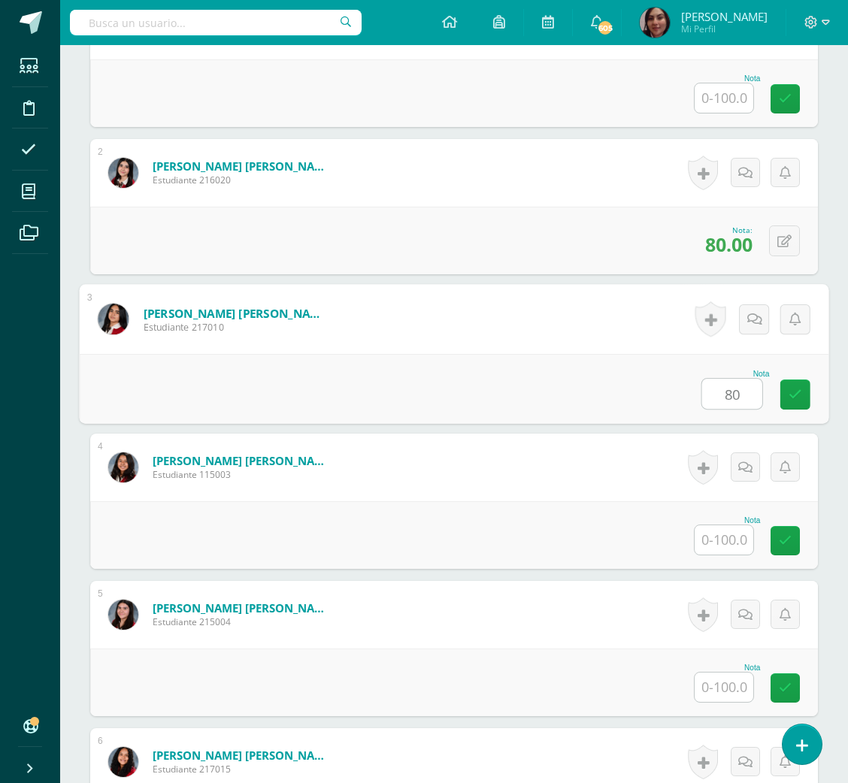
type input "80"
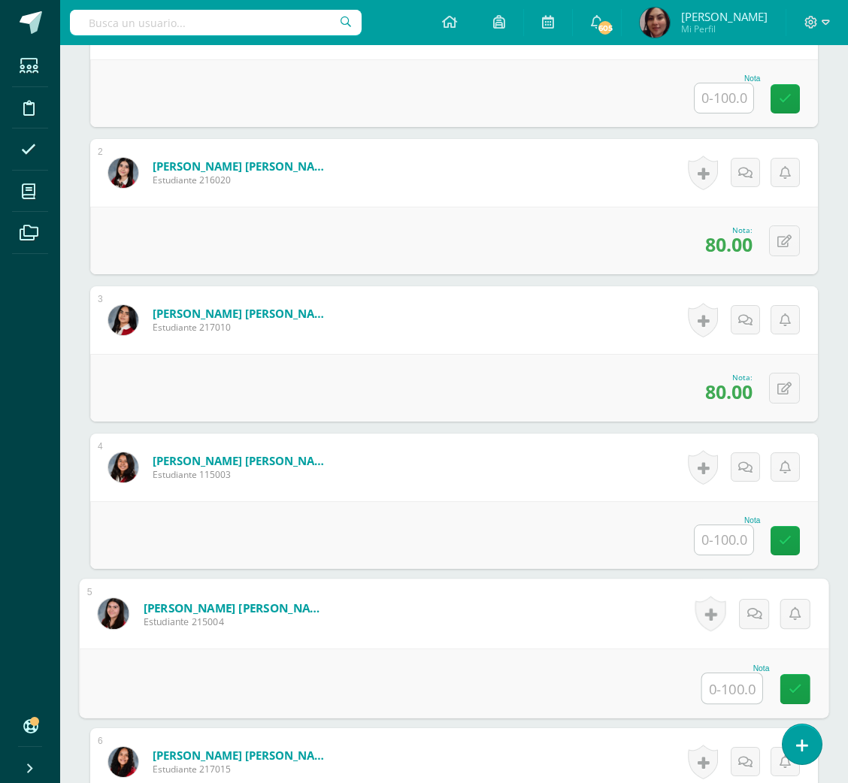
scroll to position [972, 0]
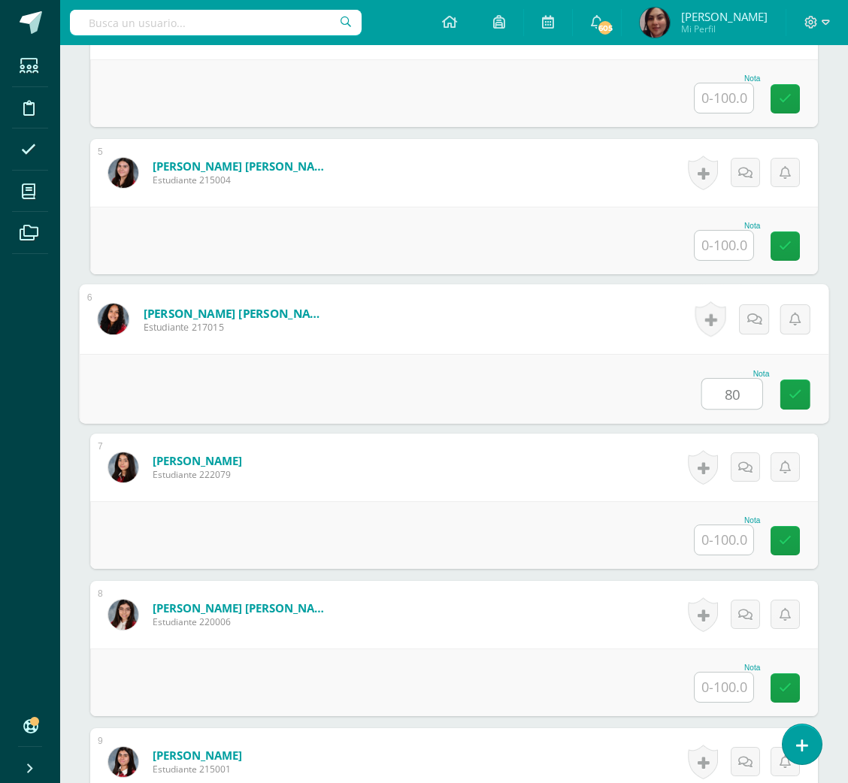
type input "80"
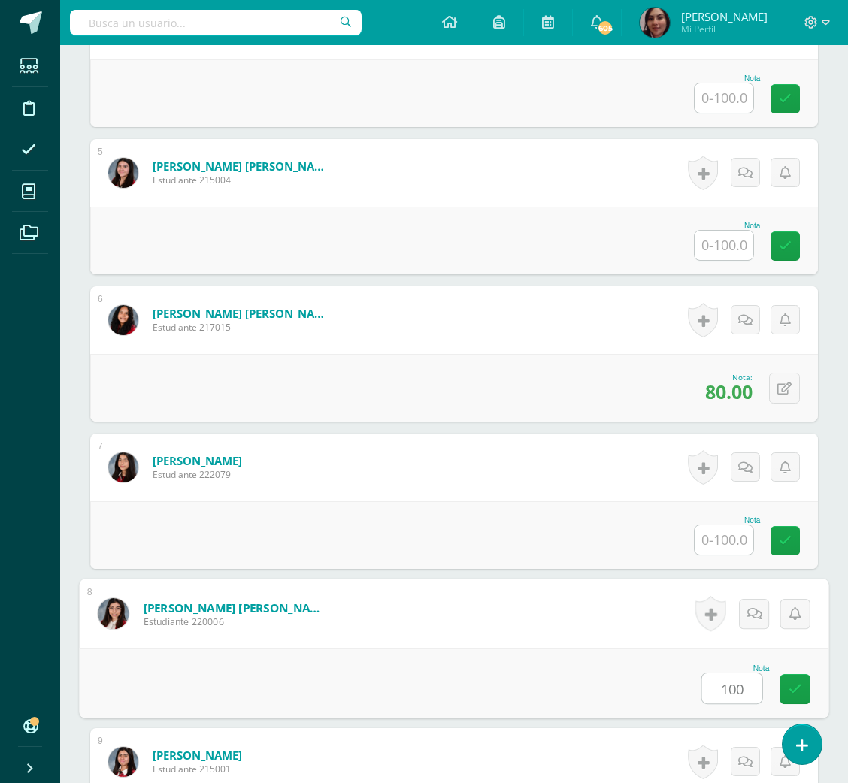
type input "100"
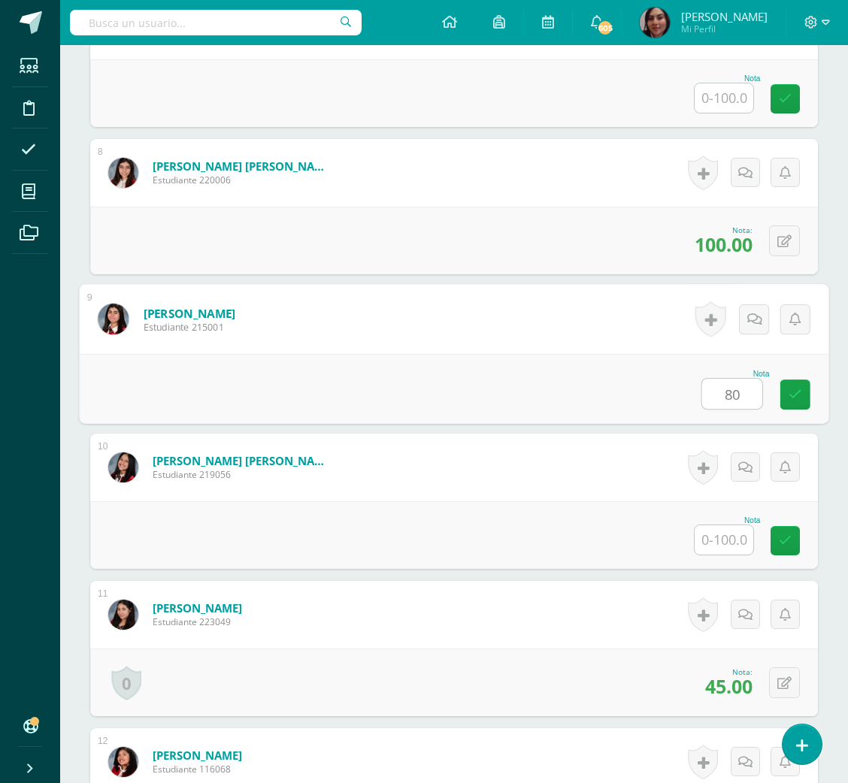
type input "80"
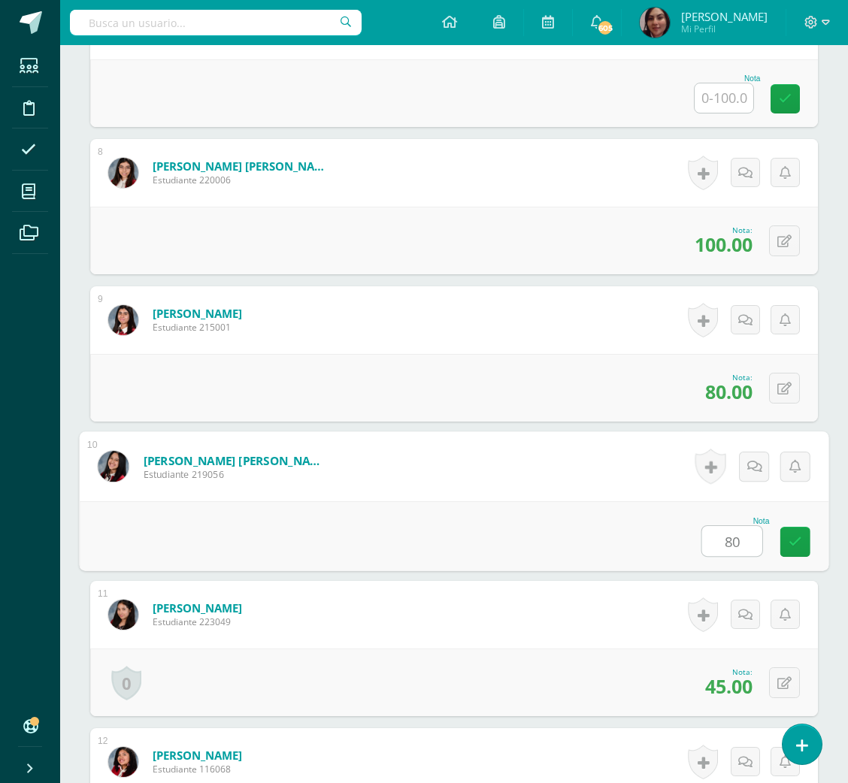
type input "80"
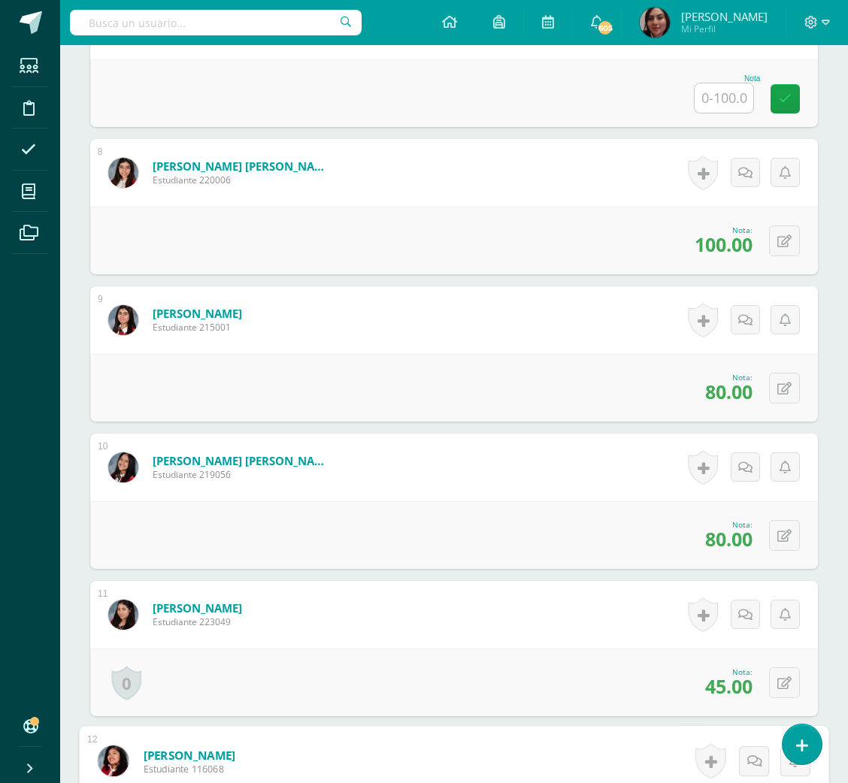
scroll to position [1856, 0]
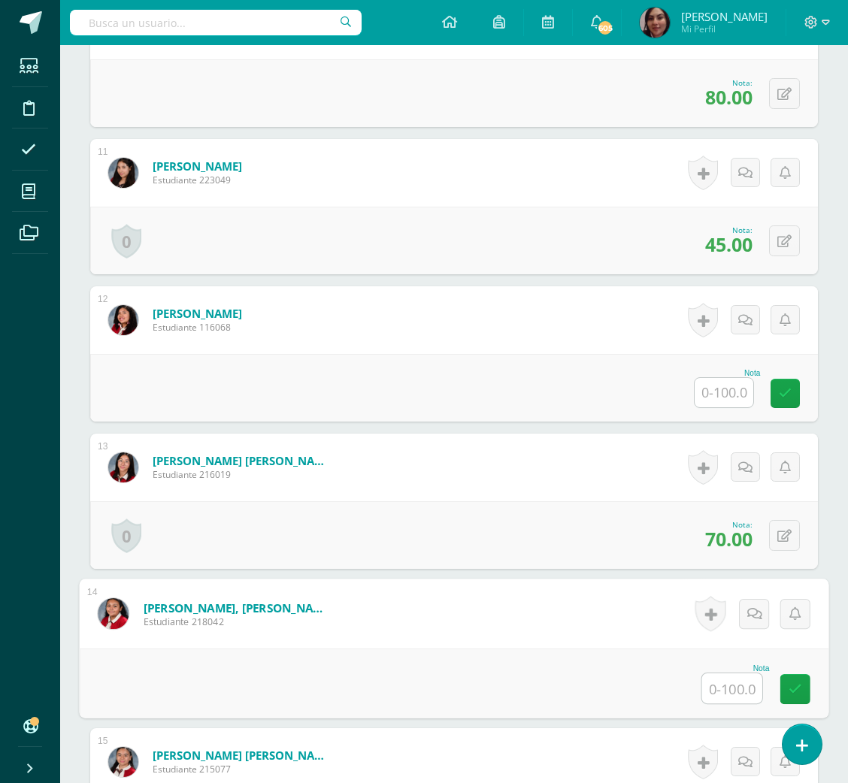
type input "0"
type input "60"
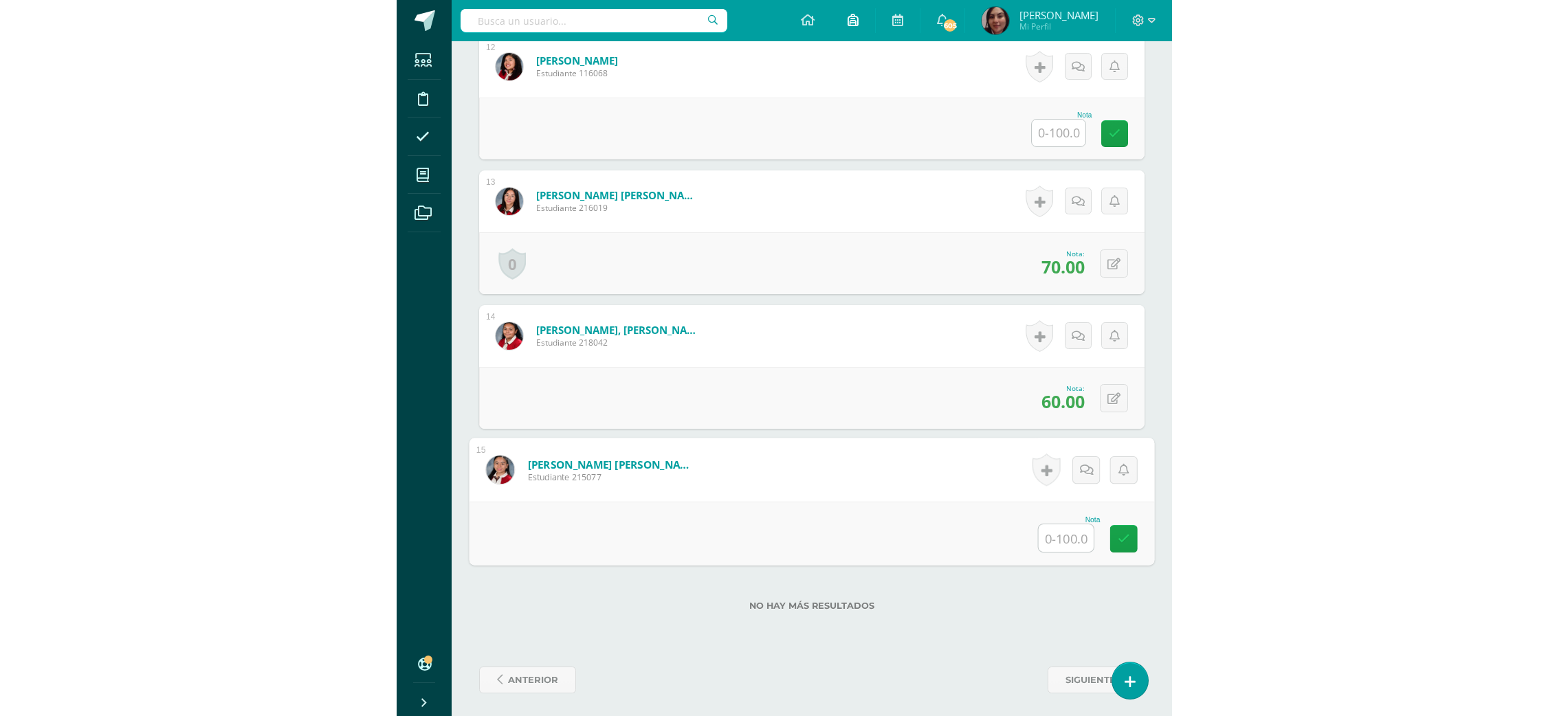
scroll to position [996, 0]
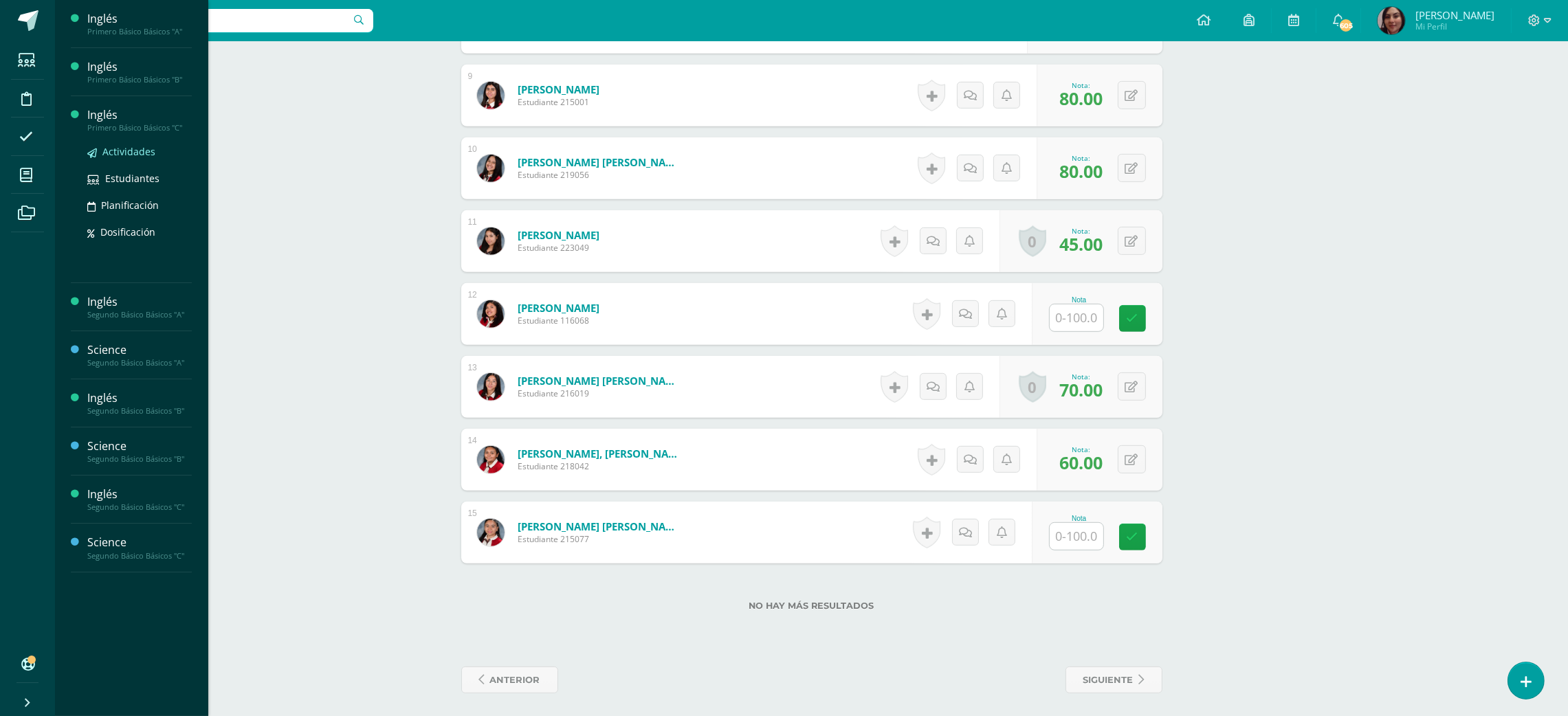
click at [125, 158] on span "Actividades" at bounding box center [129, 152] width 53 height 13
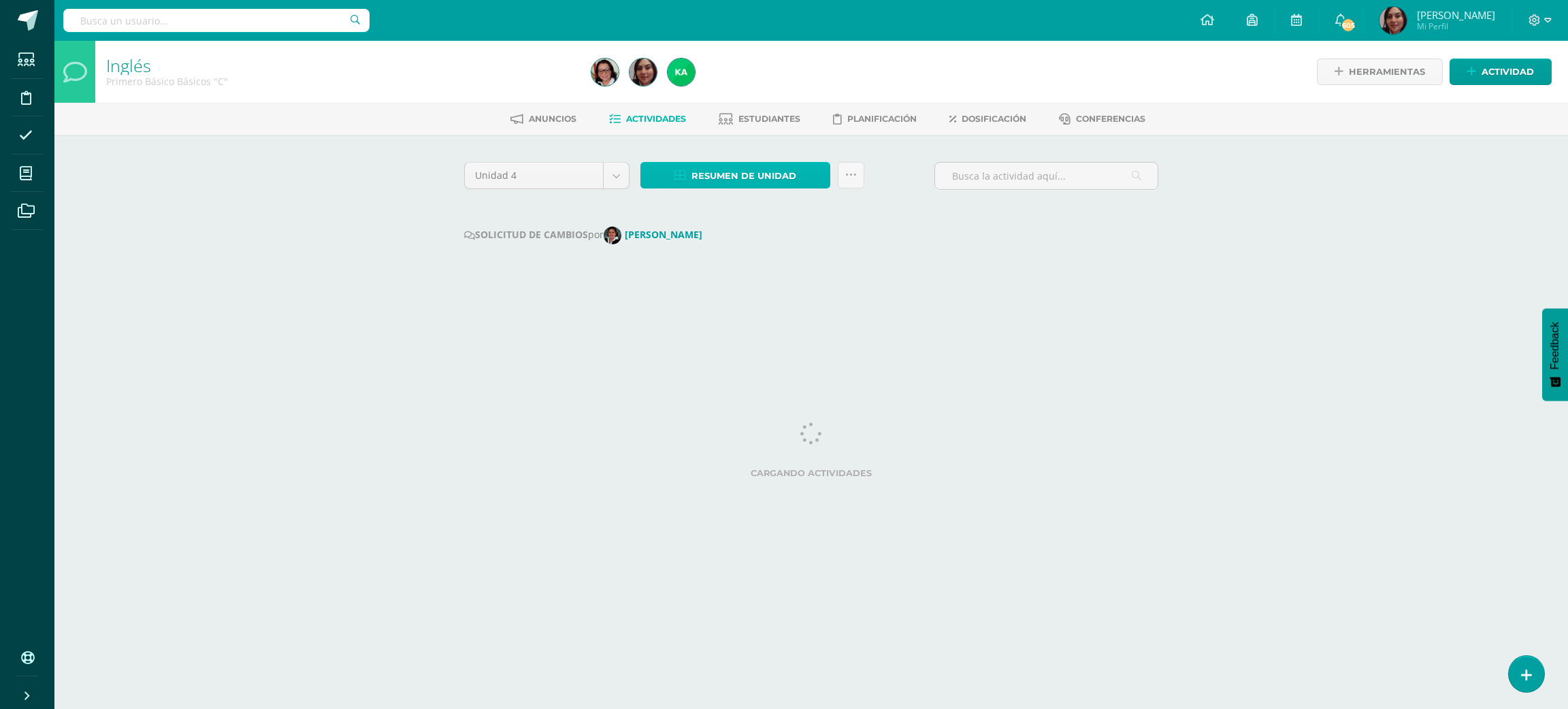
click at [706, 182] on span "Resumen de unidad" at bounding box center [744, 176] width 105 height 25
click at [754, 81] on link "Descargar como HTML" at bounding box center [736, 85] width 145 height 21
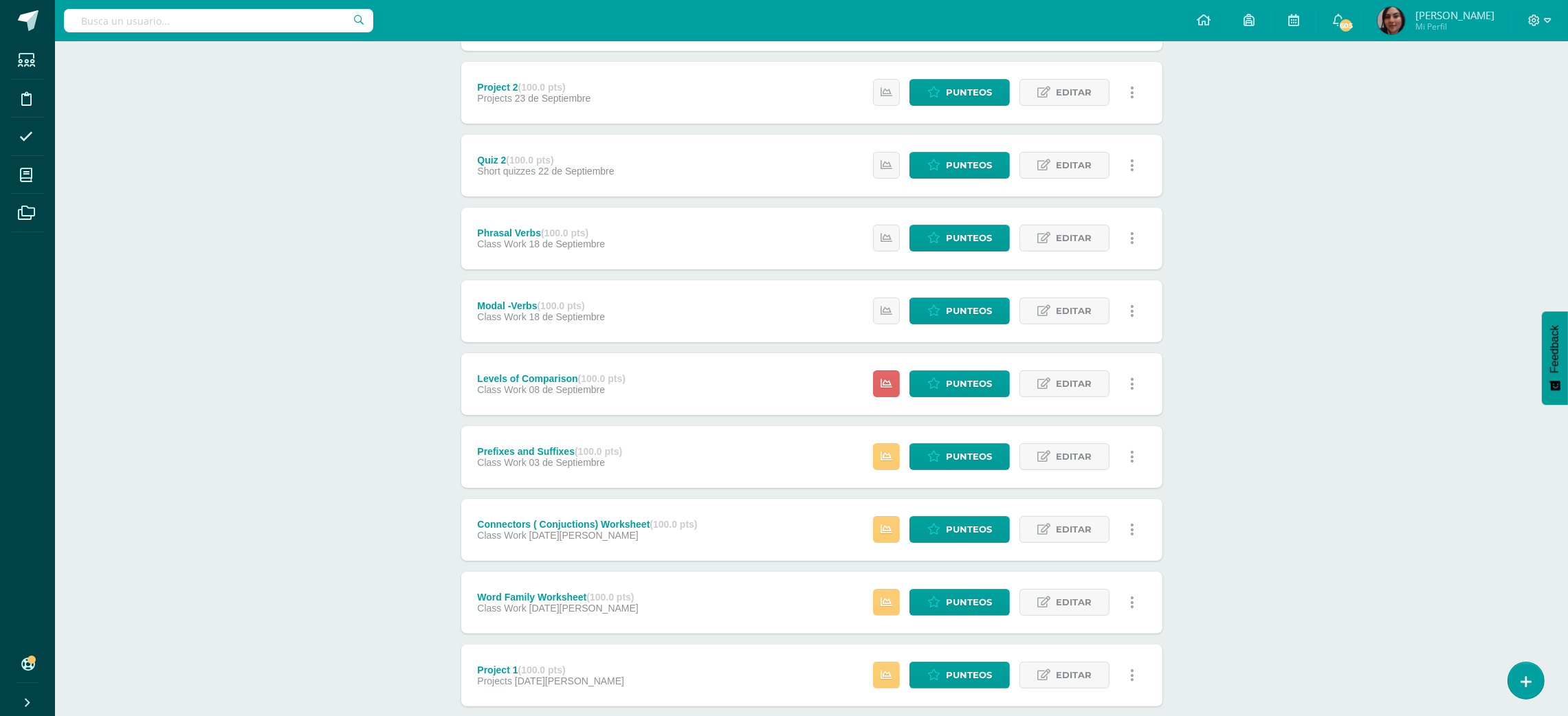
scroll to position [737, 0]
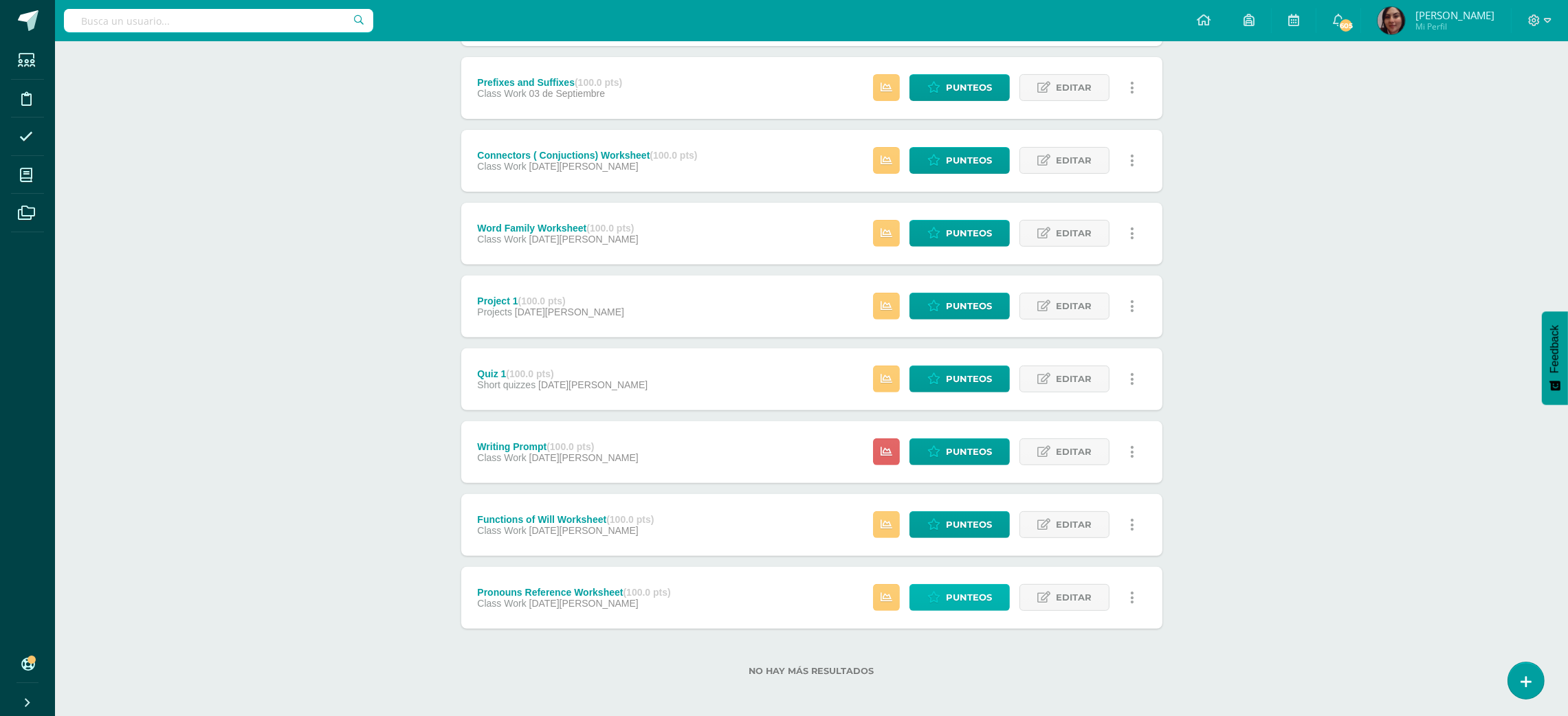
click at [942, 607] on link "Punteos" at bounding box center [960, 597] width 101 height 27
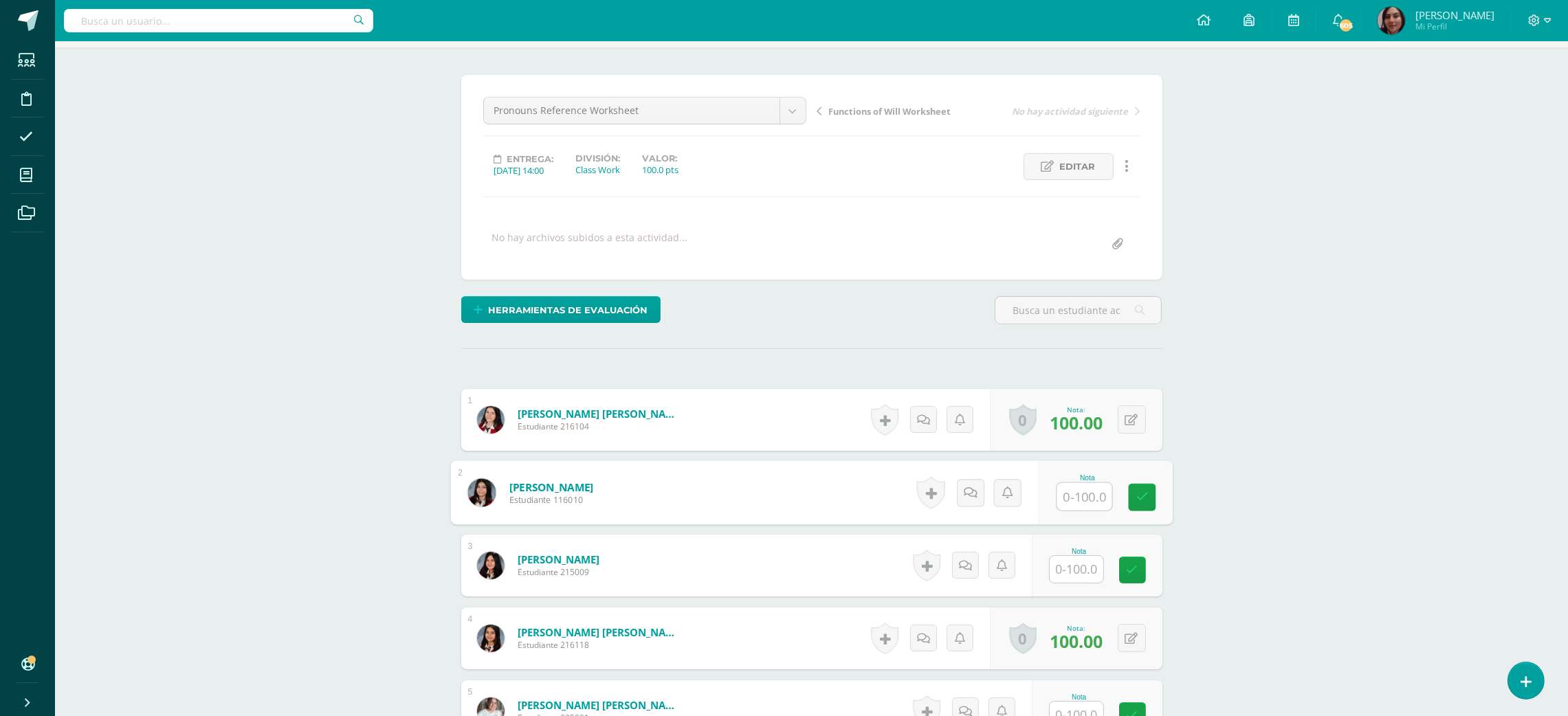
scroll to position [90, 0]
click at [1075, 494] on input "text" at bounding box center [1084, 497] width 55 height 27
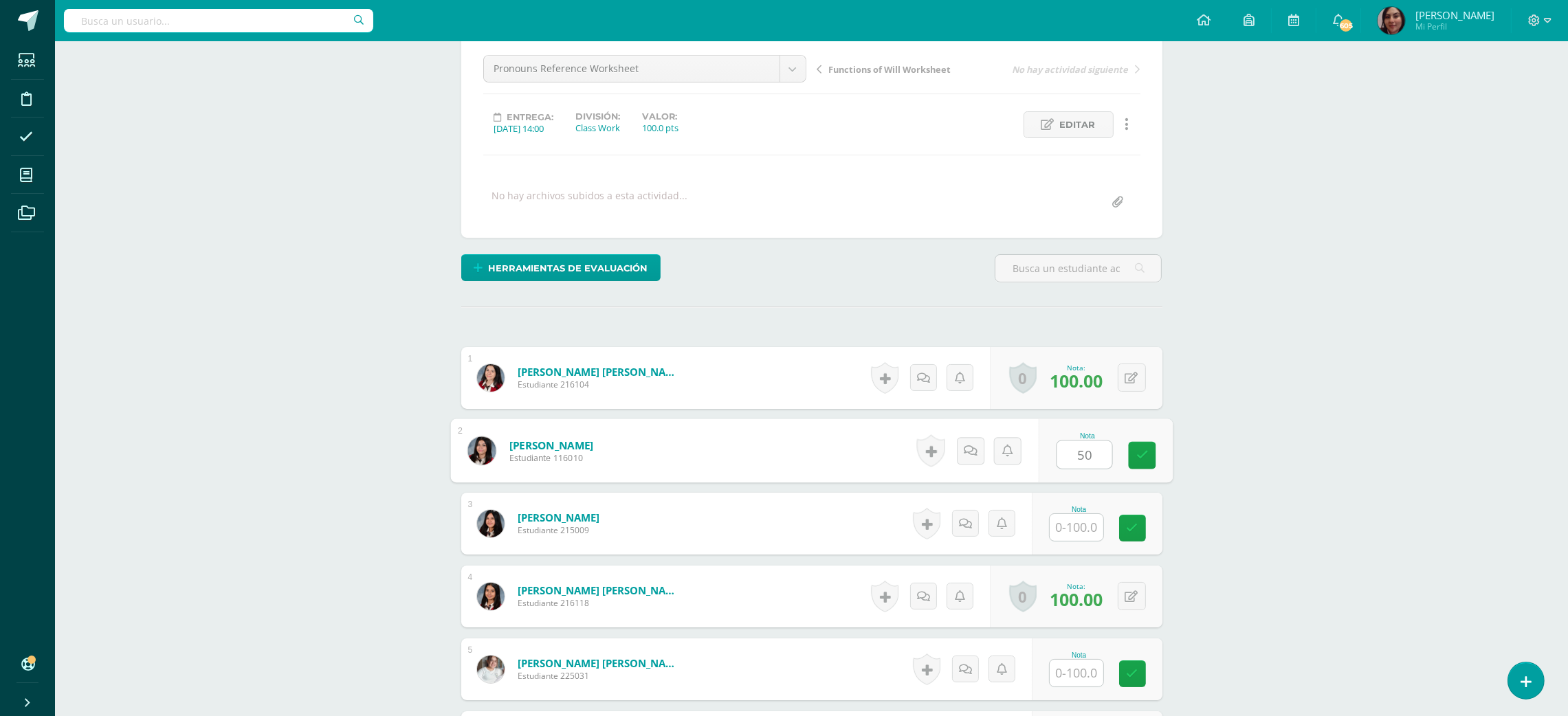
scroll to position [172, 0]
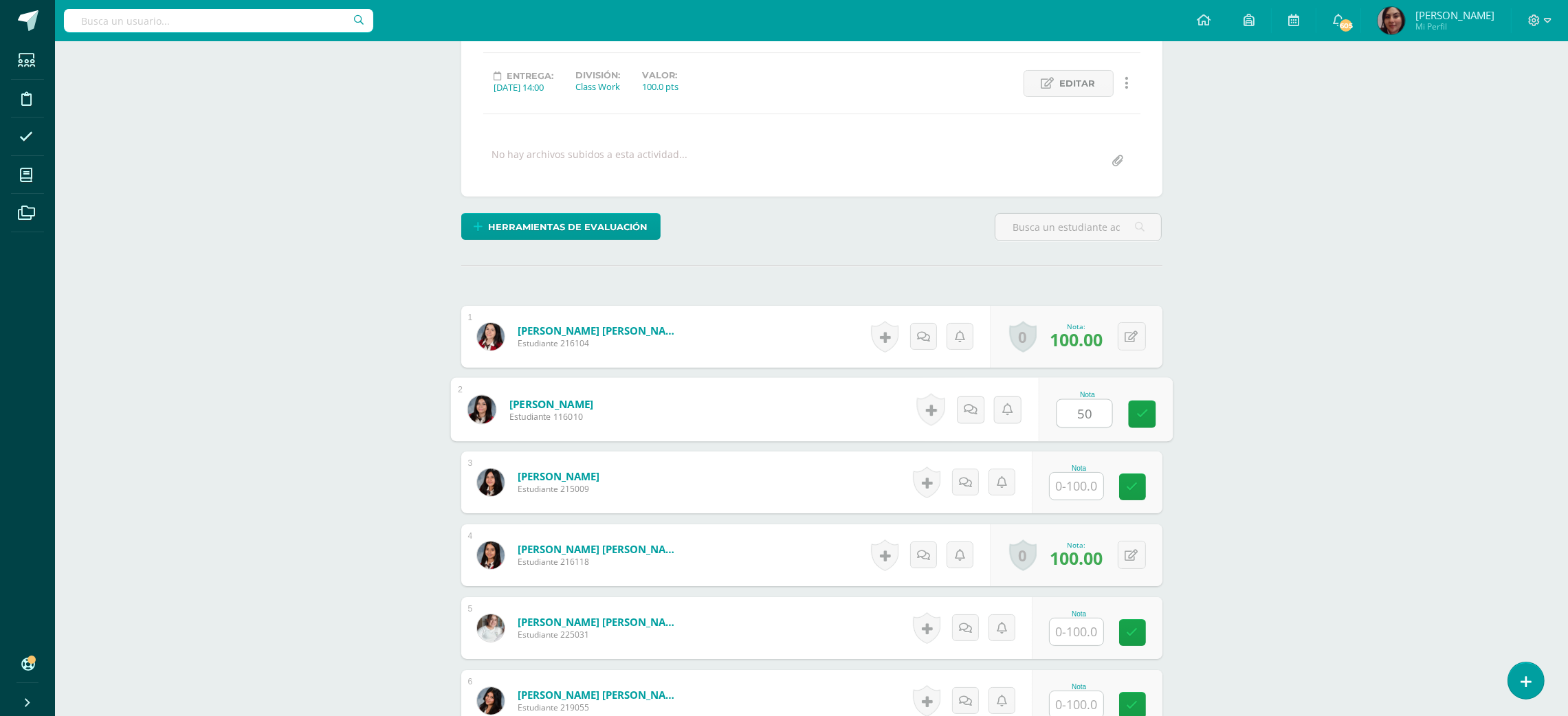
type input "50"
click at [1069, 634] on input "text" at bounding box center [1084, 632] width 55 height 27
type input "50"
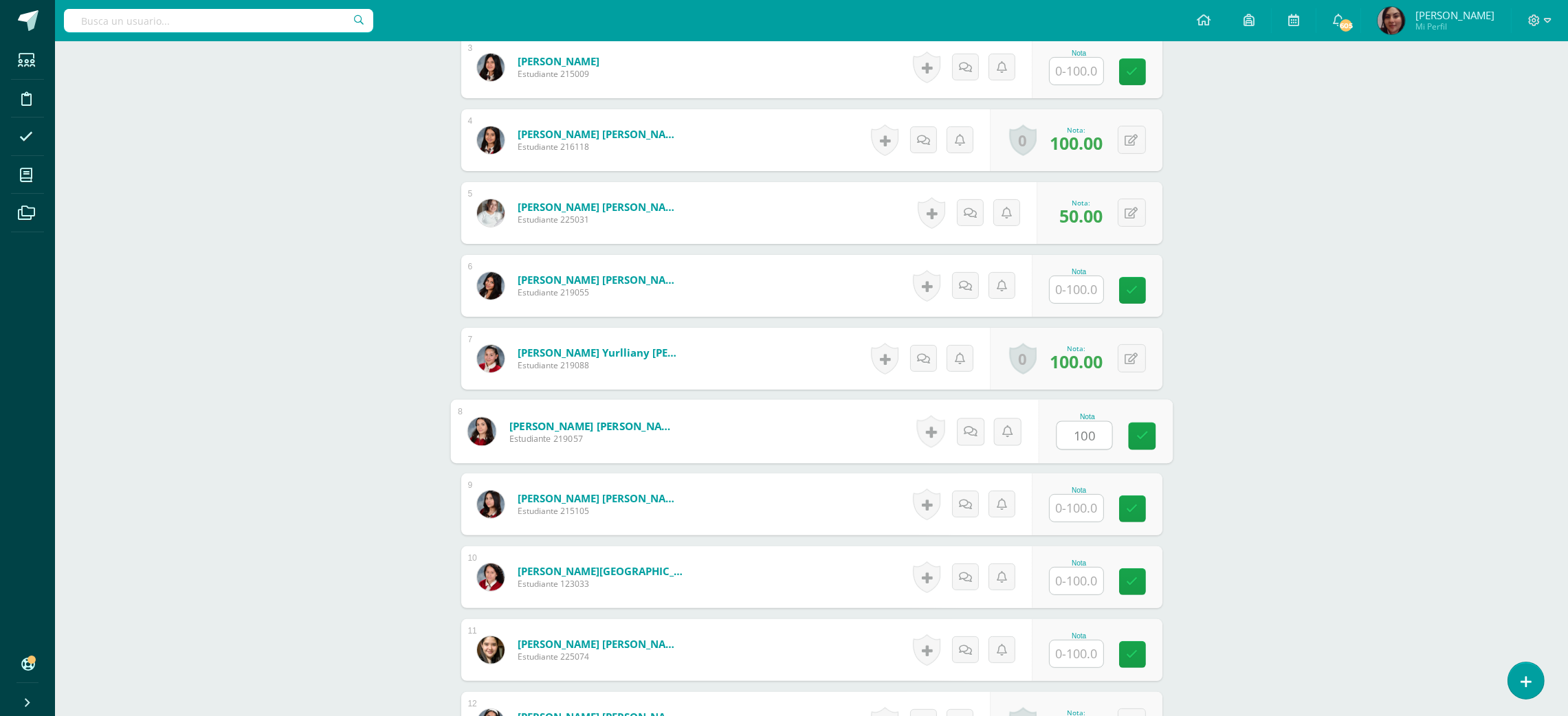
type input "100"
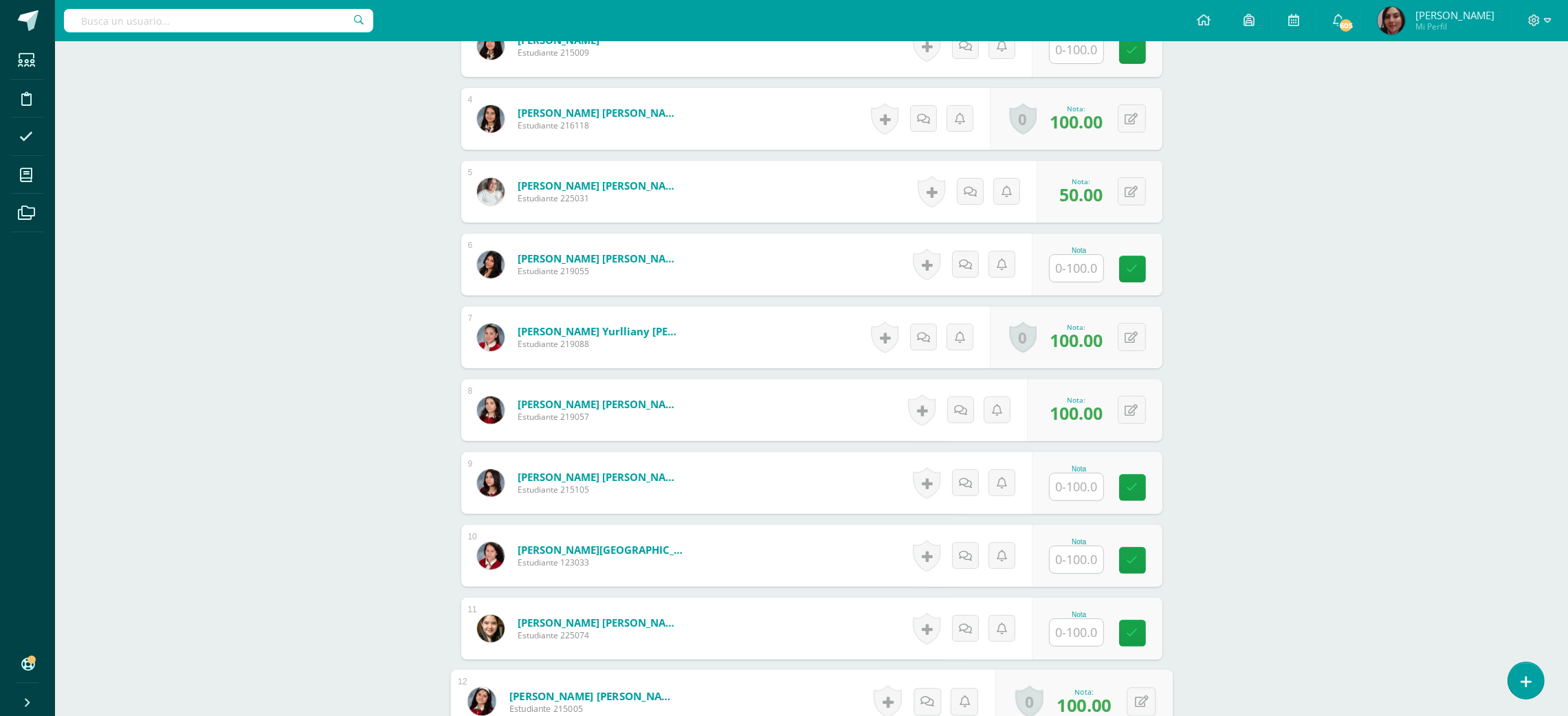
scroll to position [1028, 0]
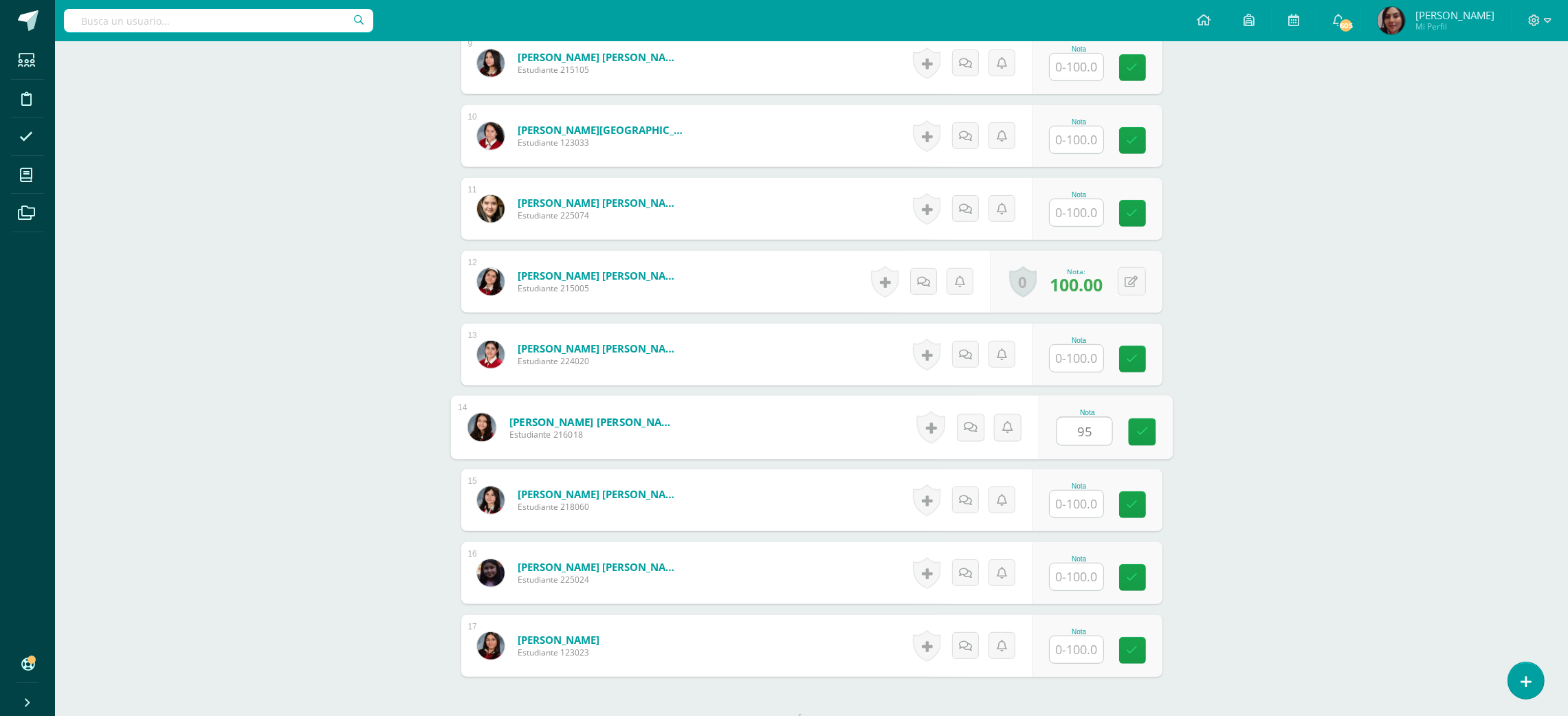
type input "95"
type input "50"
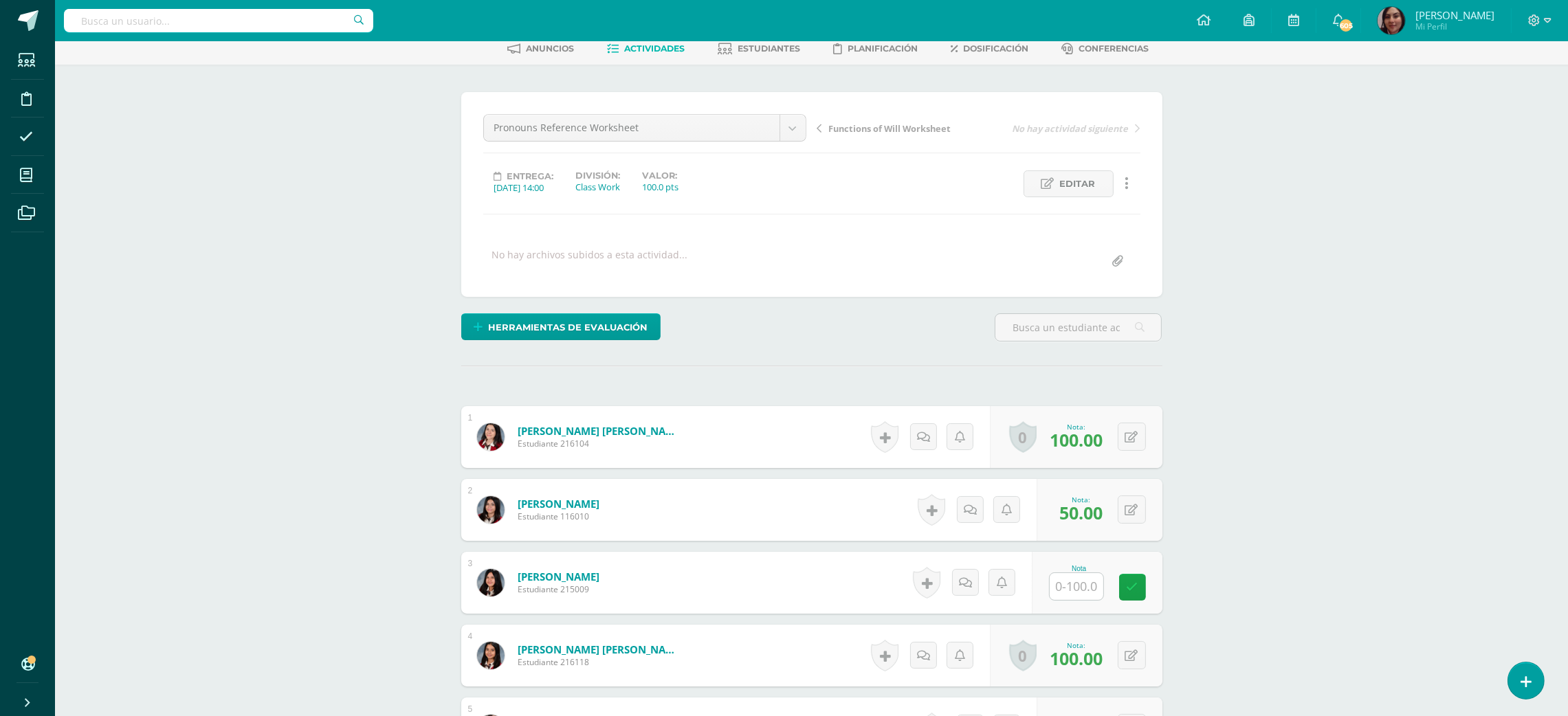
scroll to position [22, 0]
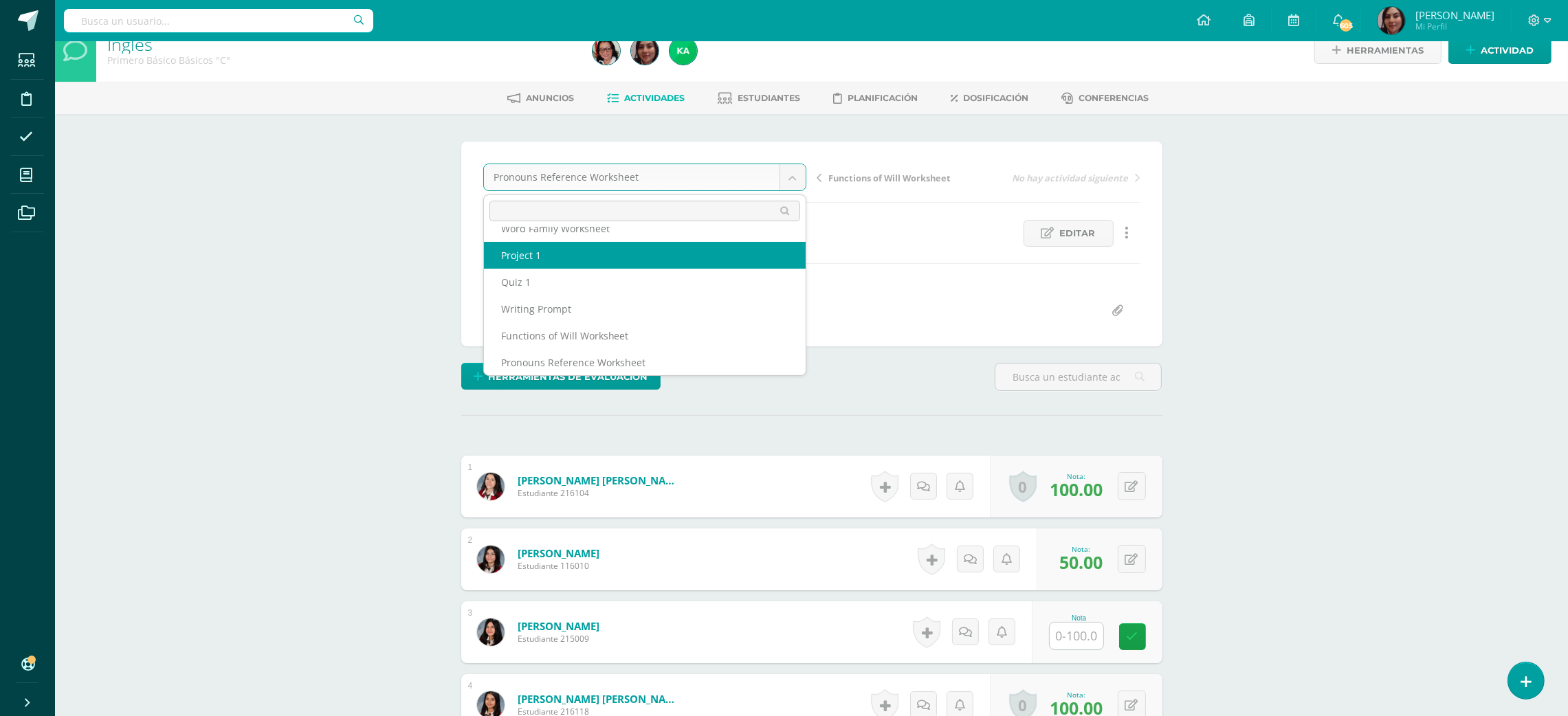
scroll to position [246, 0]
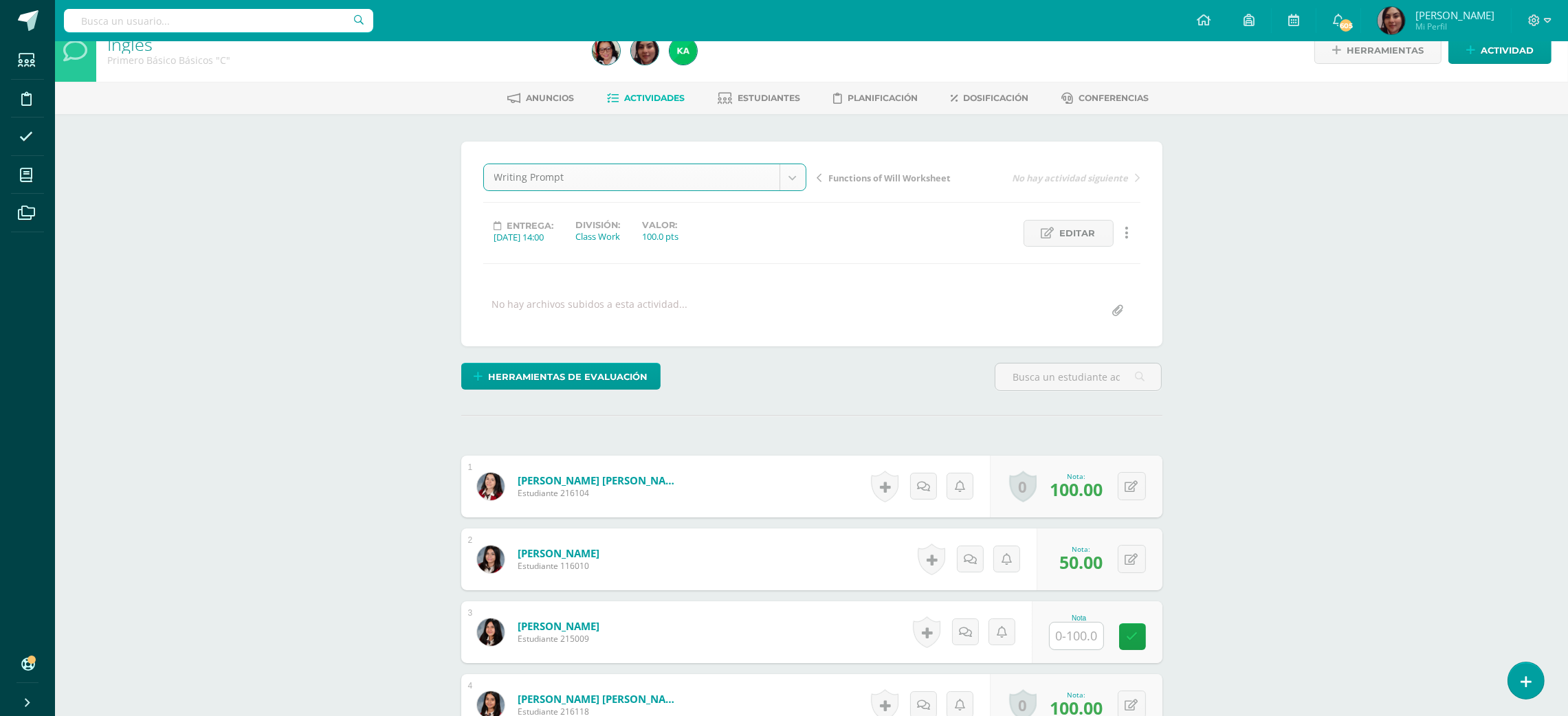
select select "/dashboard/teacher/grade-activity/207884/"
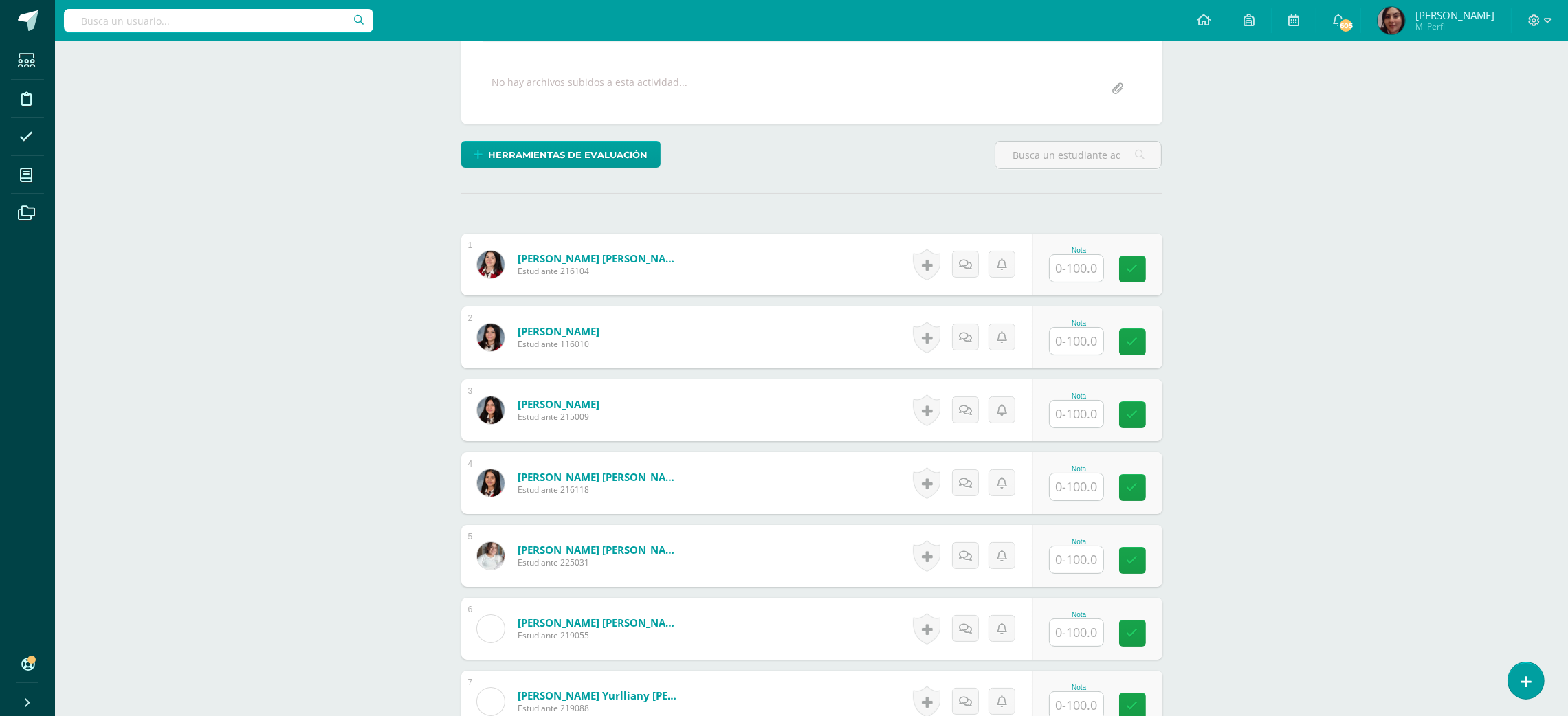
scroll to position [247, 0]
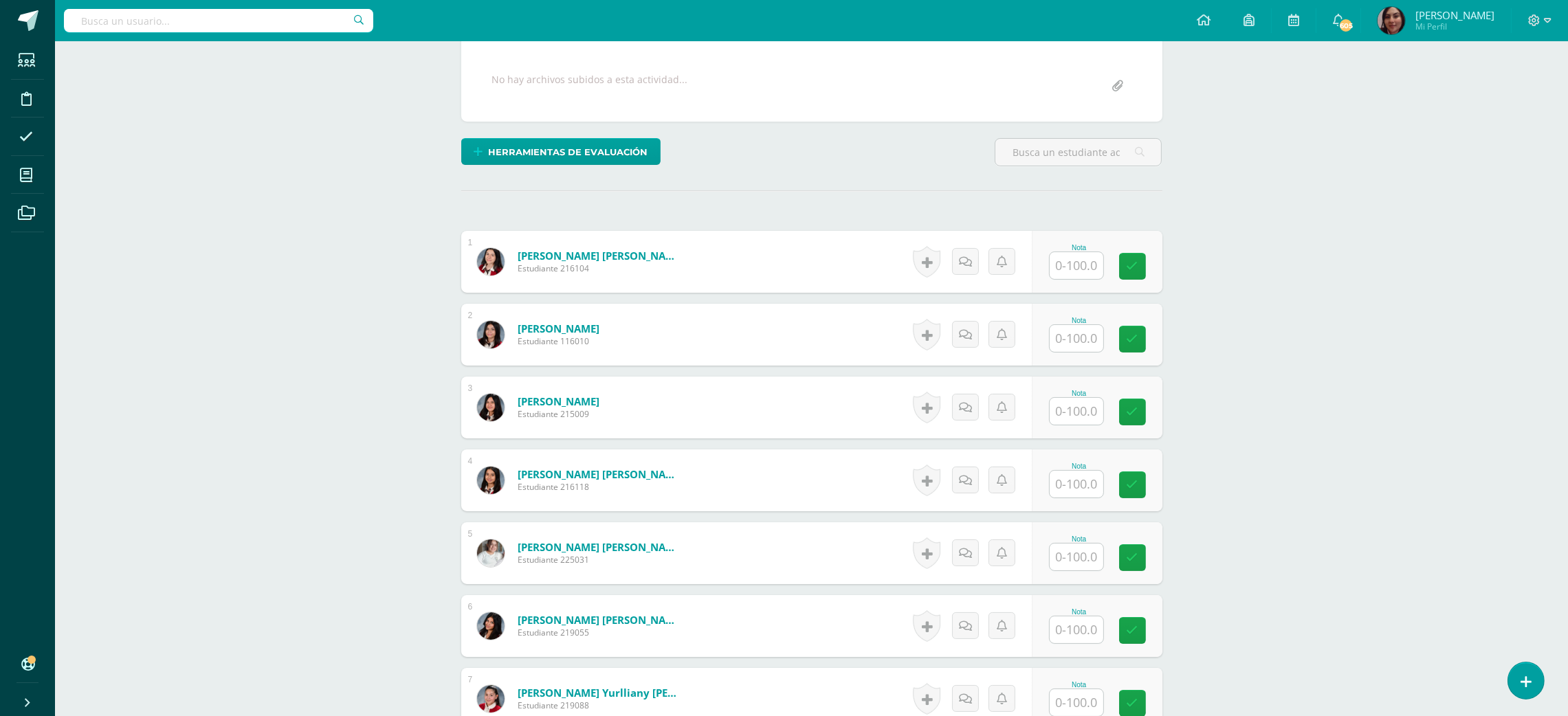
click at [1071, 333] on input "text" at bounding box center [1076, 337] width 54 height 27
type input "80"
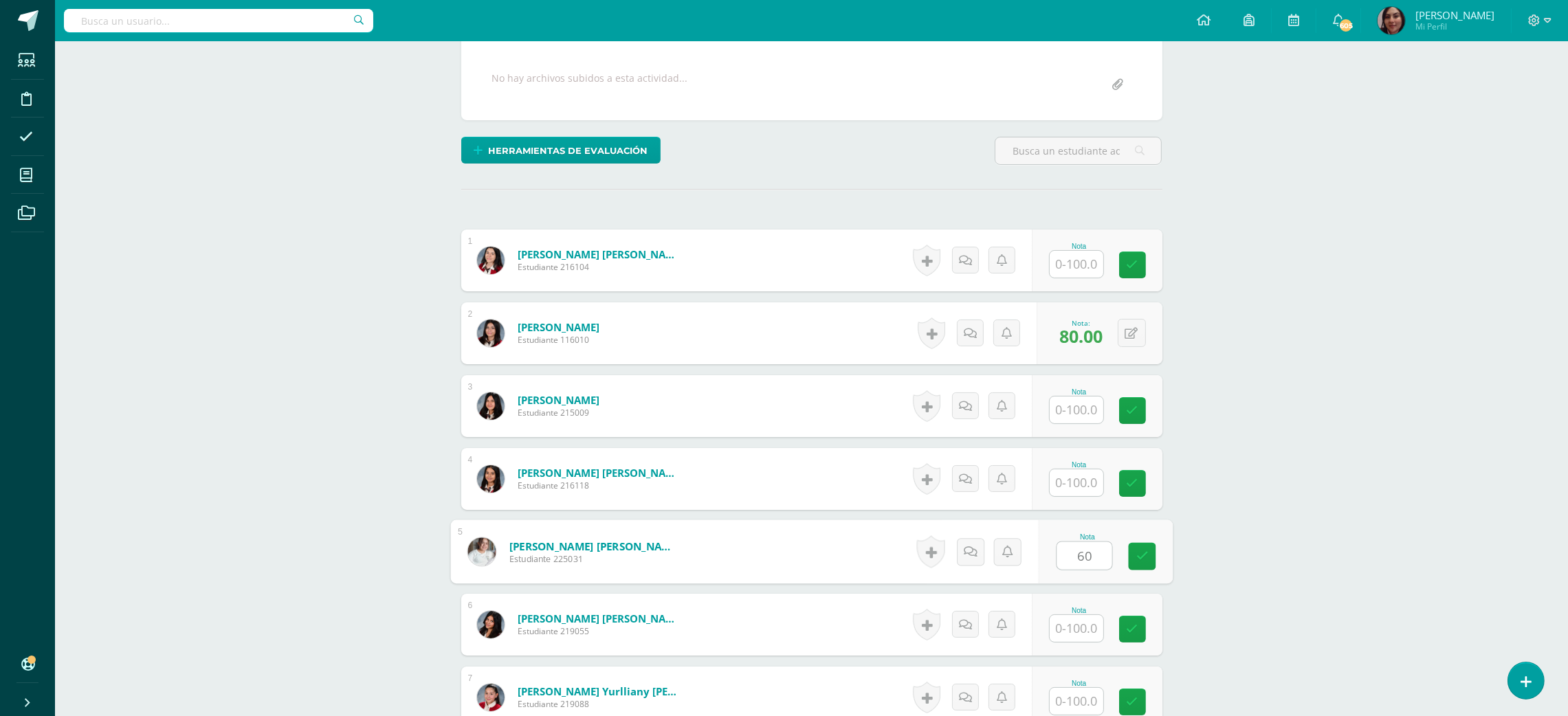
type input "60"
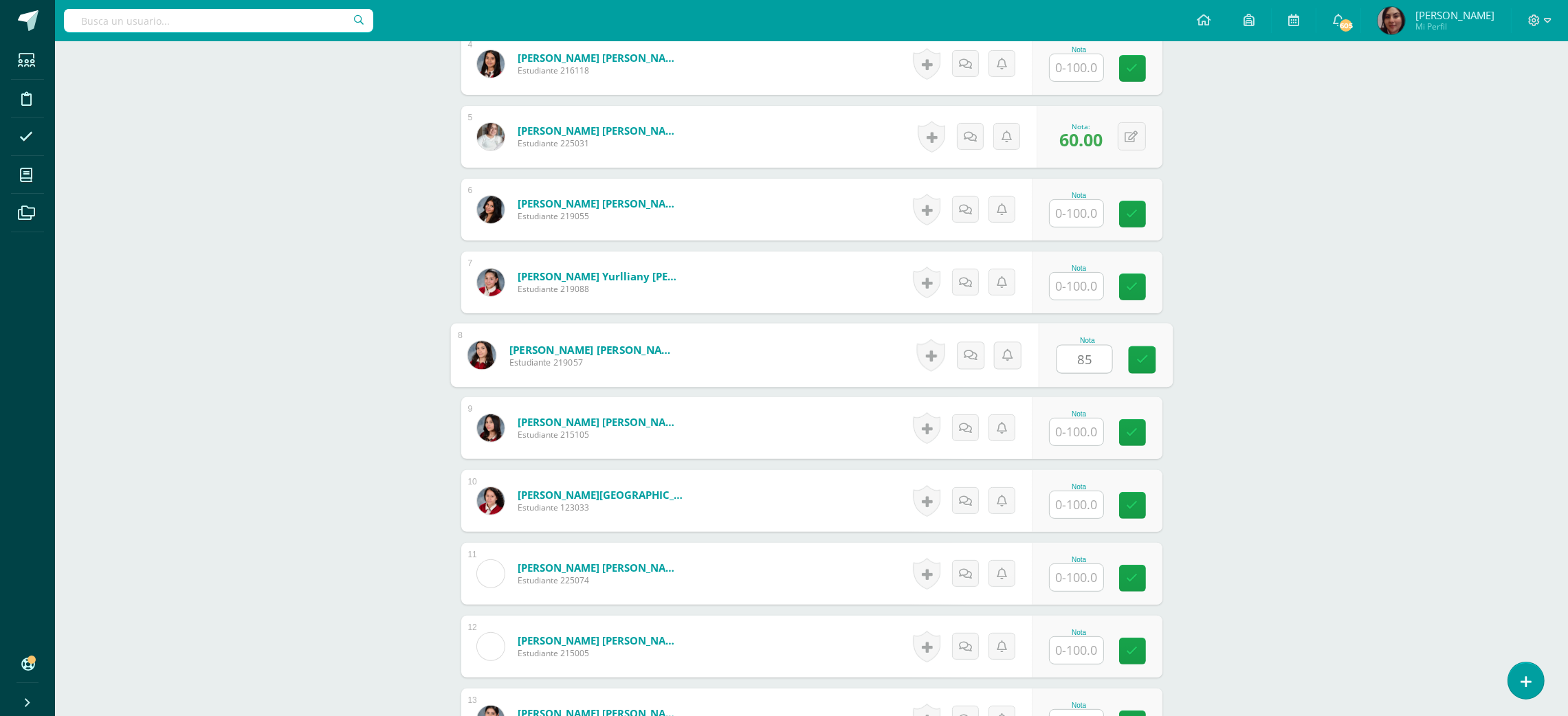
type input "85"
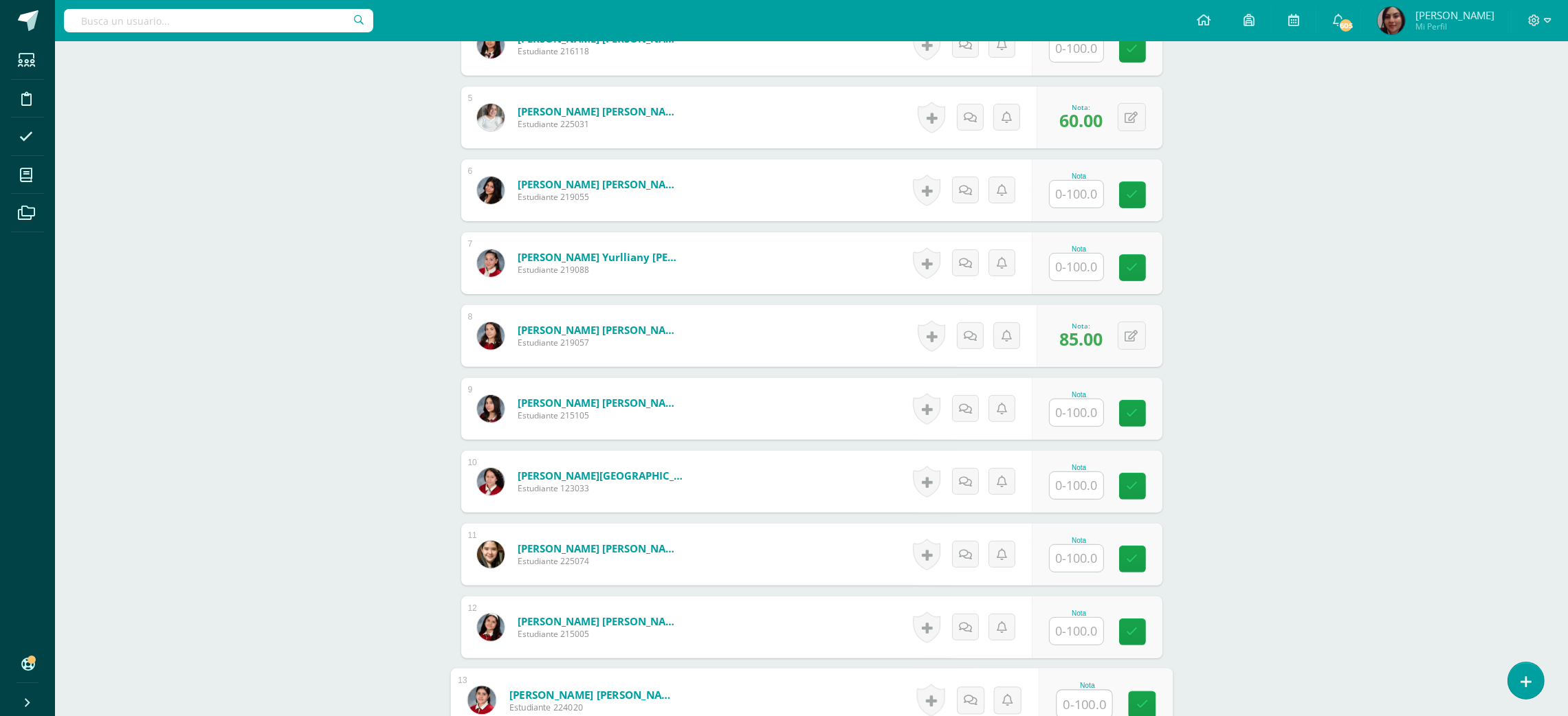
scroll to position [1100, 0]
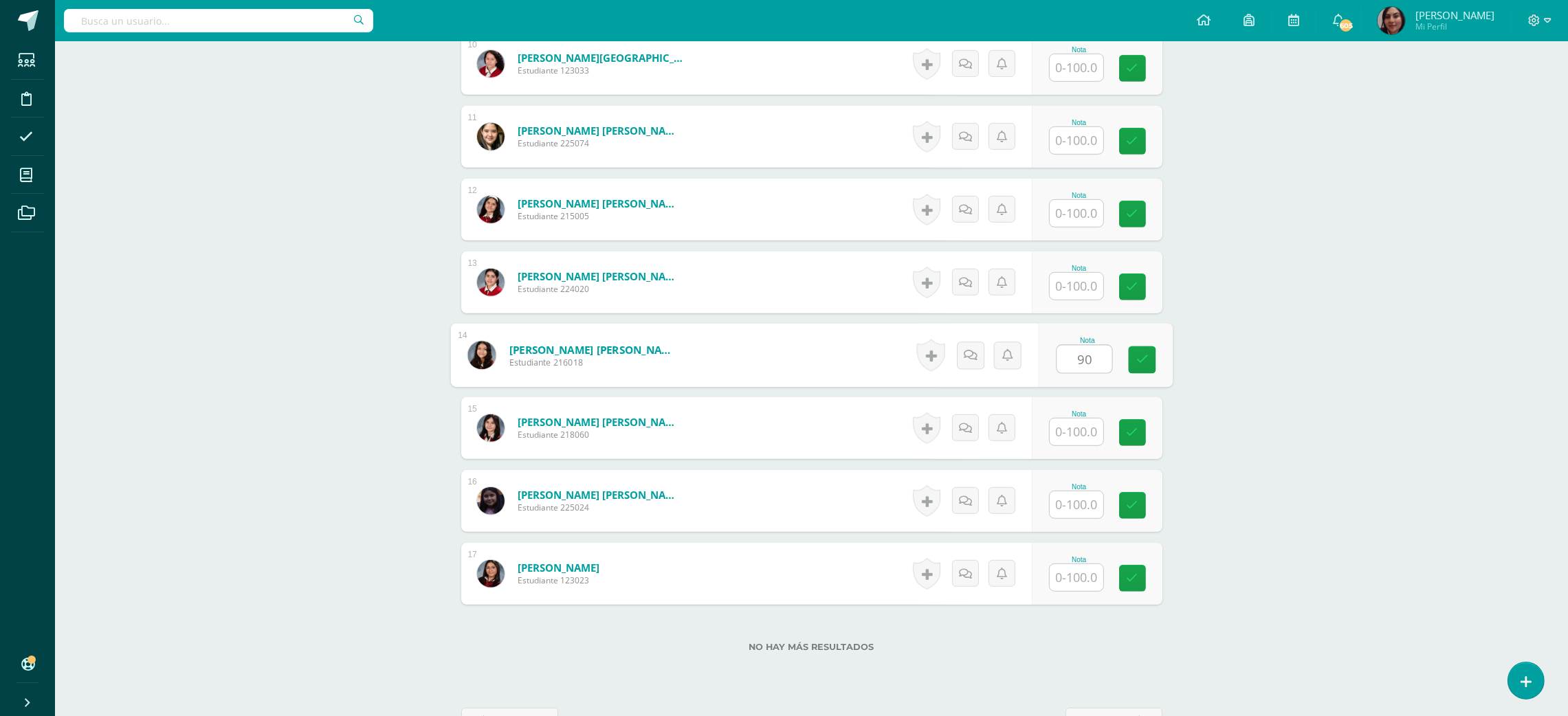
type input "90"
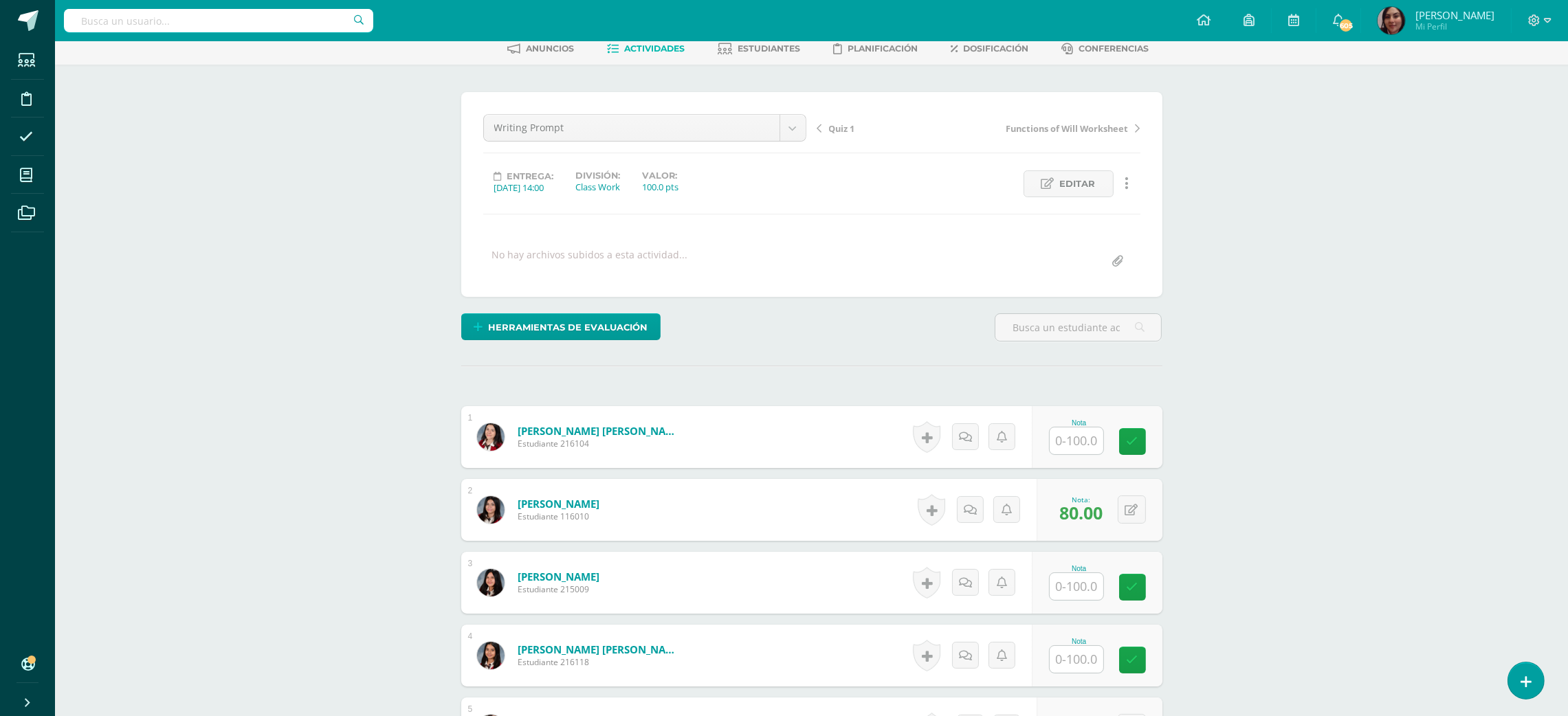
scroll to position [0, 0]
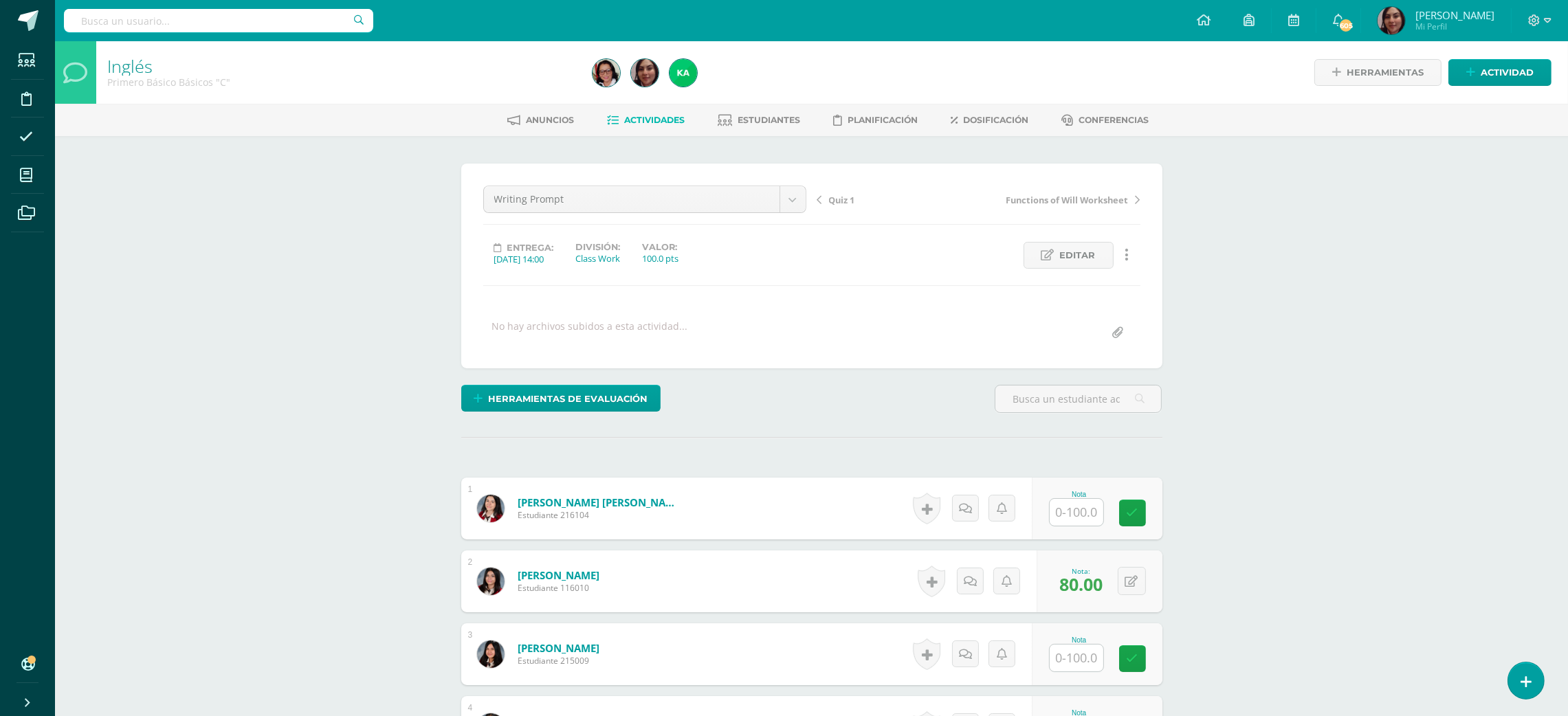
click at [835, 196] on span "Quiz 1" at bounding box center [842, 200] width 27 height 13
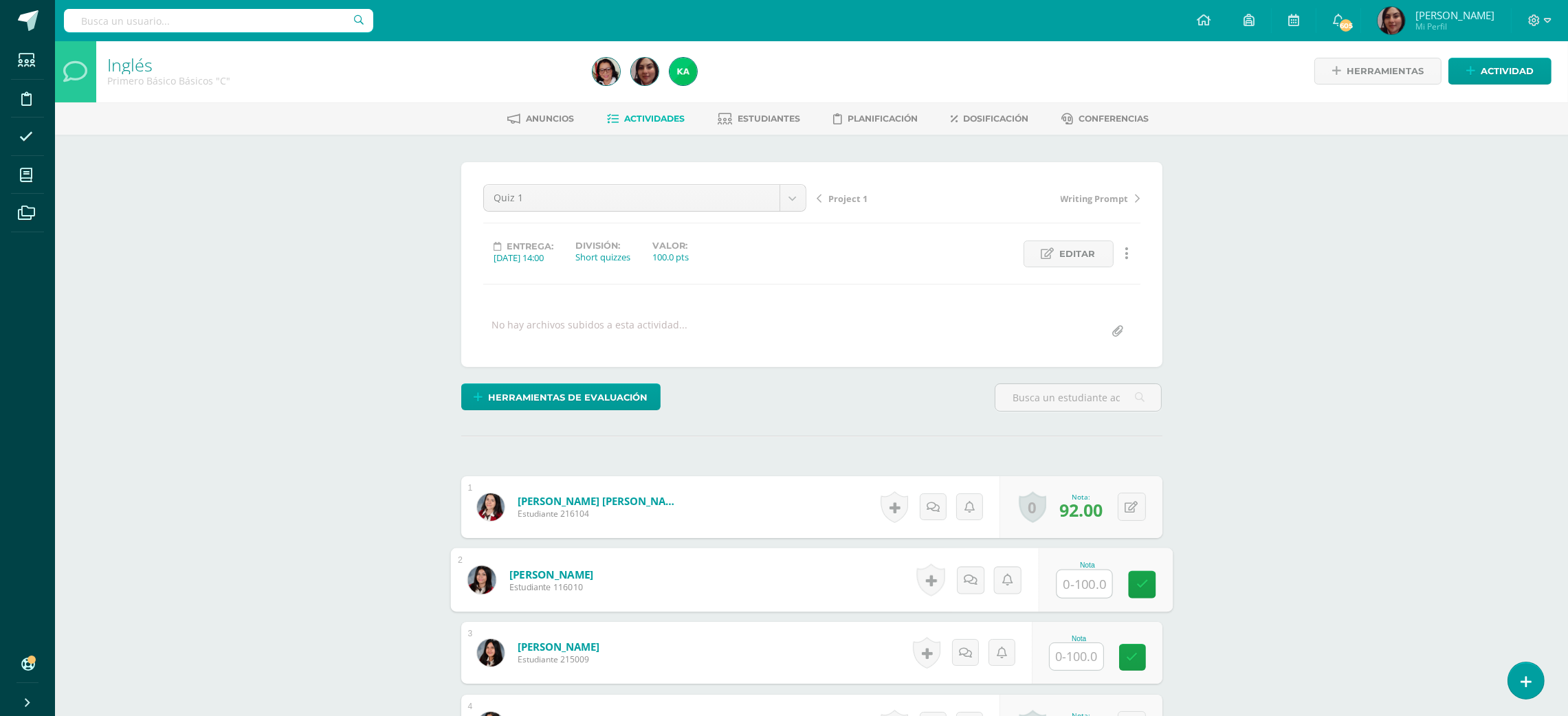
click at [1078, 575] on input "text" at bounding box center [1084, 584] width 55 height 27
type input "79"
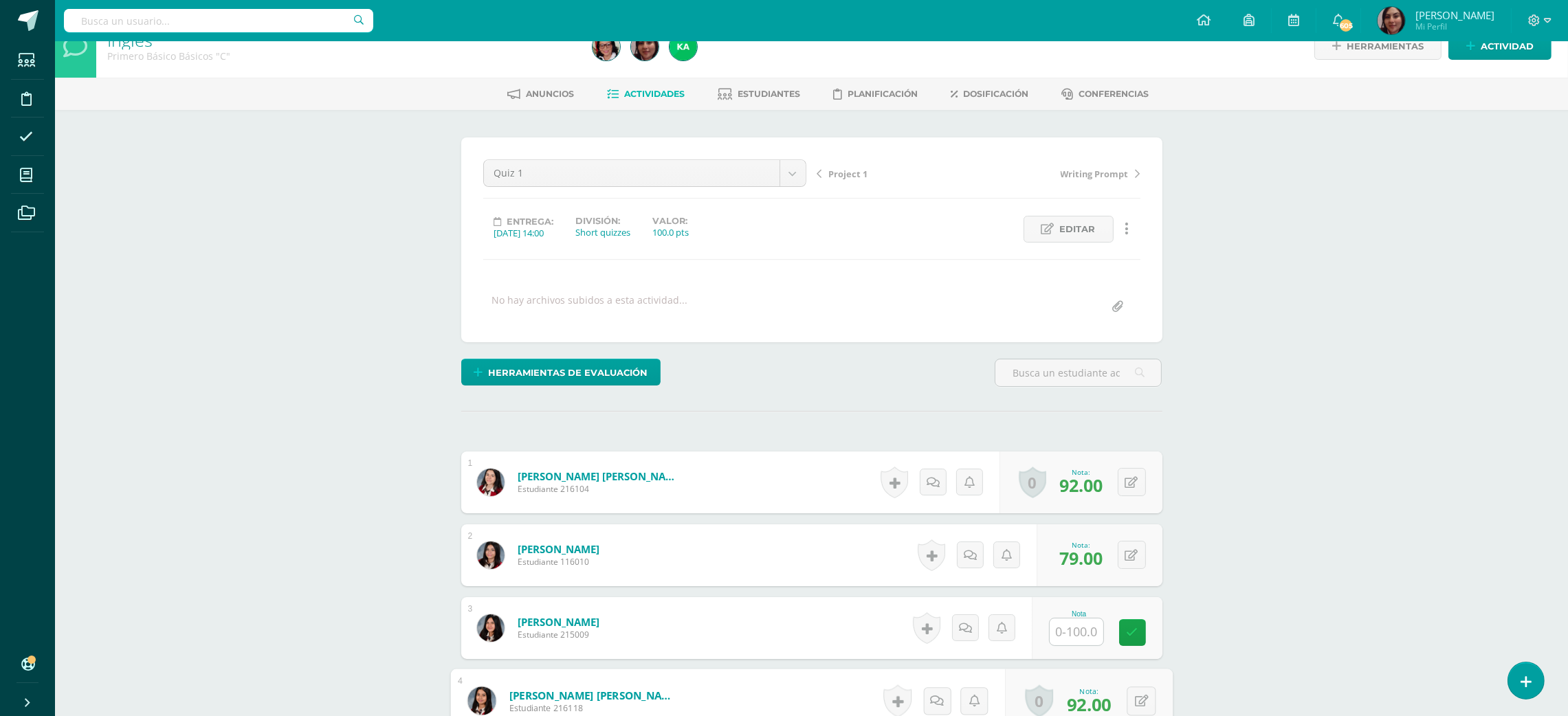
scroll to position [444, 0]
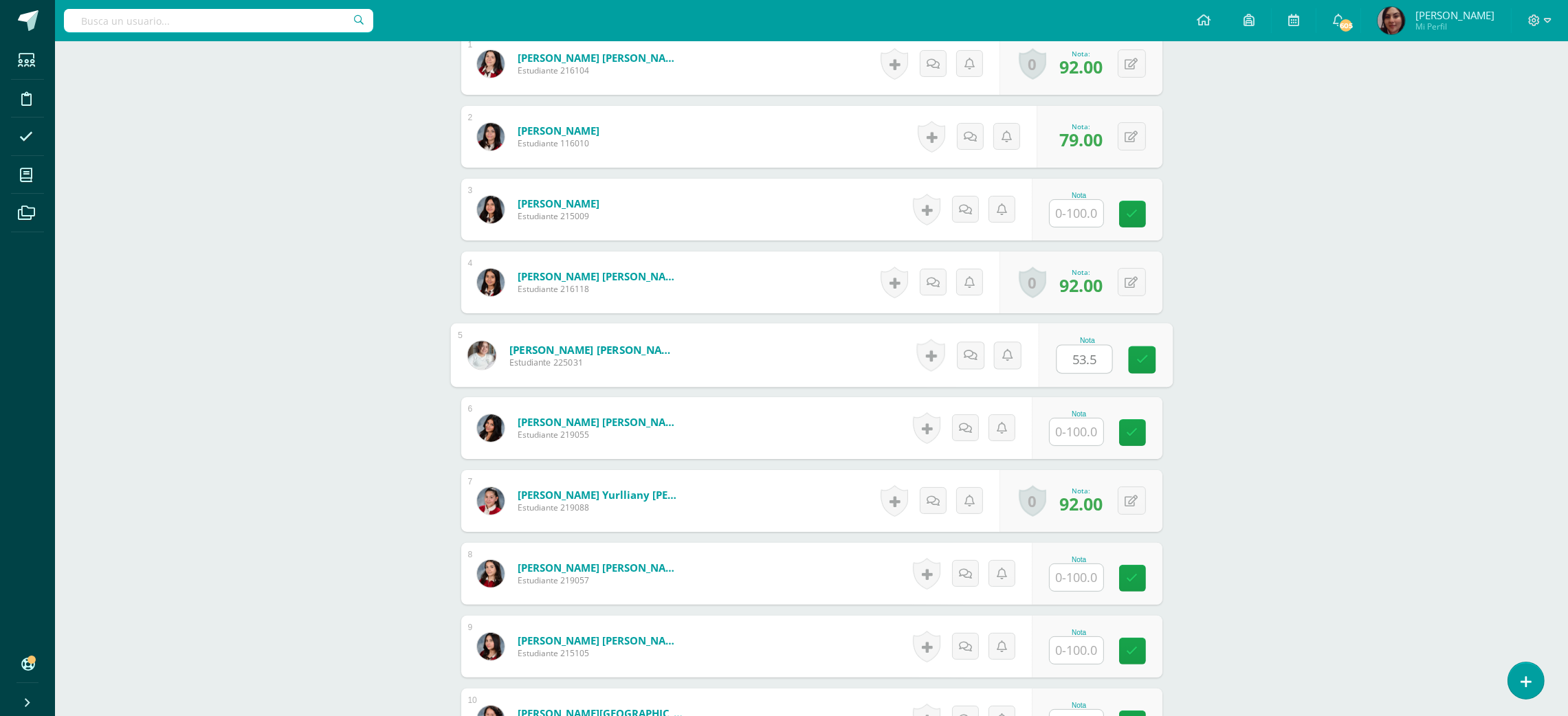
type input "53.5"
type input "86"
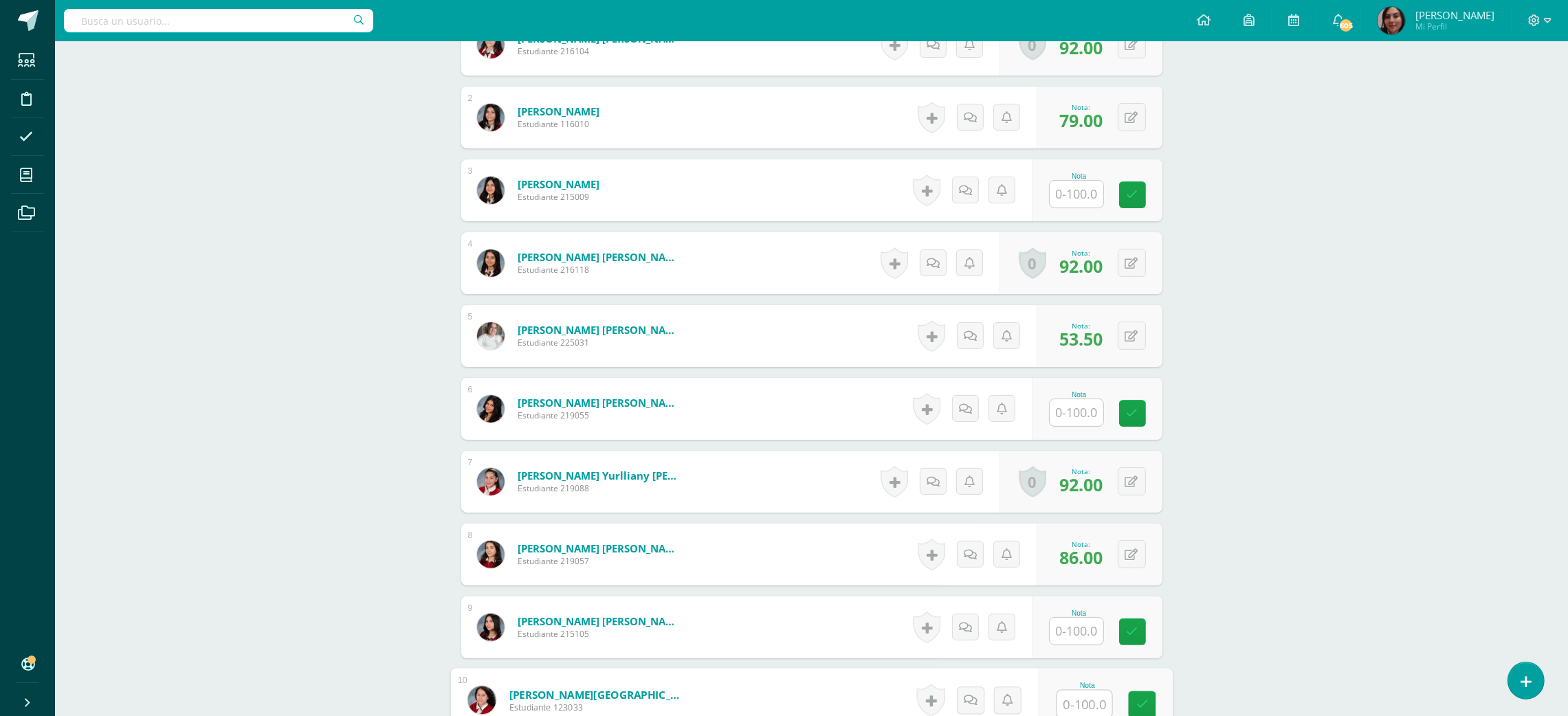
scroll to position [882, 0]
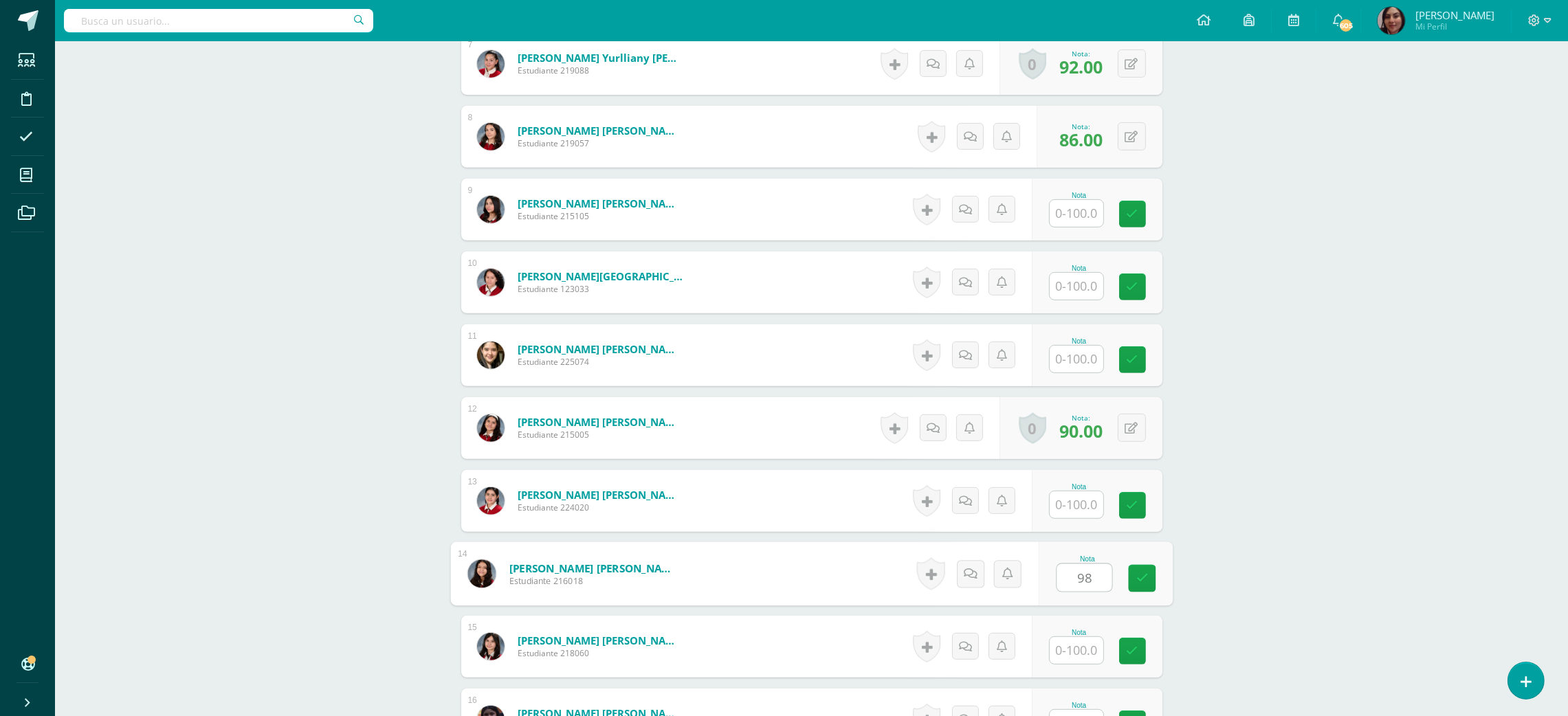
type input "98"
type input "71"
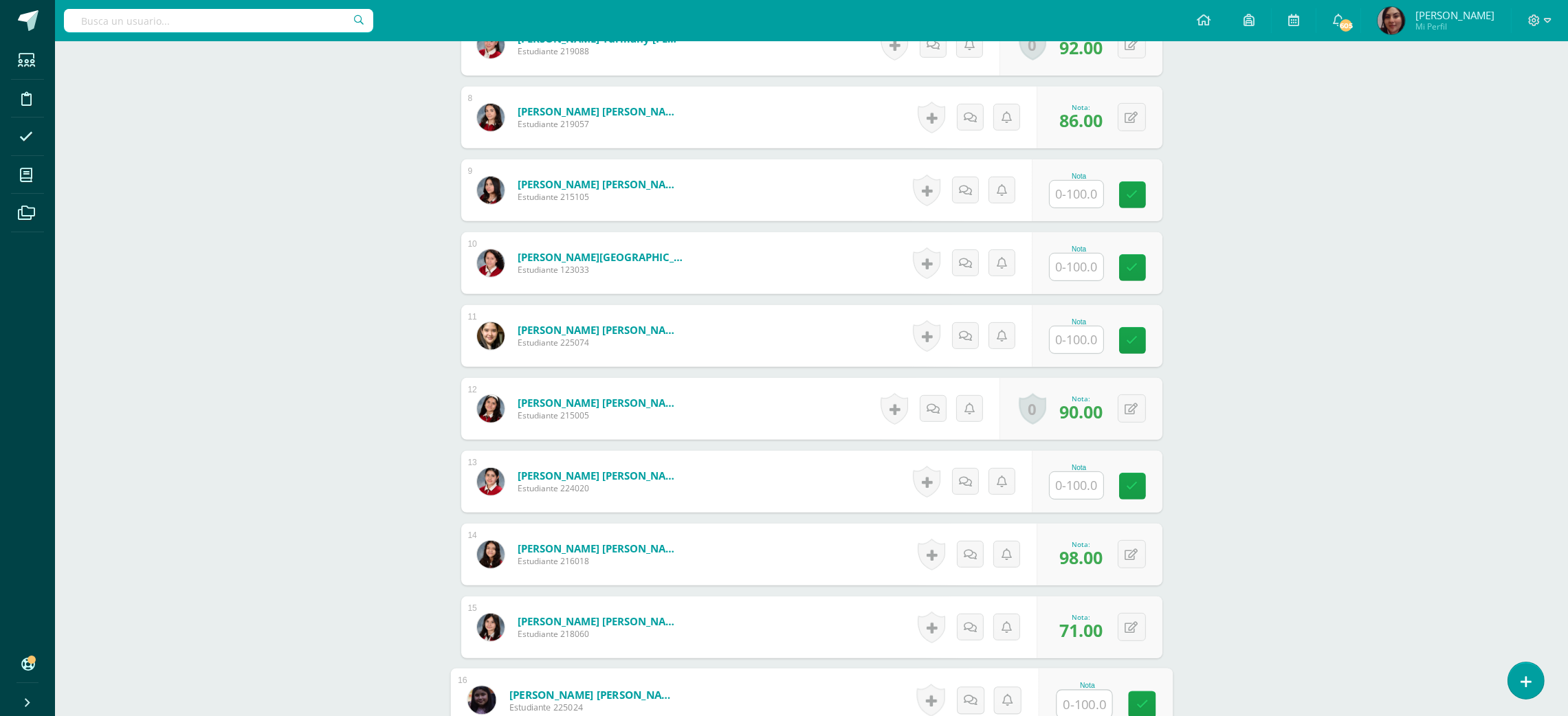
scroll to position [274, 0]
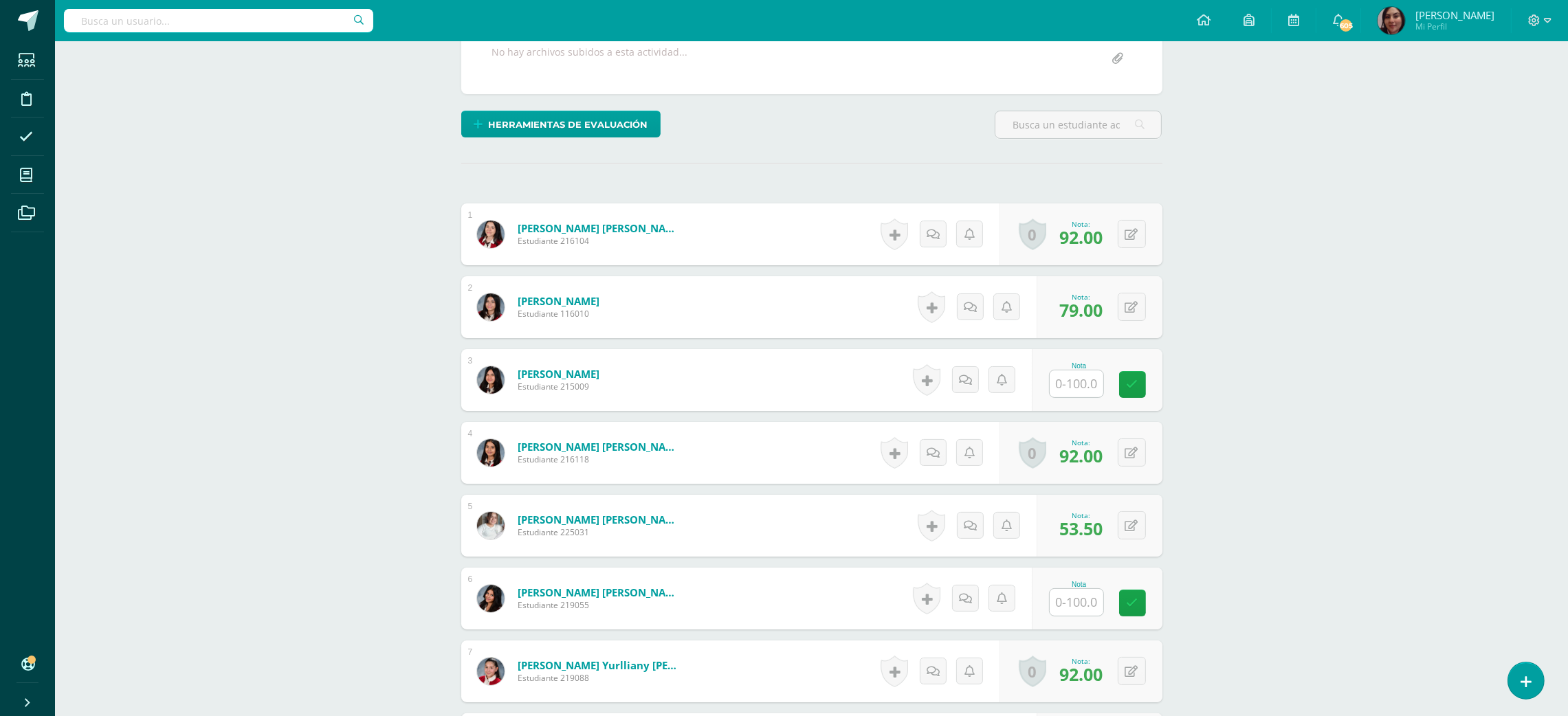
click at [1566, 38] on div at bounding box center [1540, 20] width 57 height 41
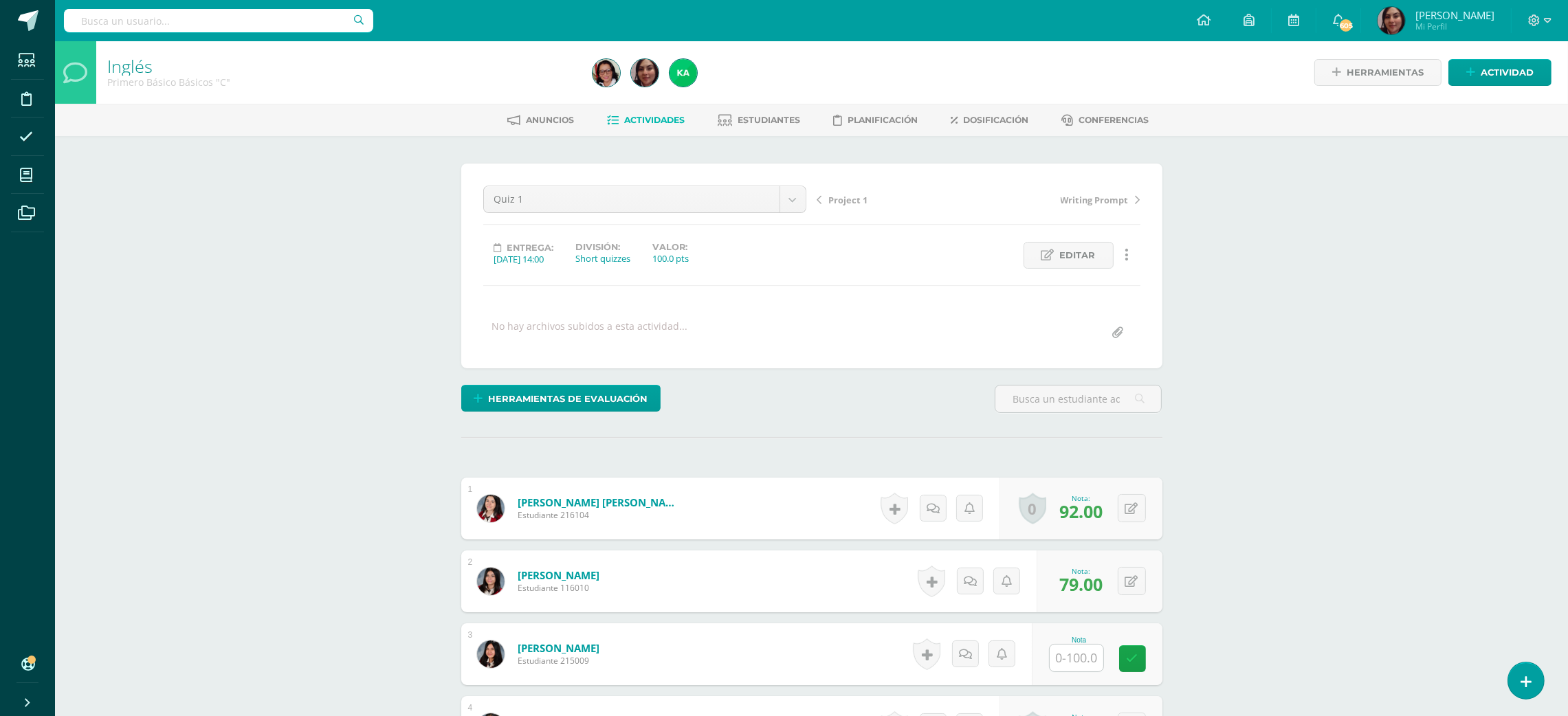
click at [839, 203] on span "Project 1" at bounding box center [848, 200] width 39 height 13
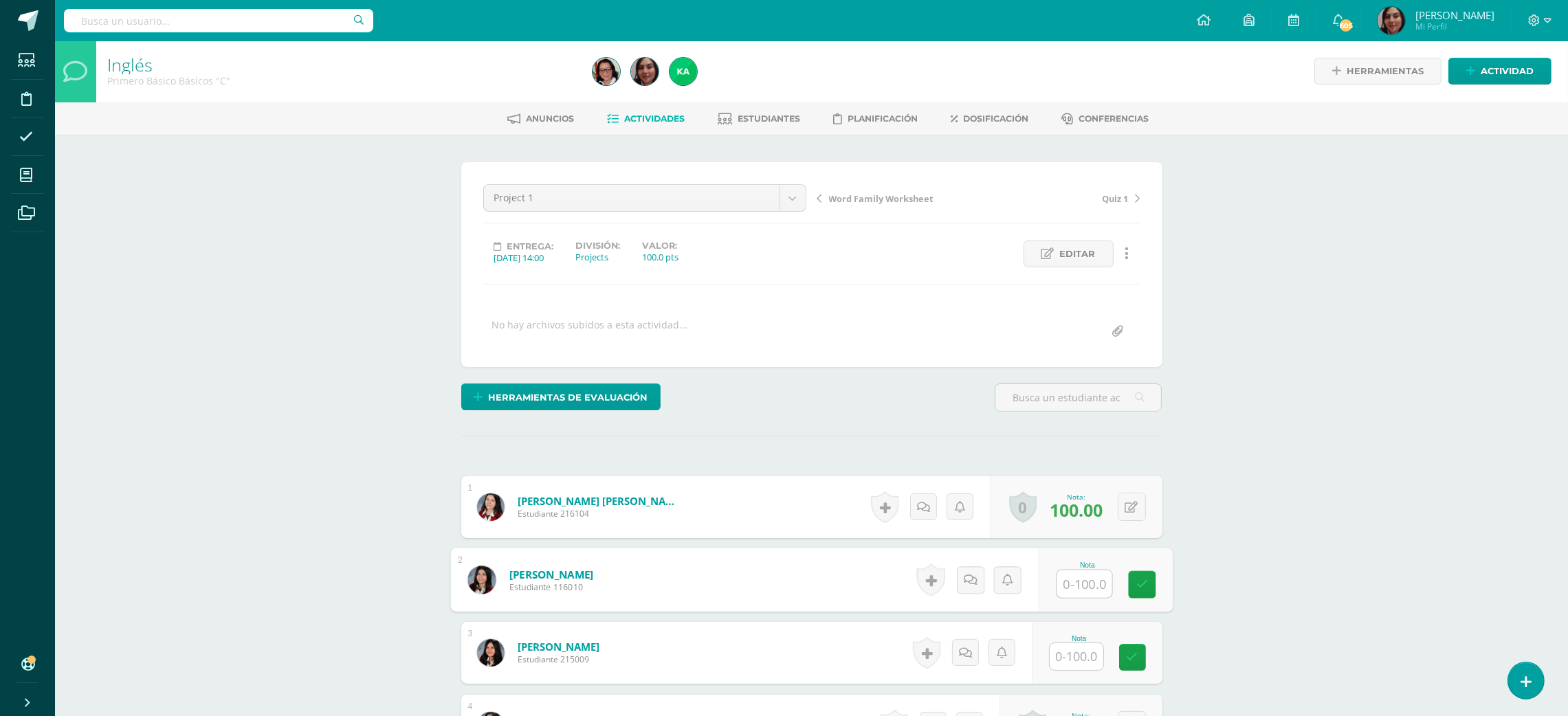
click at [1088, 584] on input "text" at bounding box center [1084, 584] width 55 height 27
type input "95"
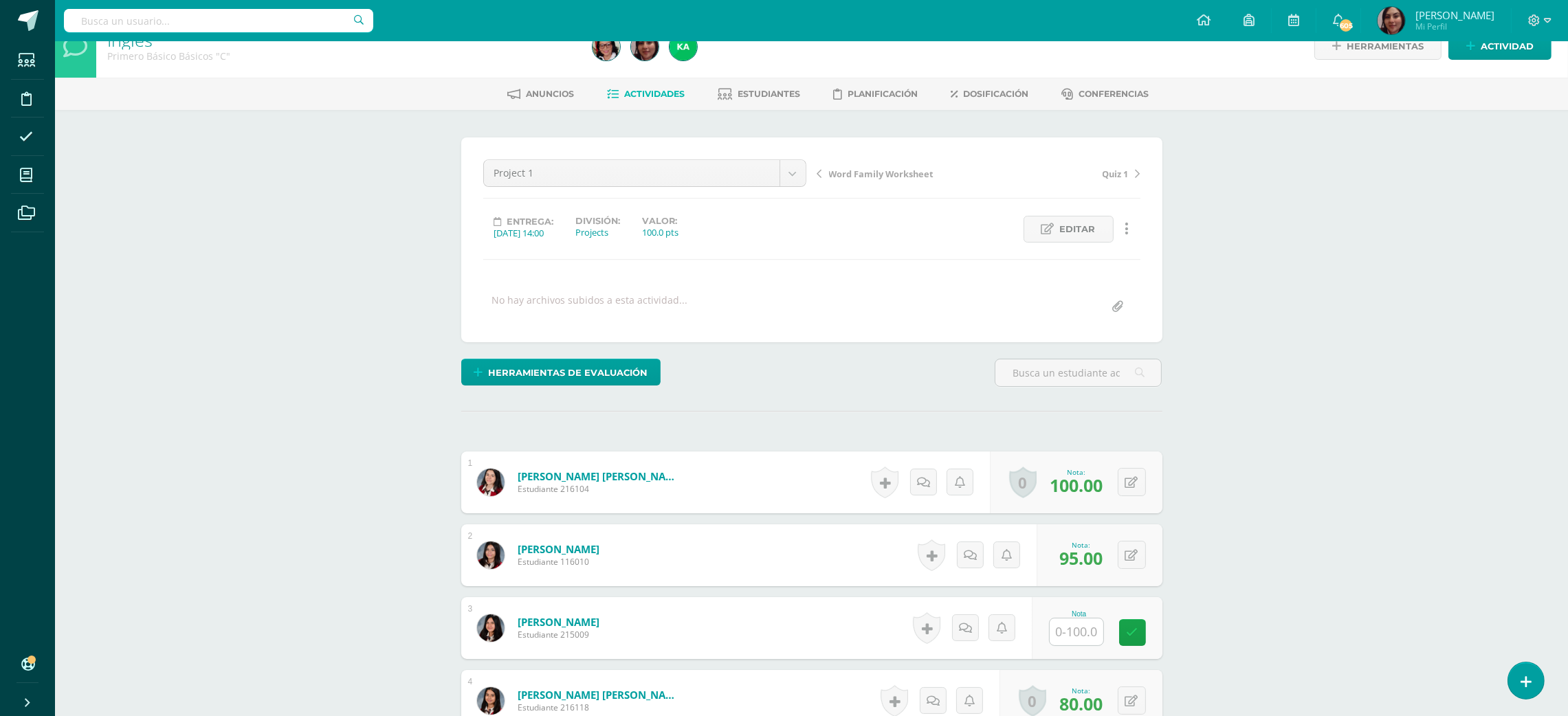
scroll to position [444, 0]
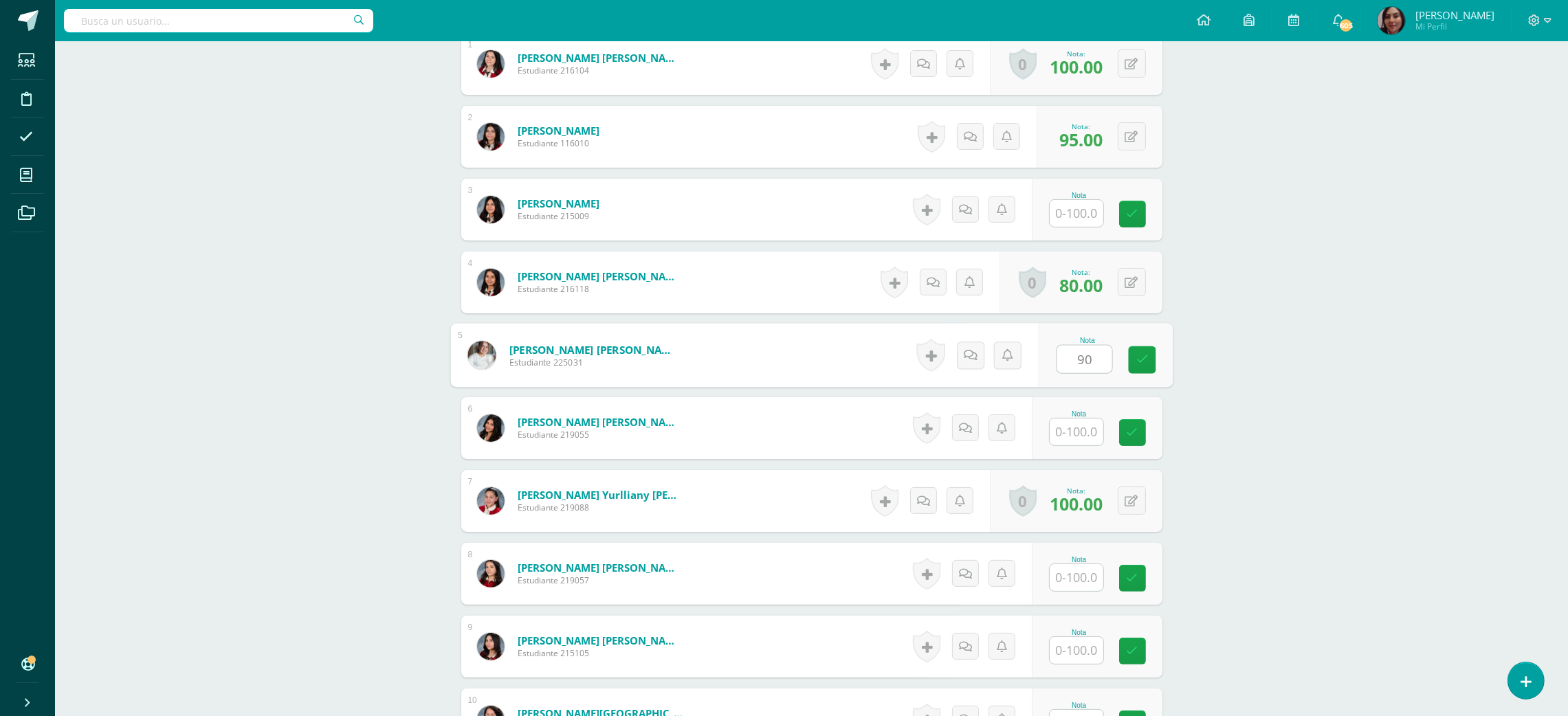
type input "90"
type input "100"
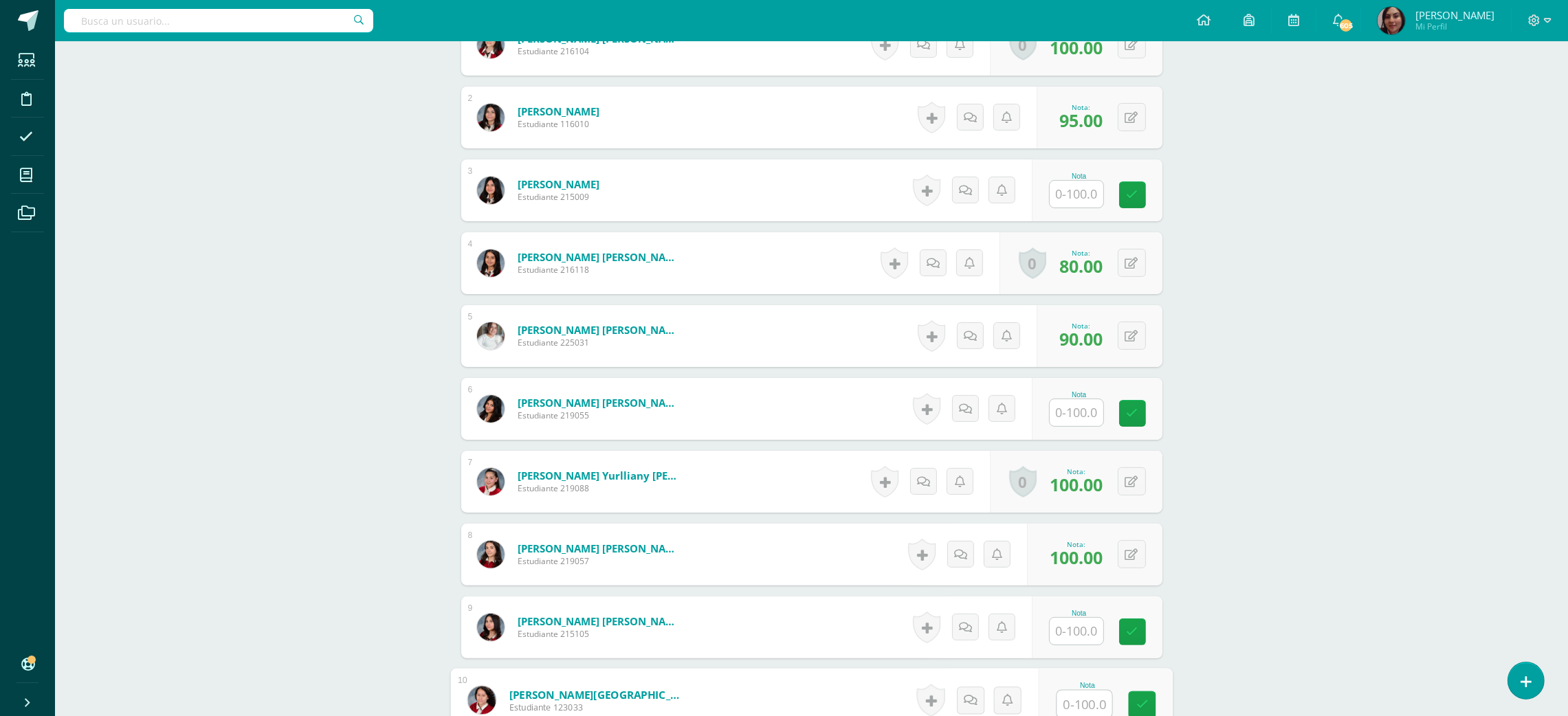
scroll to position [882, 0]
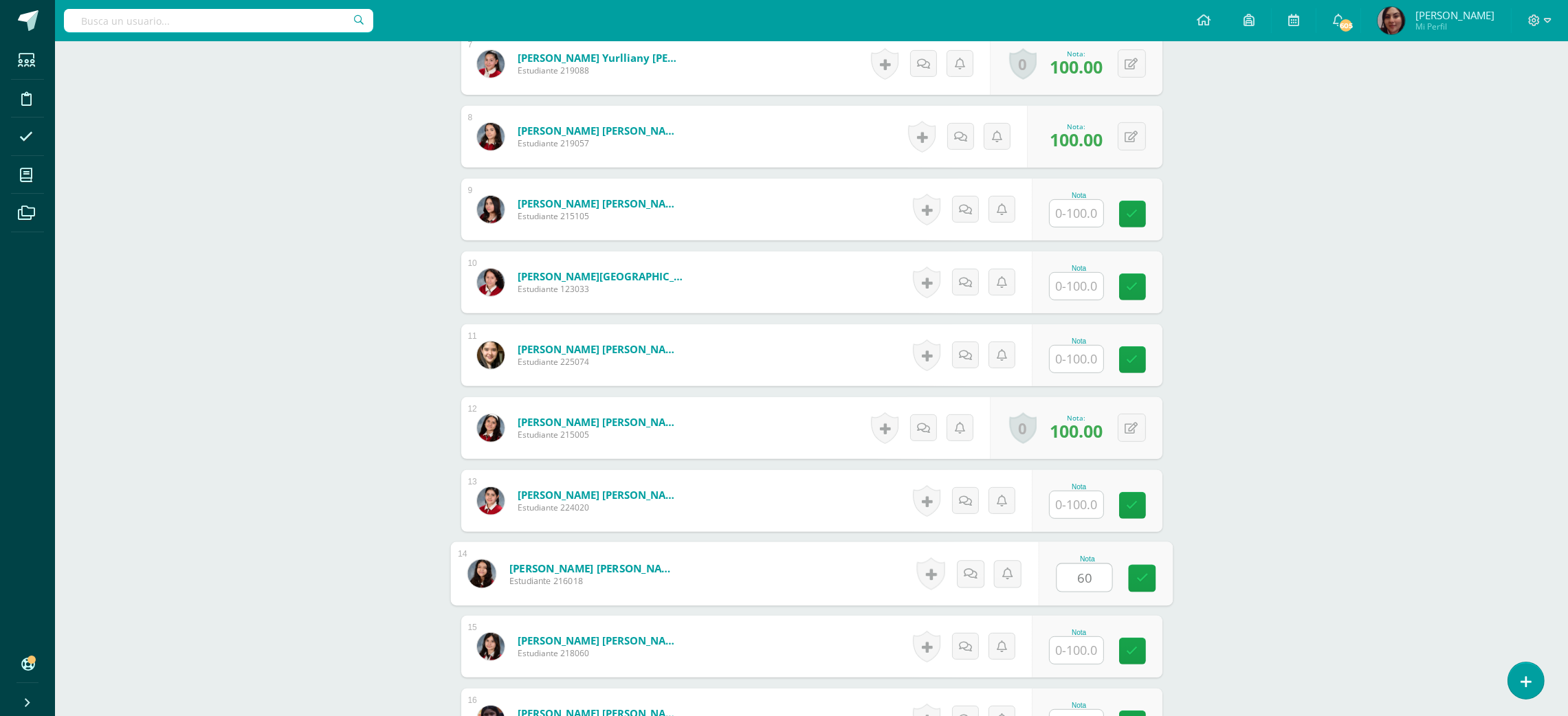
type input "60"
type input "80"
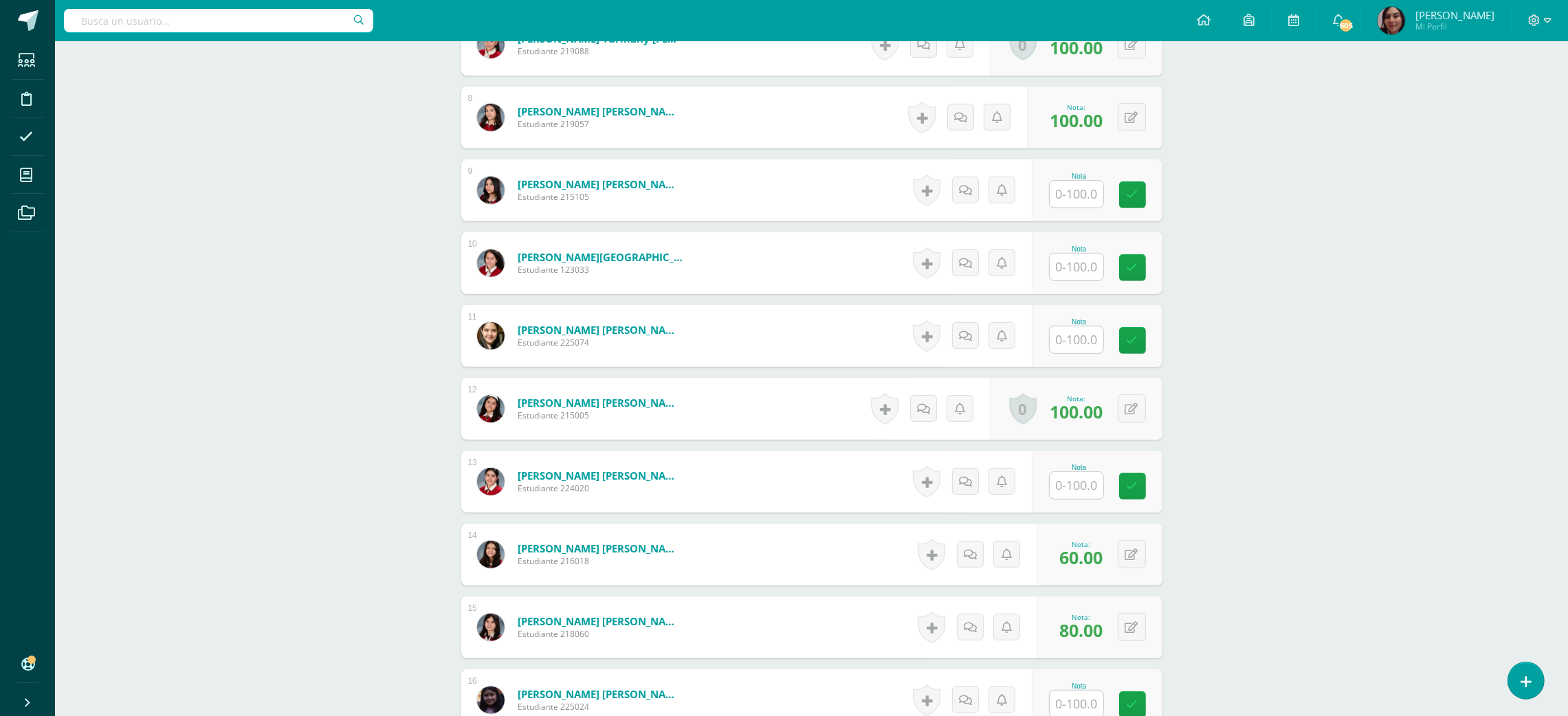
click at [338, 326] on div "Inglés Primero Básico Básicos "C" Herramientas Detalle de asistencias Actividad…" at bounding box center [811, 50] width 1513 height 1821
click at [364, 165] on div "Inglés Primero Básico Básicos "C" Herramientas Detalle de asistencias Actividad…" at bounding box center [811, 50] width 1513 height 1821
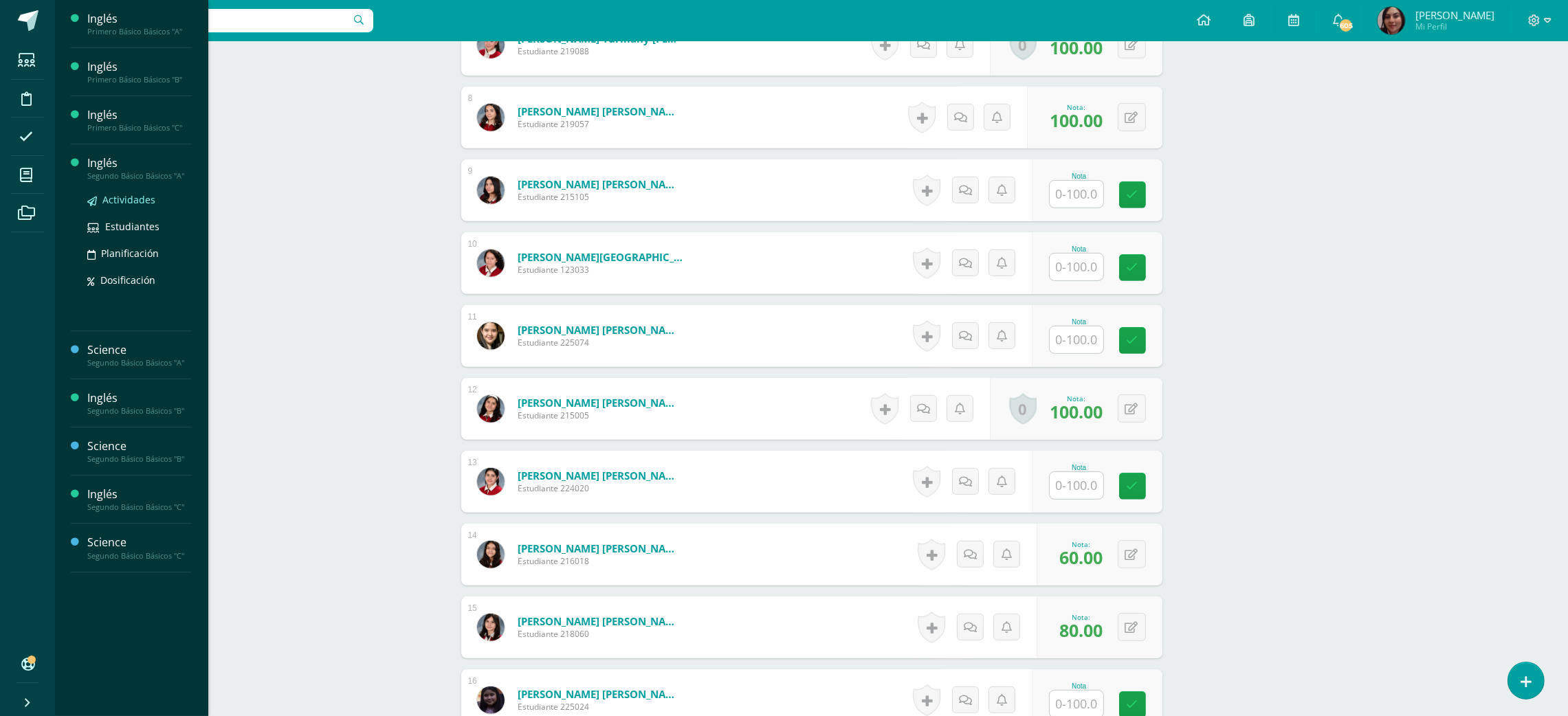
click at [124, 194] on span "Actividades" at bounding box center [129, 199] width 53 height 13
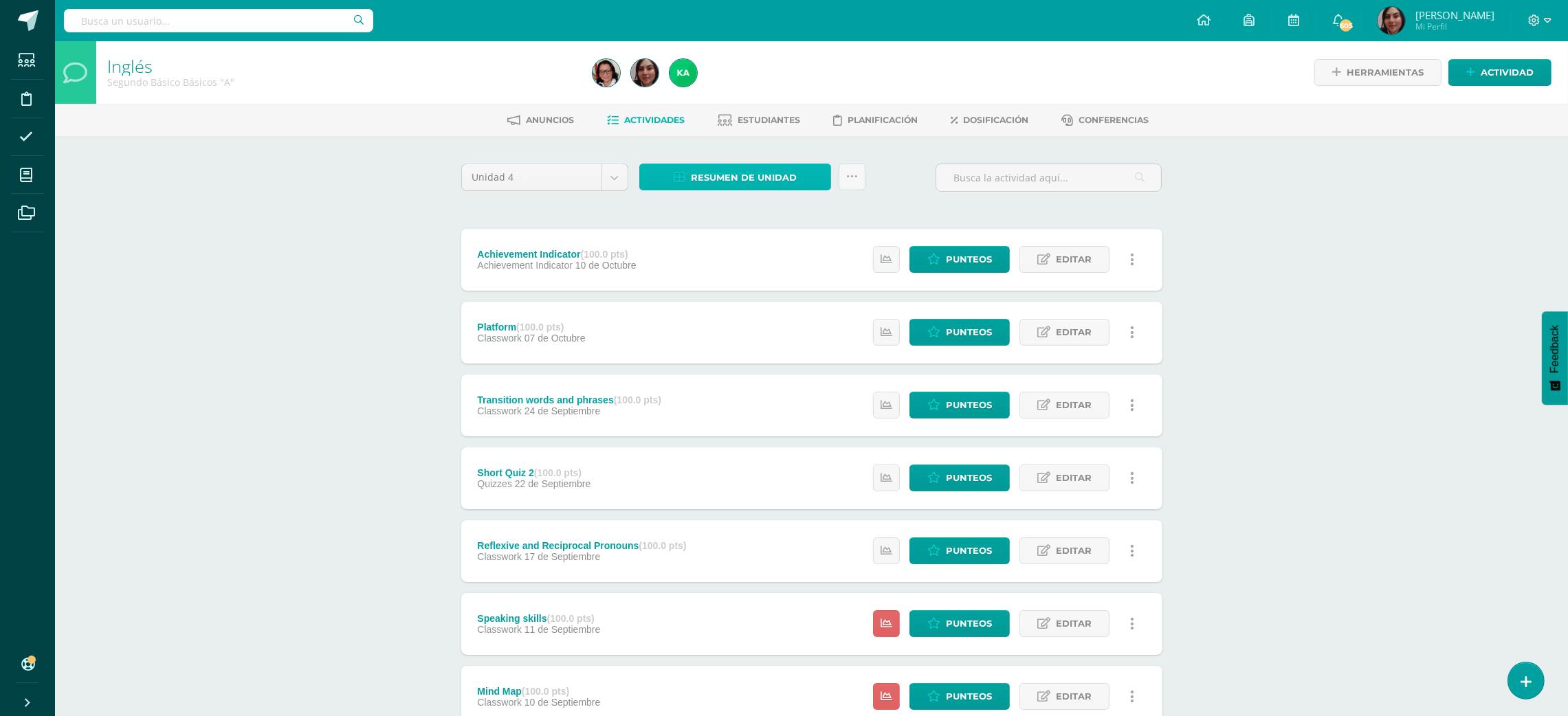
click at [814, 164] on link "Resumen de unidad" at bounding box center [736, 176] width 192 height 27
click at [768, 81] on link "Descargar como HTML" at bounding box center [736, 86] width 146 height 21
